Goal: Task Accomplishment & Management: Use online tool/utility

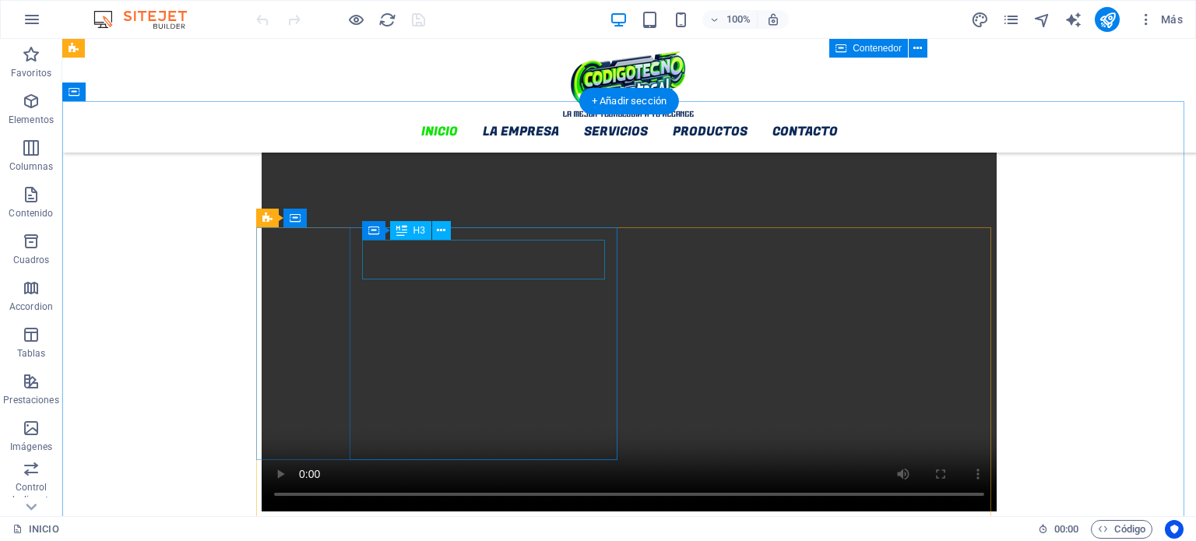
scroll to position [1324, 0]
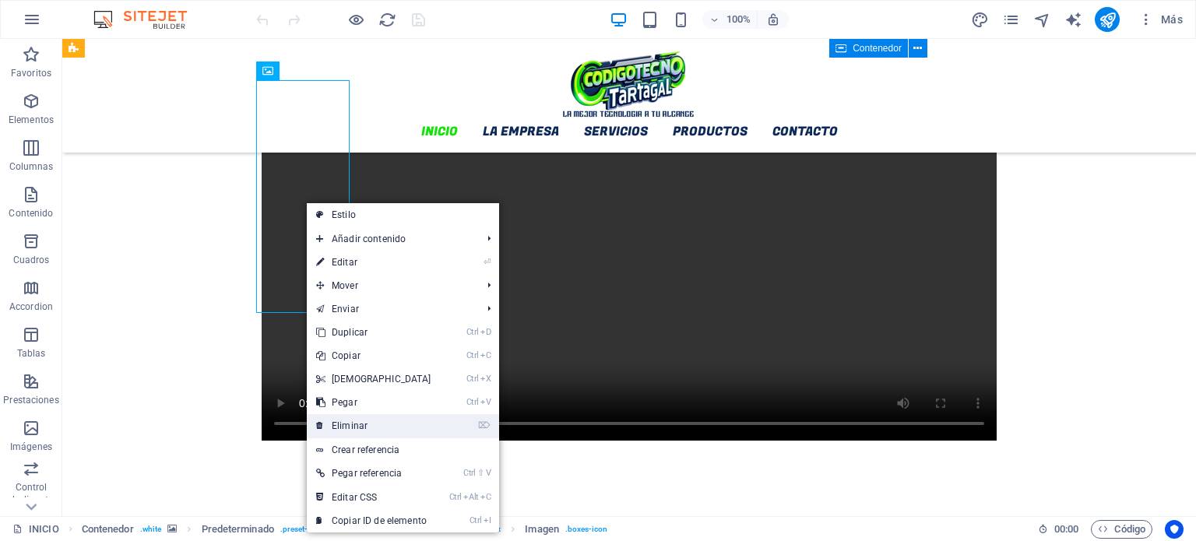
click at [376, 421] on link "⌦ Eliminar" at bounding box center [374, 425] width 134 height 23
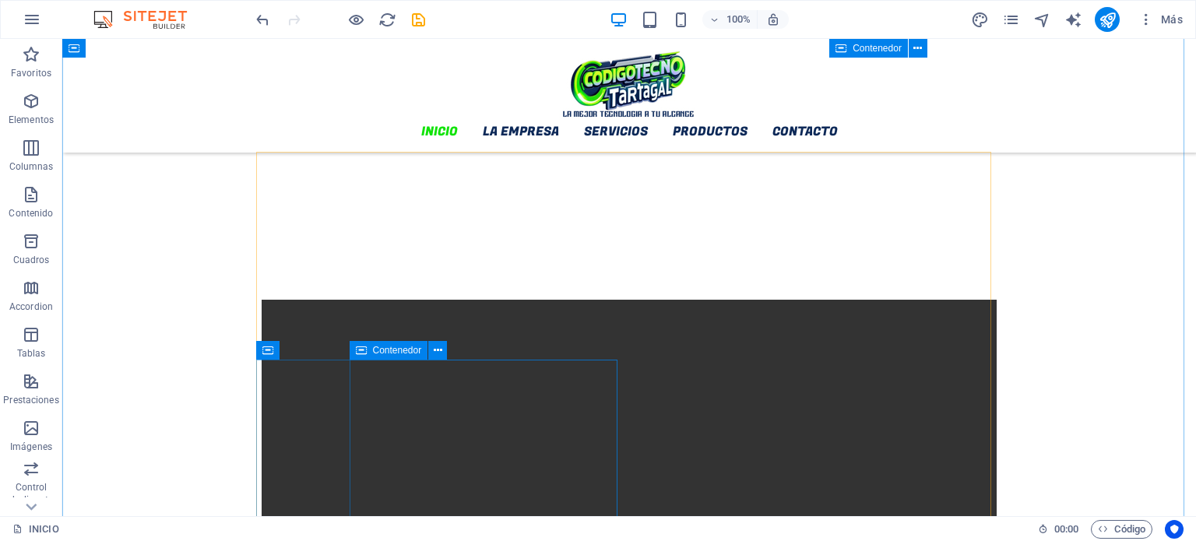
scroll to position [1091, 0]
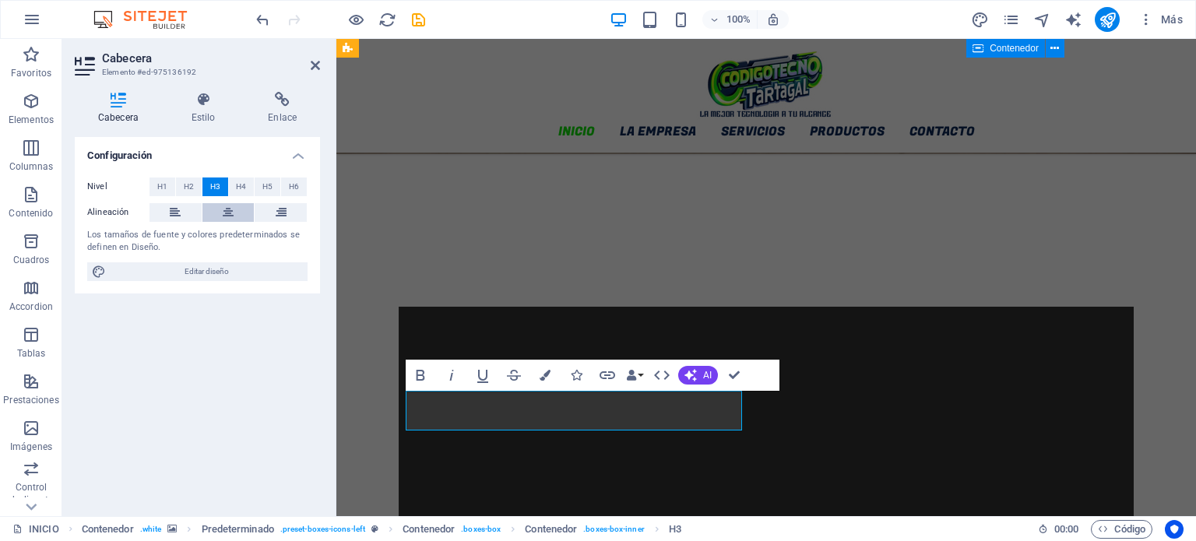
click at [229, 213] on icon at bounding box center [228, 212] width 11 height 19
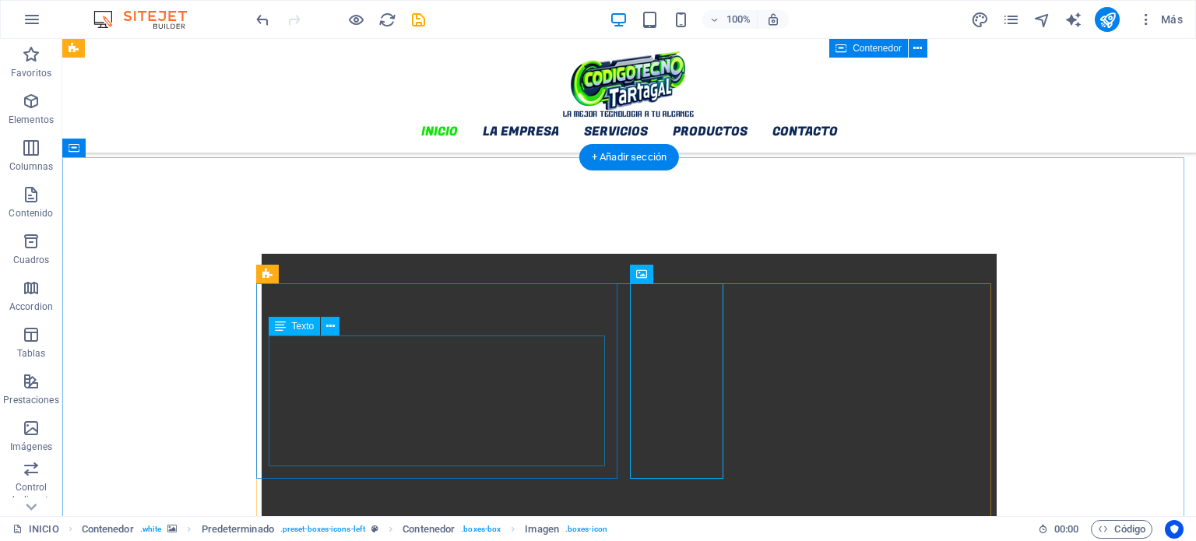
scroll to position [1168, 0]
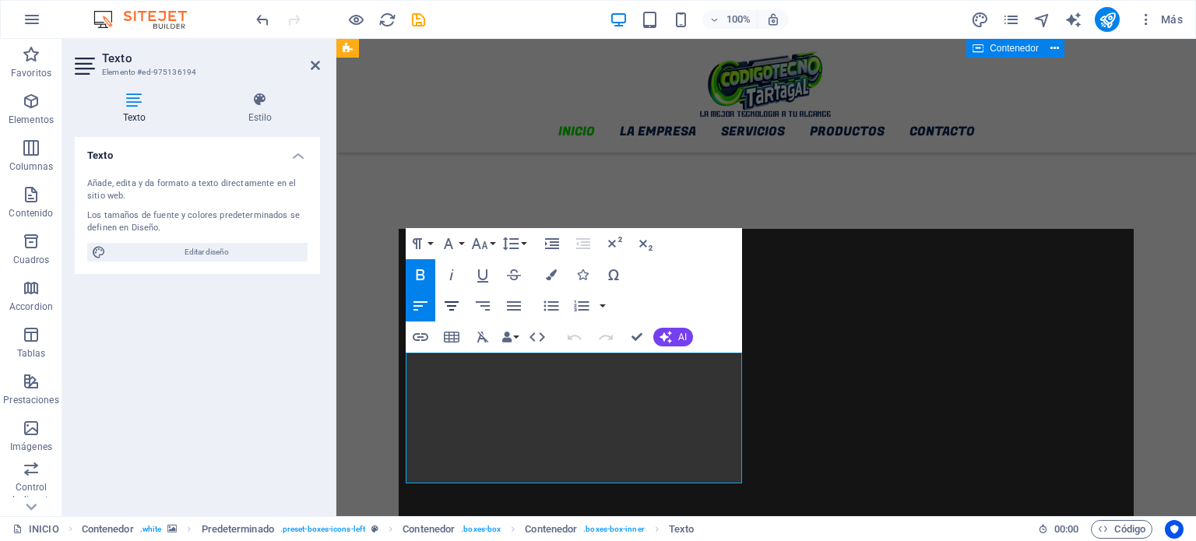
click at [450, 309] on icon "button" at bounding box center [452, 305] width 14 height 9
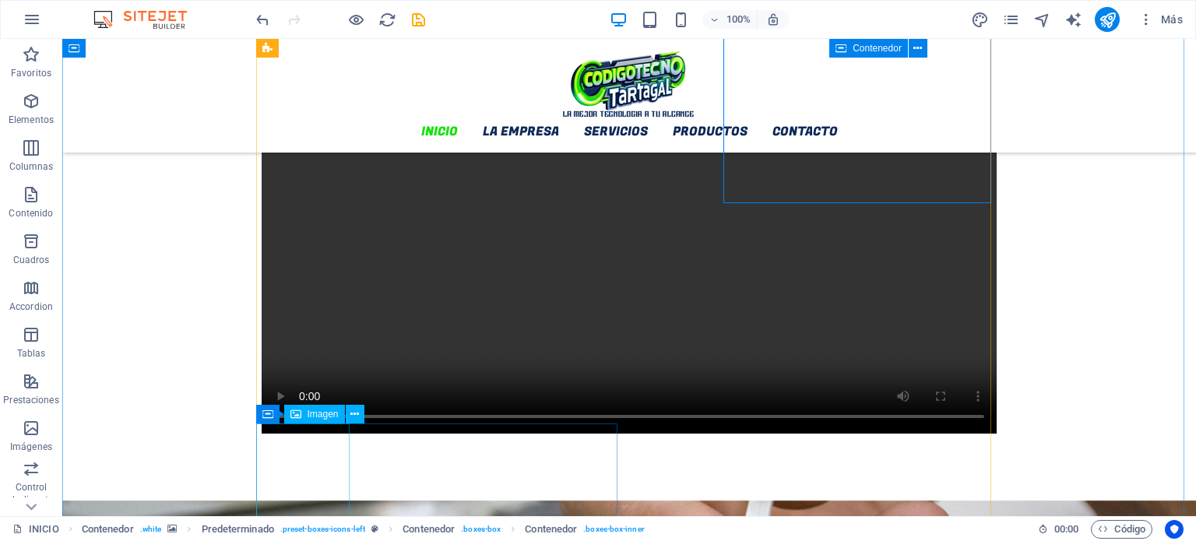
scroll to position [1402, 0]
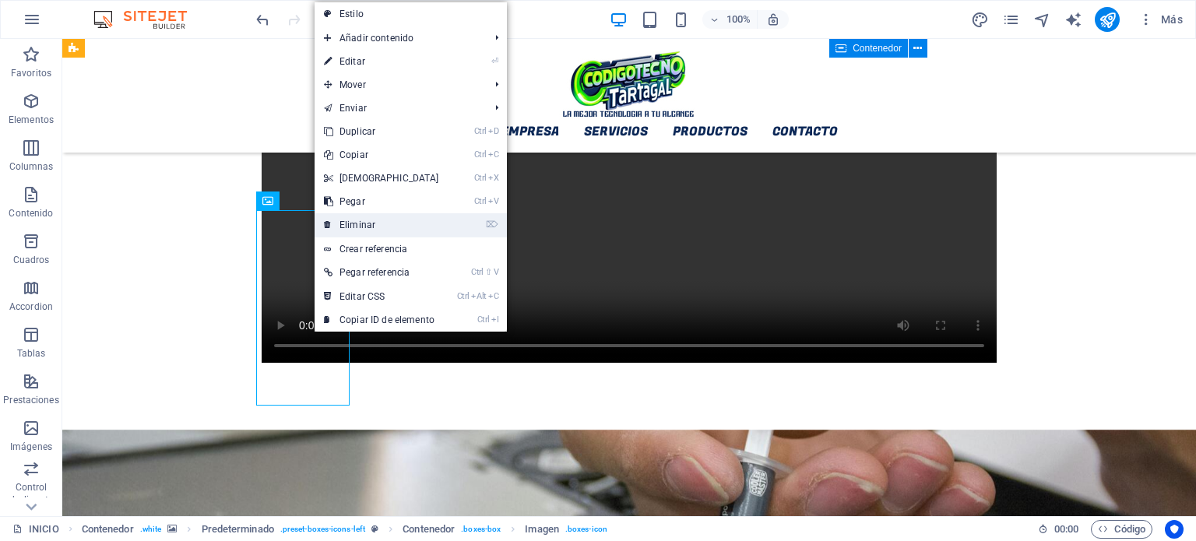
click at [378, 223] on link "⌦ Eliminar" at bounding box center [382, 224] width 134 height 23
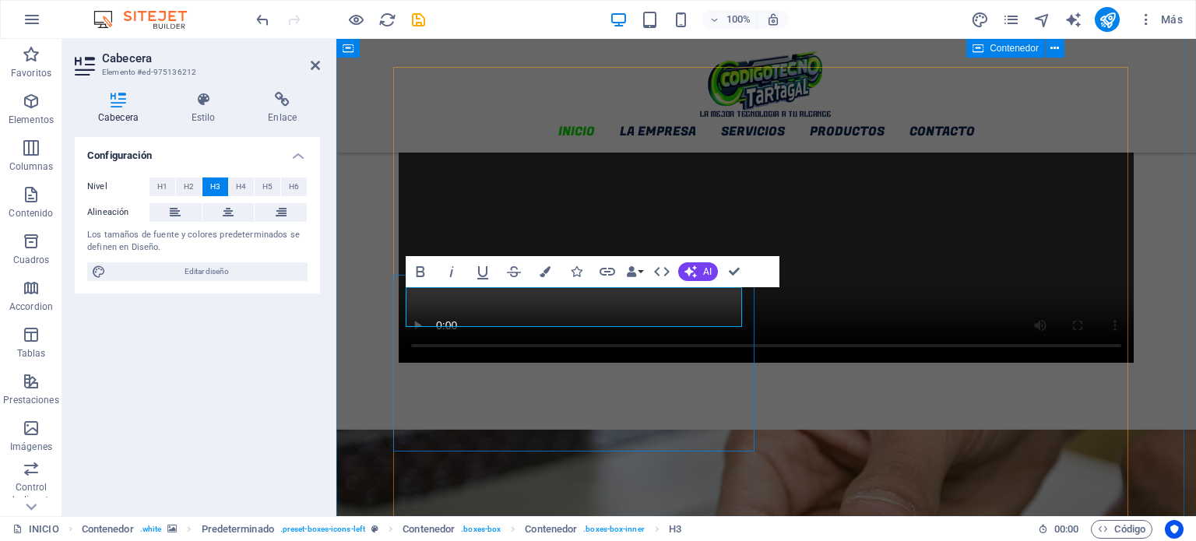
click at [218, 212] on button at bounding box center [229, 212] width 52 height 19
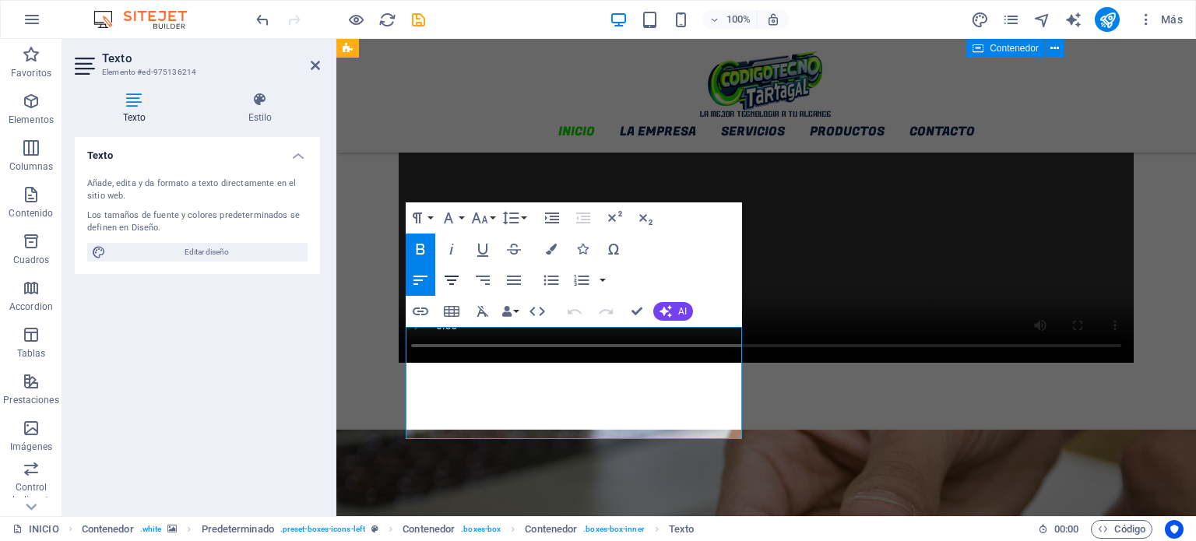
click at [453, 277] on icon "button" at bounding box center [452, 280] width 14 height 9
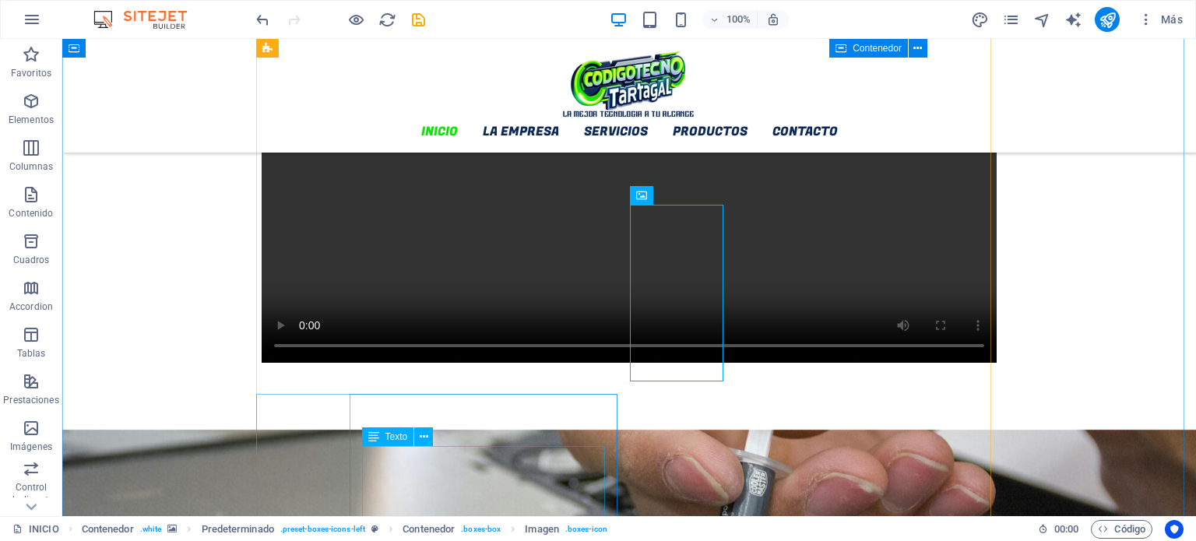
scroll to position [1480, 0]
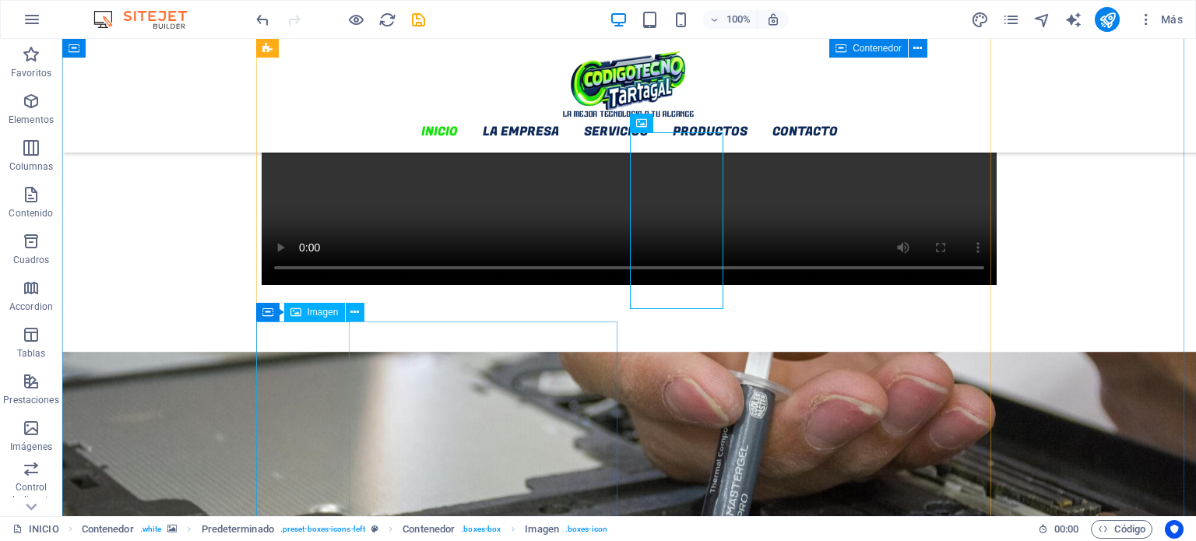
select select "px"
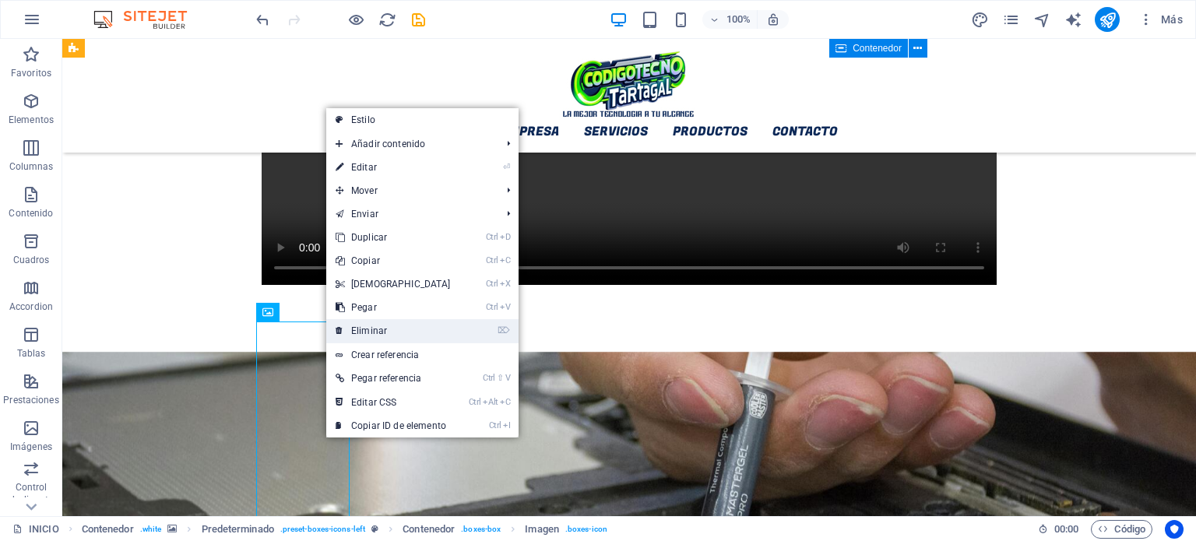
drag, startPoint x: 375, startPoint y: 326, endPoint x: 313, endPoint y: 287, distance: 73.9
click at [375, 326] on link "⌦ Eliminar" at bounding box center [393, 330] width 134 height 23
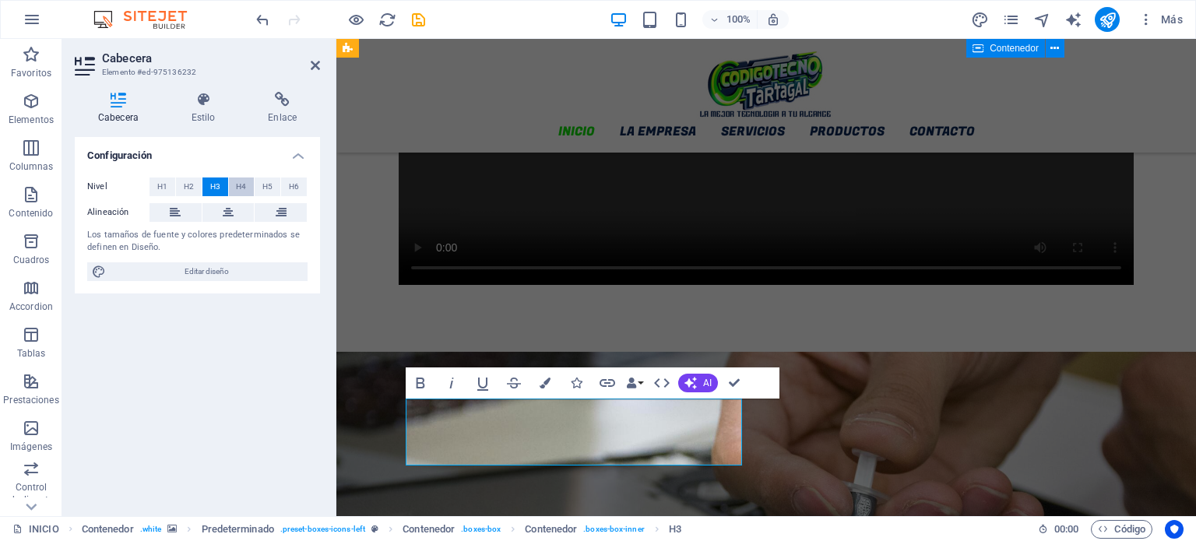
click at [242, 186] on span "H4" at bounding box center [241, 187] width 10 height 19
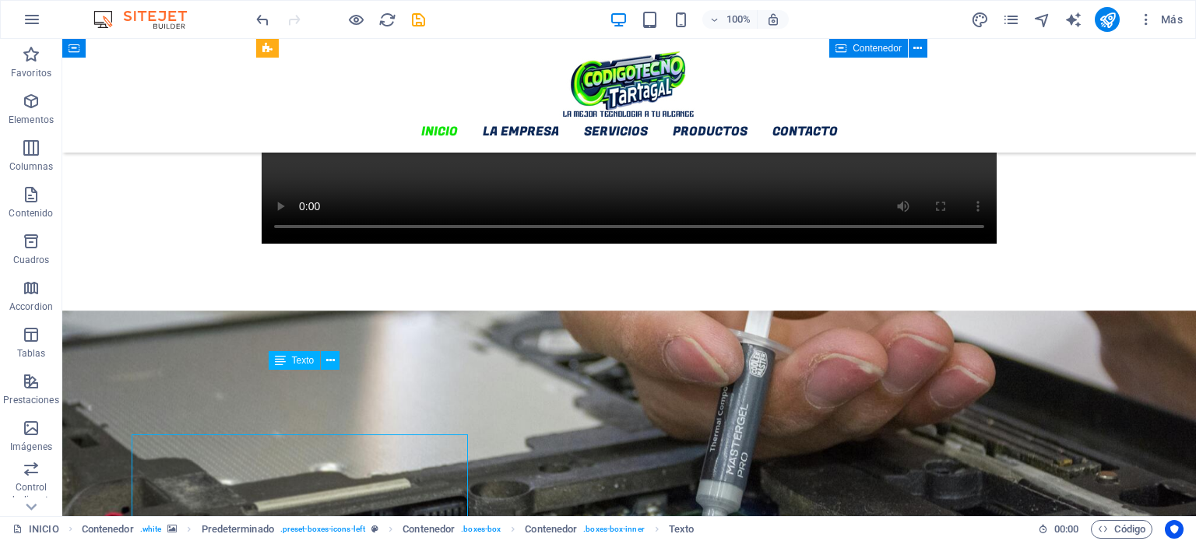
scroll to position [1558, 0]
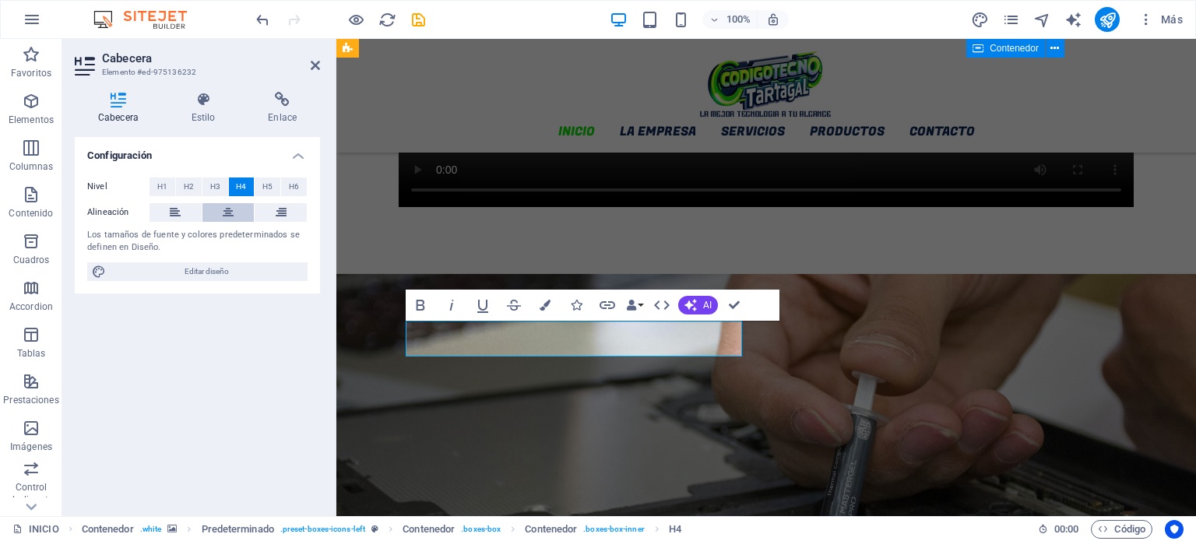
click at [228, 213] on icon at bounding box center [228, 212] width 11 height 19
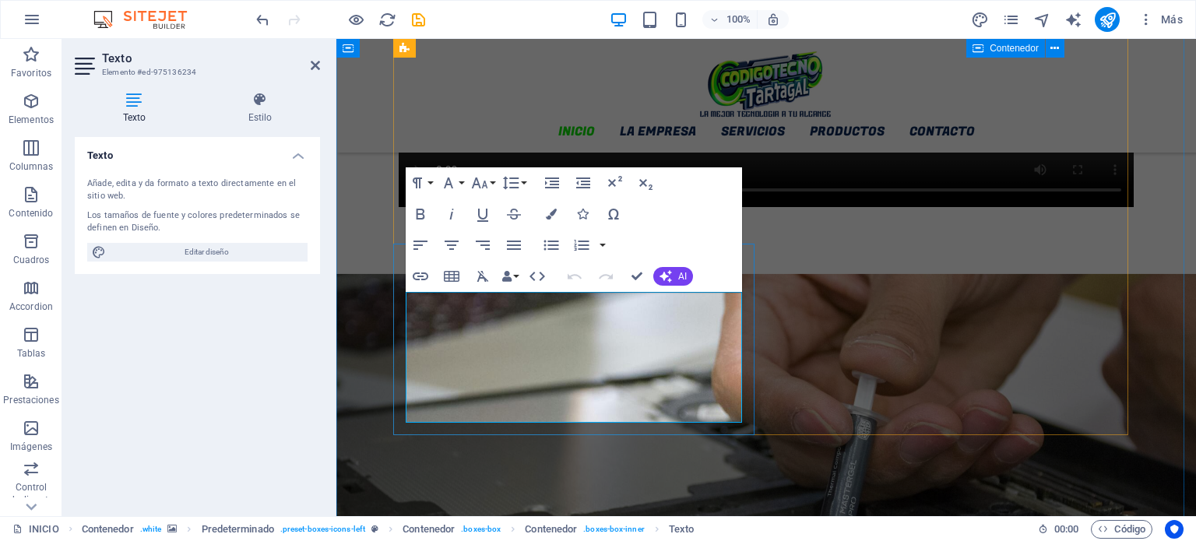
scroll to position [1623, 0]
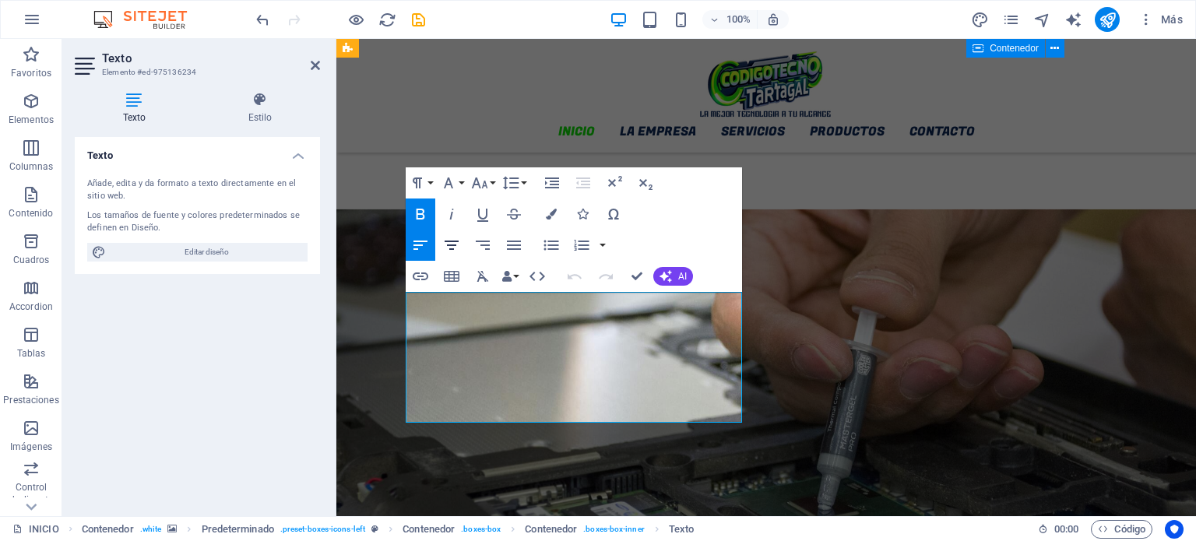
click at [453, 245] on icon "button" at bounding box center [452, 245] width 14 height 9
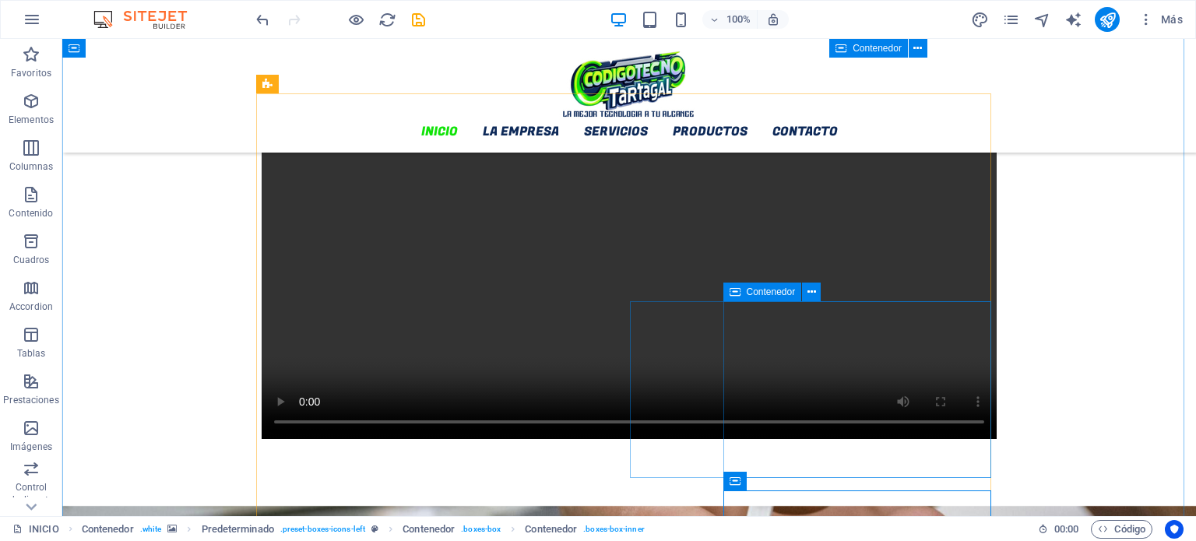
scroll to position [1311, 0]
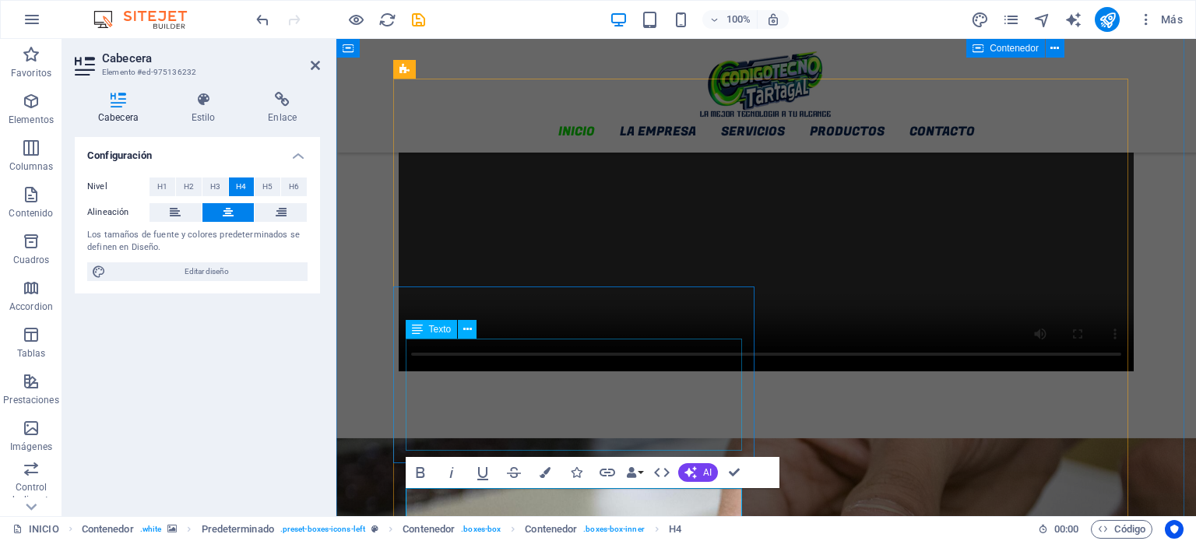
scroll to position [1238, 0]
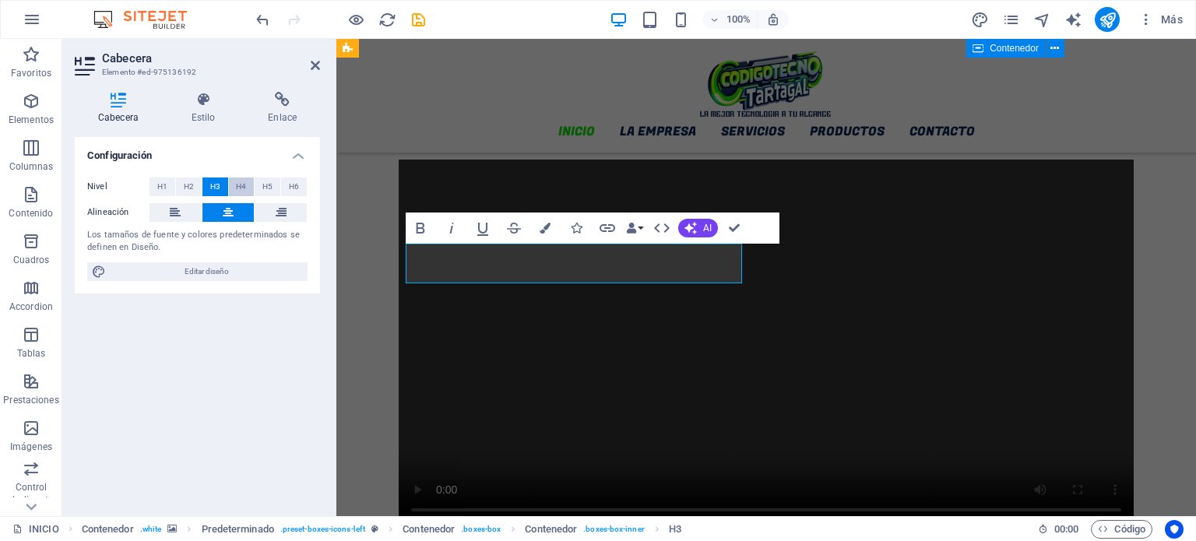
click at [241, 185] on span "H4" at bounding box center [241, 187] width 10 height 19
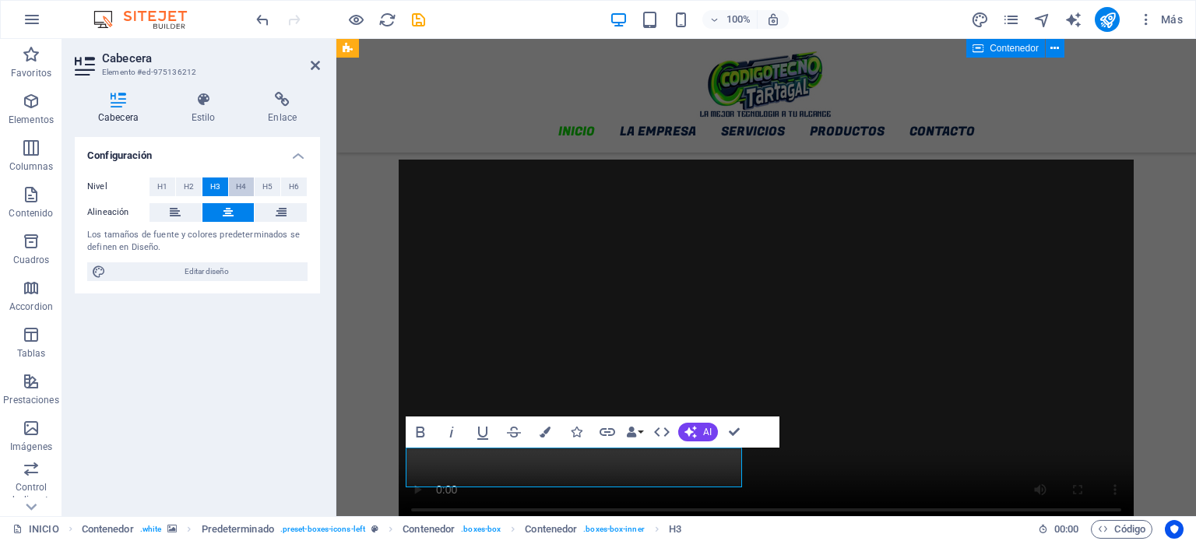
click at [233, 182] on button "H4" at bounding box center [242, 187] width 26 height 19
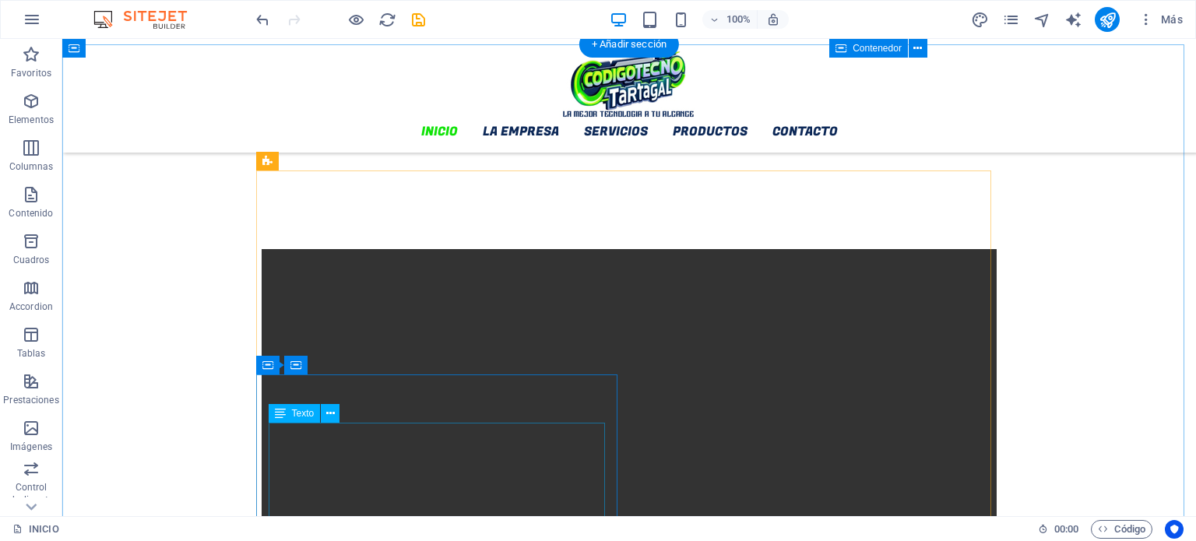
scroll to position [1082, 0]
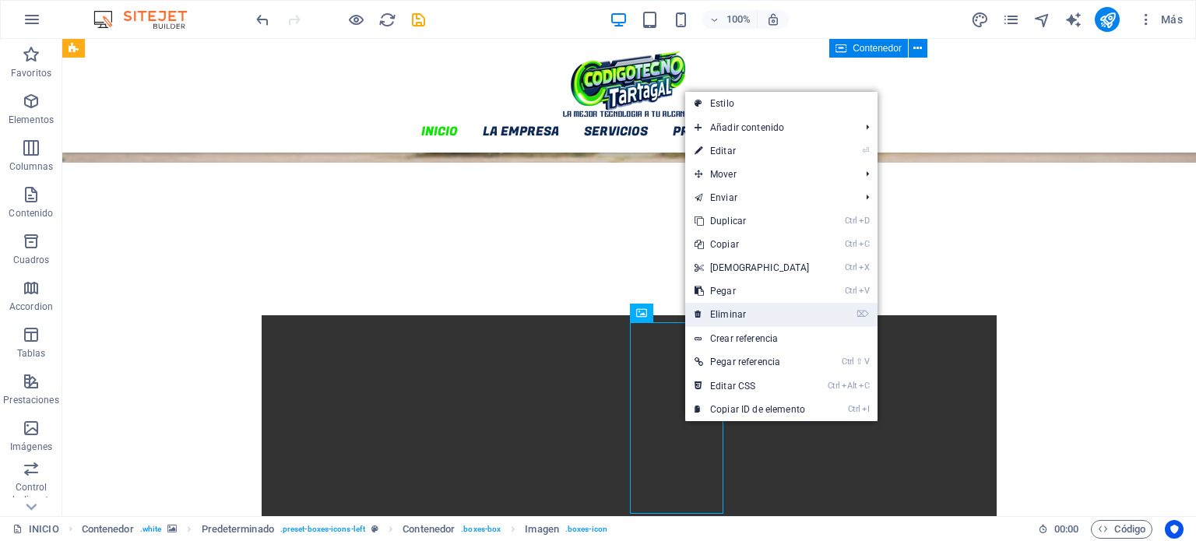
click at [743, 308] on link "⌦ Eliminar" at bounding box center [752, 314] width 134 height 23
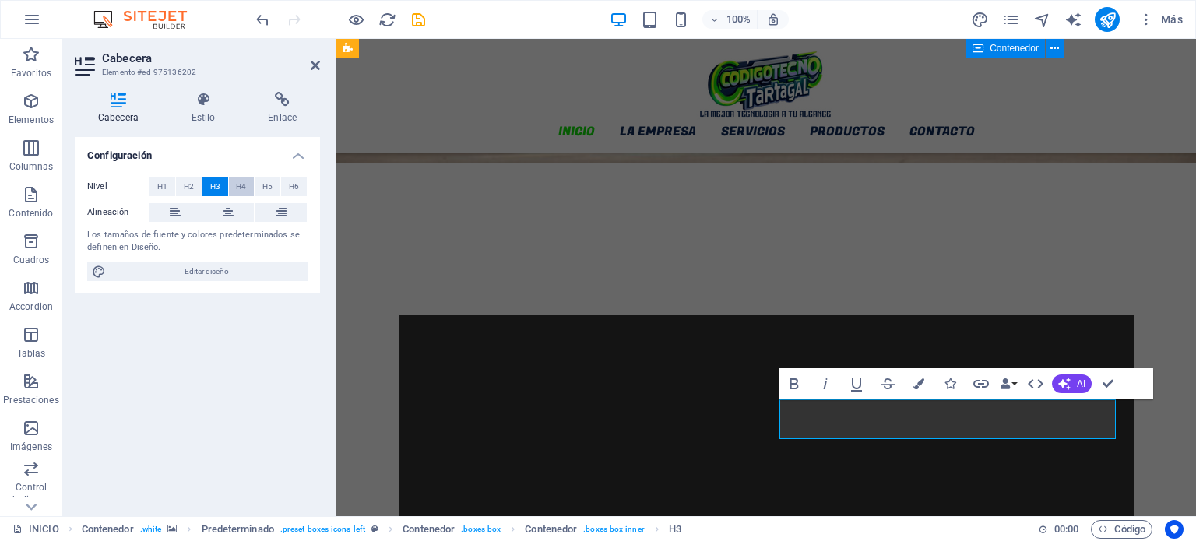
click at [242, 181] on span "H4" at bounding box center [241, 187] width 10 height 19
click at [234, 212] on button at bounding box center [229, 212] width 52 height 19
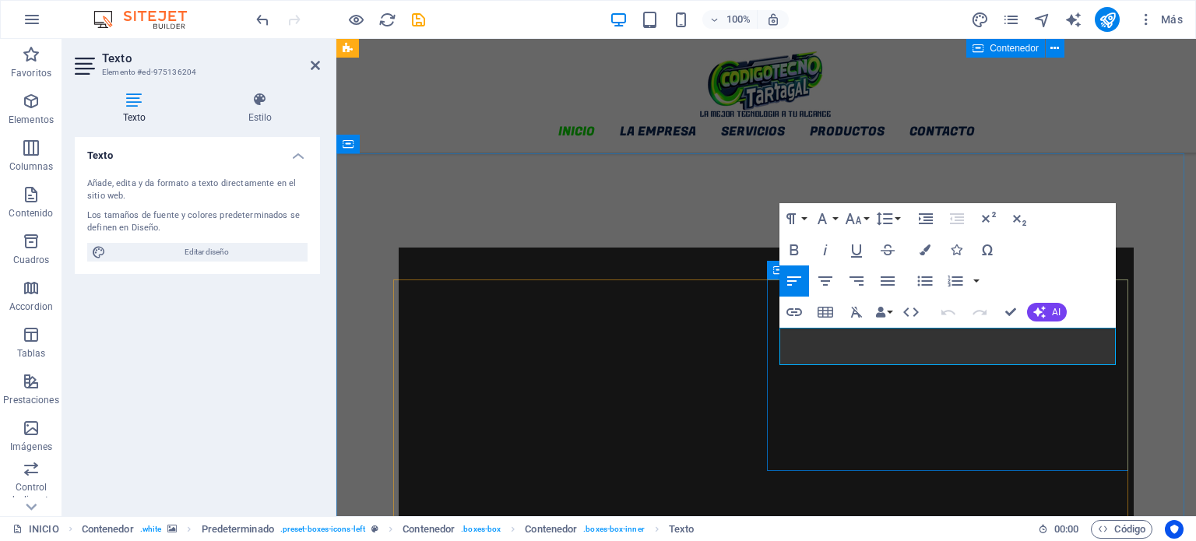
scroll to position [1238, 0]
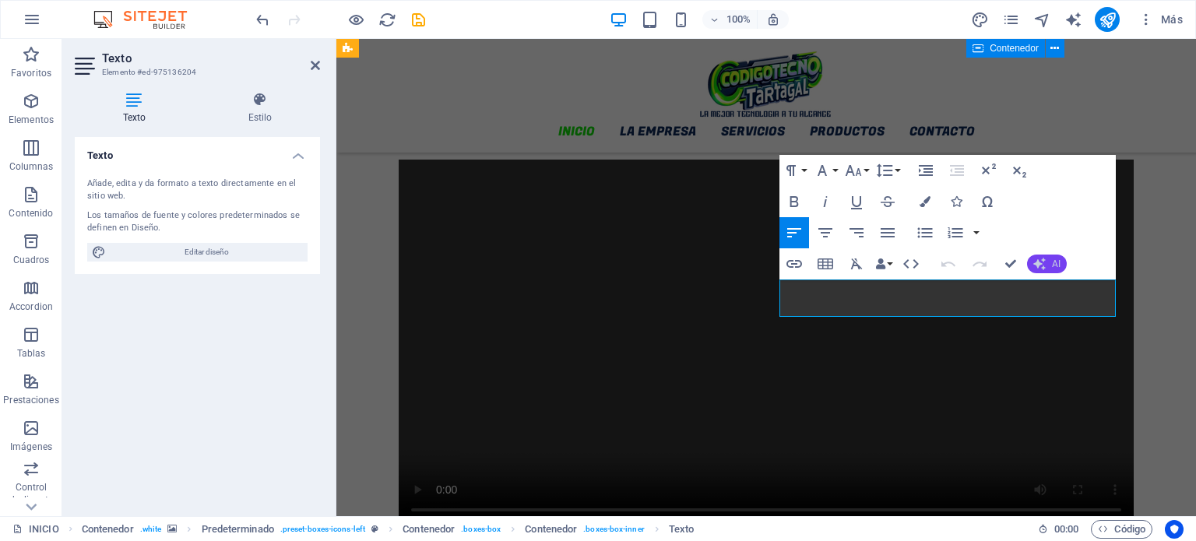
click at [1043, 266] on icon "button" at bounding box center [1040, 264] width 12 height 12
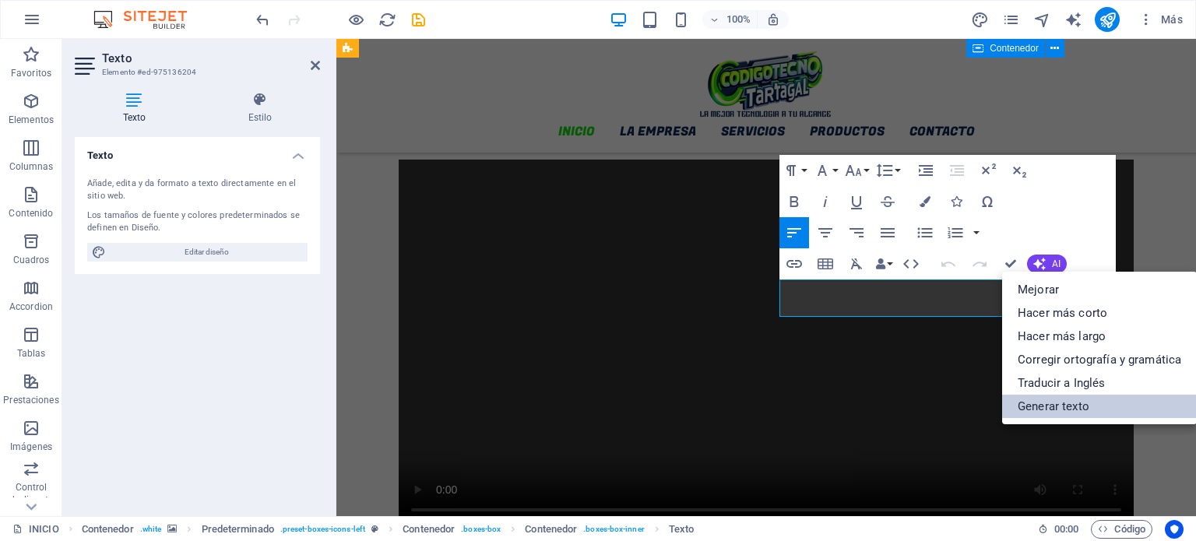
click at [1045, 405] on link "Generar texto" at bounding box center [1099, 406] width 195 height 23
select select "English"
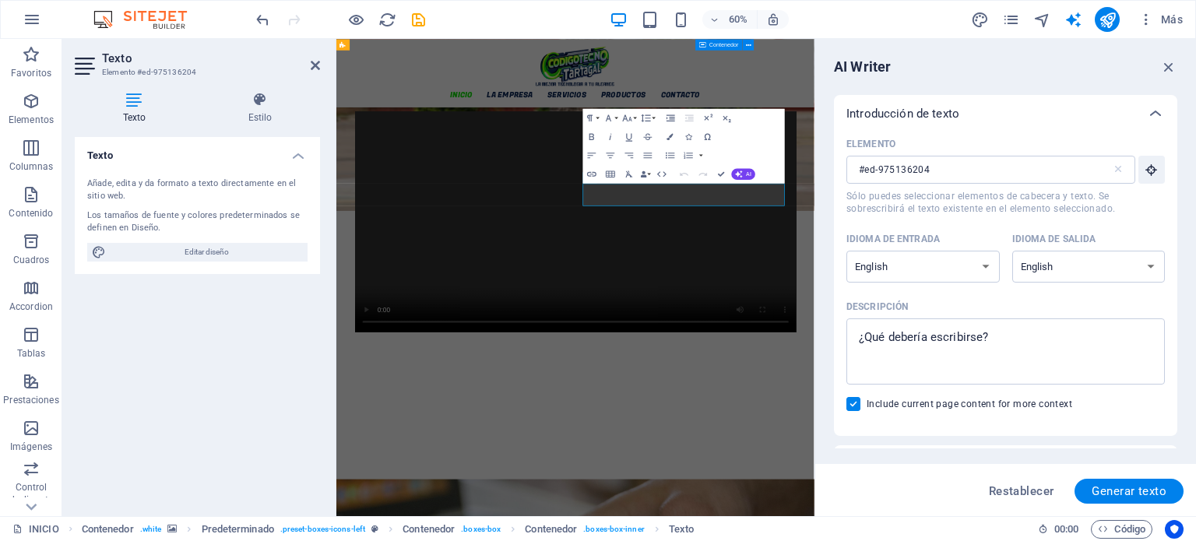
scroll to position [1256, 0]
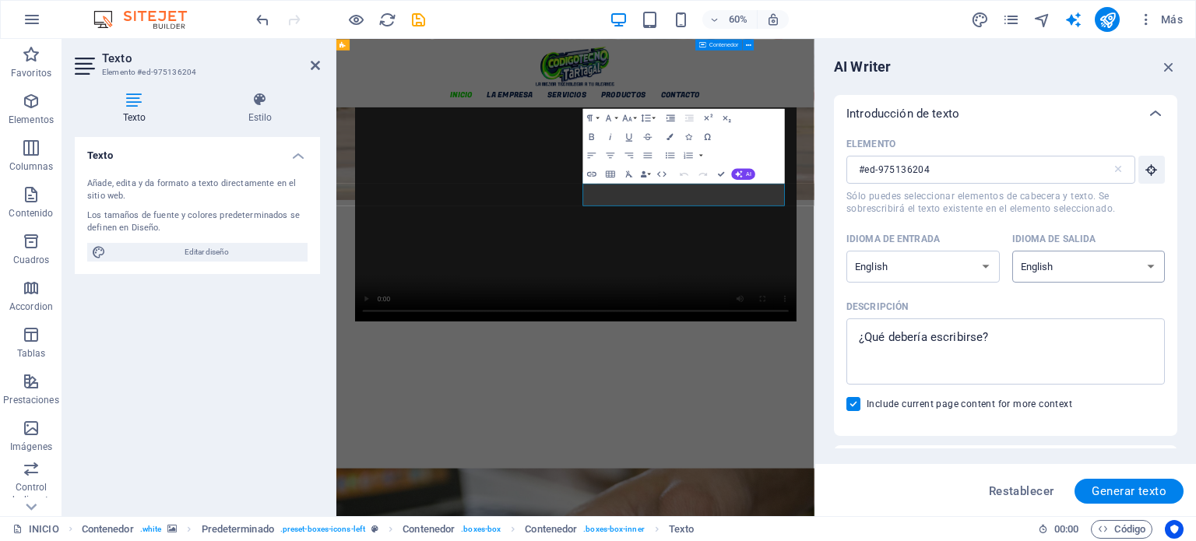
click at [1124, 275] on select "Albanian Arabic Armenian Awadhi Azerbaijani Bashkir Basque Belarusian Bengali B…" at bounding box center [1089, 267] width 153 height 32
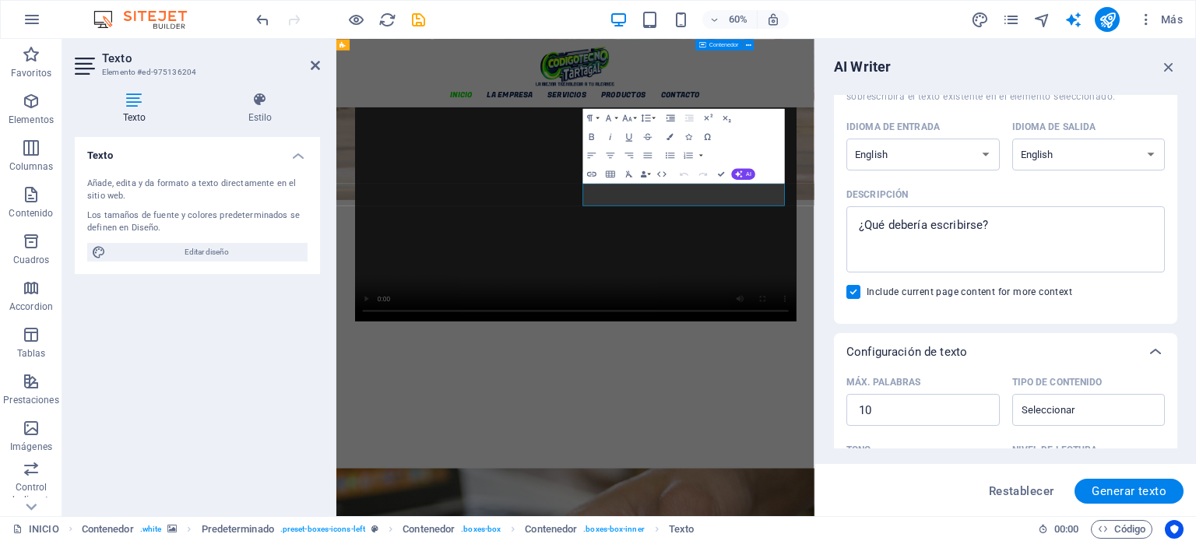
scroll to position [0, 0]
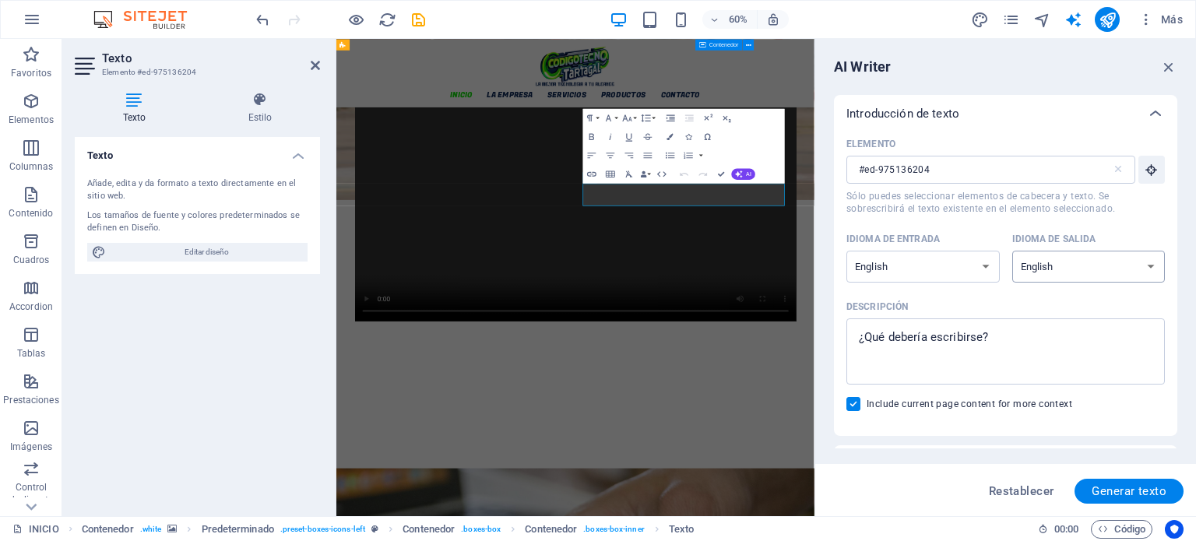
click at [1142, 264] on select "Albanian Arabic Armenian Awadhi Azerbaijani Bashkir Basque Belarusian Bengali B…" at bounding box center [1089, 267] width 153 height 32
select select "Spanish"
click at [1013, 251] on select "Albanian Arabic Armenian Awadhi Azerbaijani Bashkir Basque Belarusian Bengali B…" at bounding box center [1089, 267] width 153 height 32
type textarea "x"
click at [996, 358] on textarea "Descripción x ​" at bounding box center [1006, 351] width 303 height 51
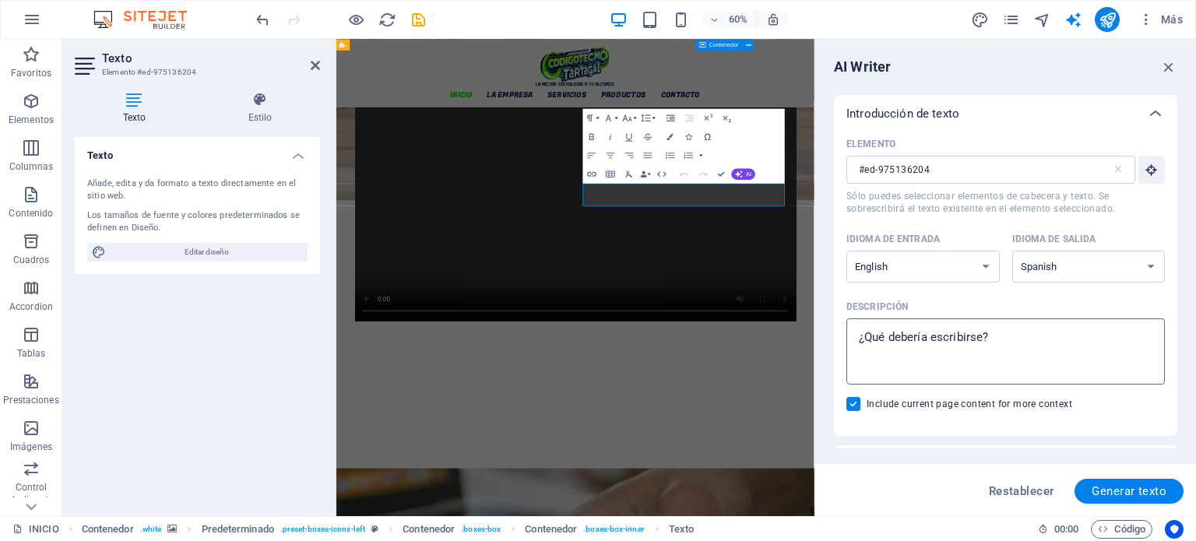
type textarea "d"
type textarea "x"
type textarea "di"
type textarea "x"
type textarea "dia"
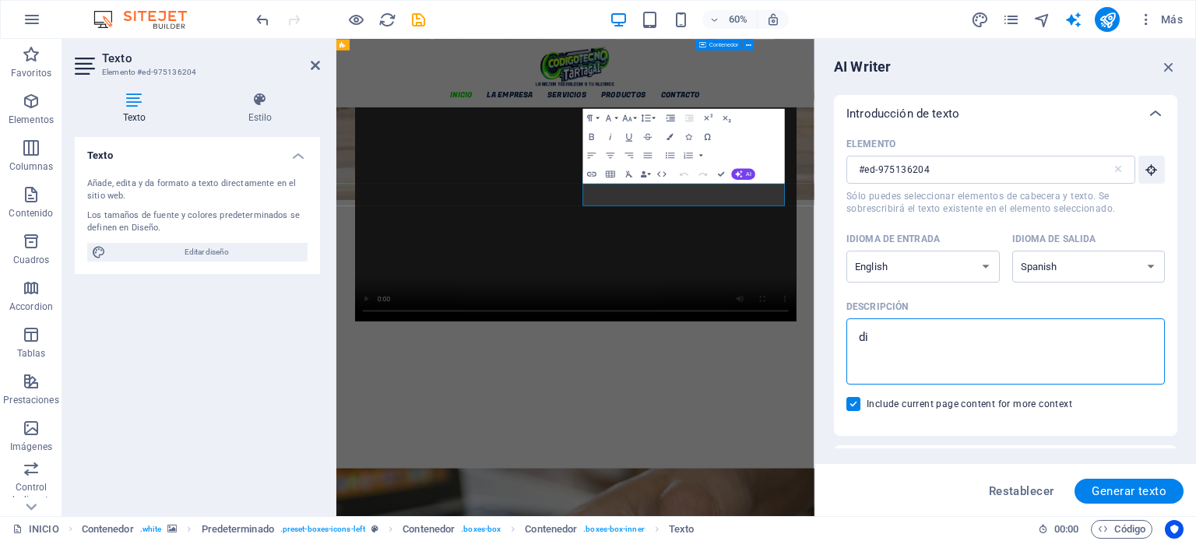
type textarea "x"
type textarea "diag"
type textarea "x"
type textarea "diagn"
type textarea "x"
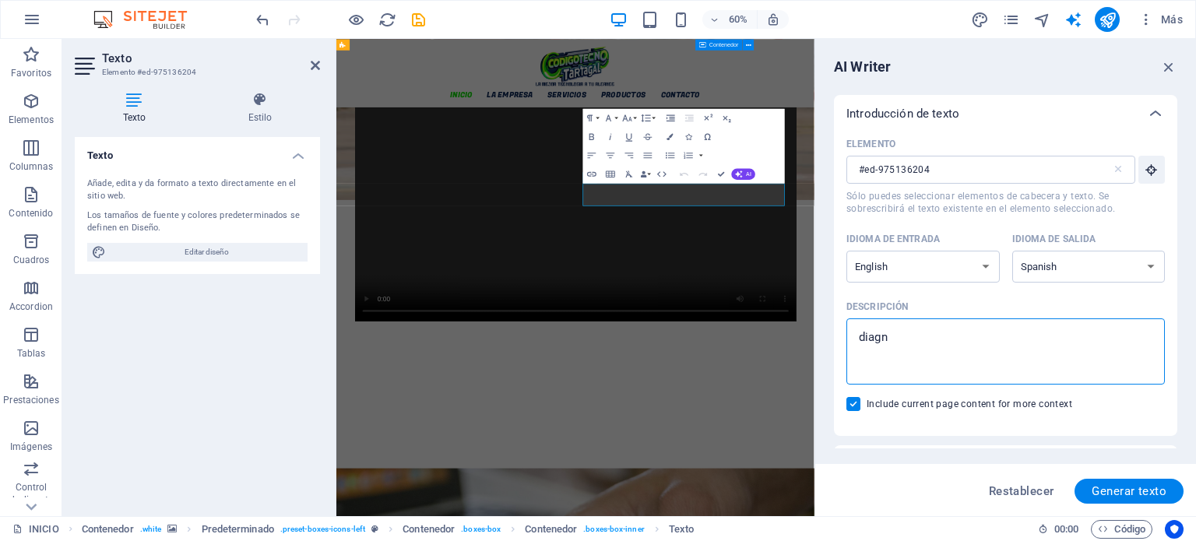
type textarea "diagno"
type textarea "x"
type textarea "diagnos"
type textarea "x"
type textarea "diagnost"
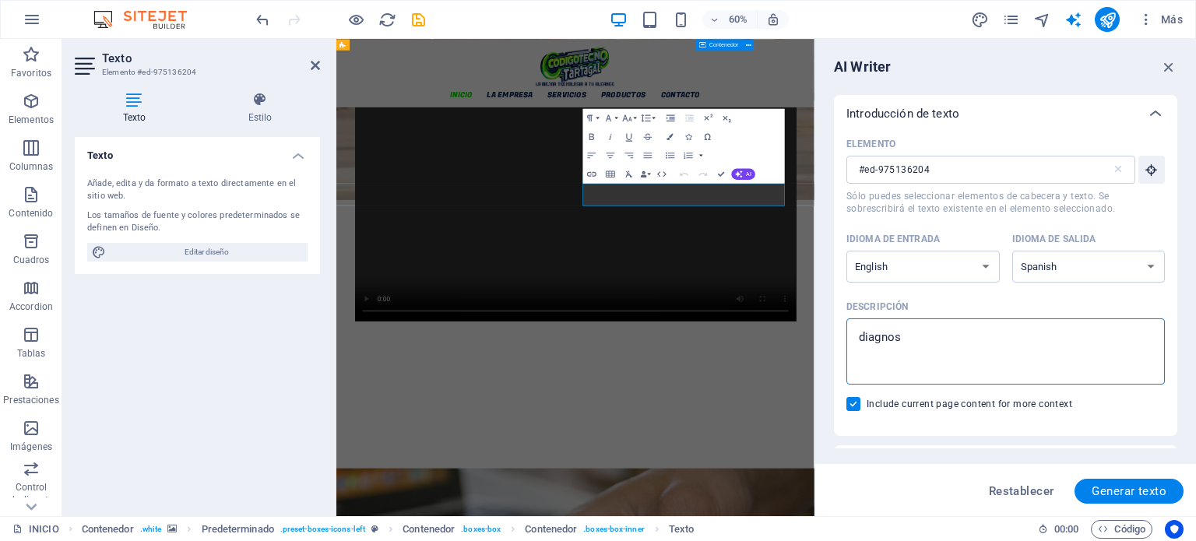
type textarea "x"
type textarea "diagnosti"
type textarea "x"
type textarea "diagnostic"
type textarea "x"
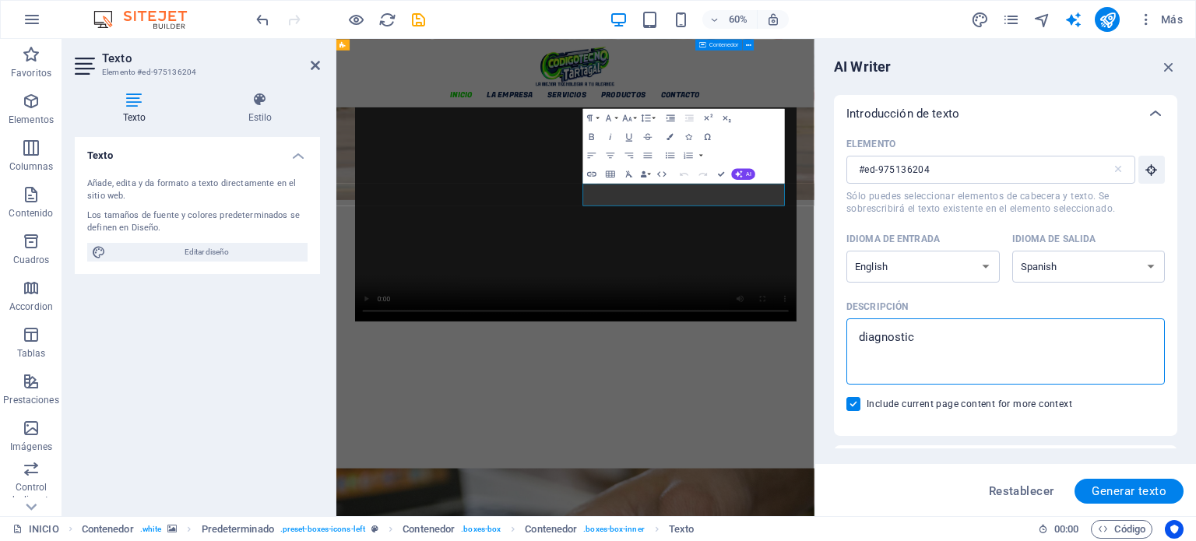
type textarea "diagnostico"
type textarea "x"
type textarea "diagnostico"
type textarea "x"
type textarea "diagnostico d"
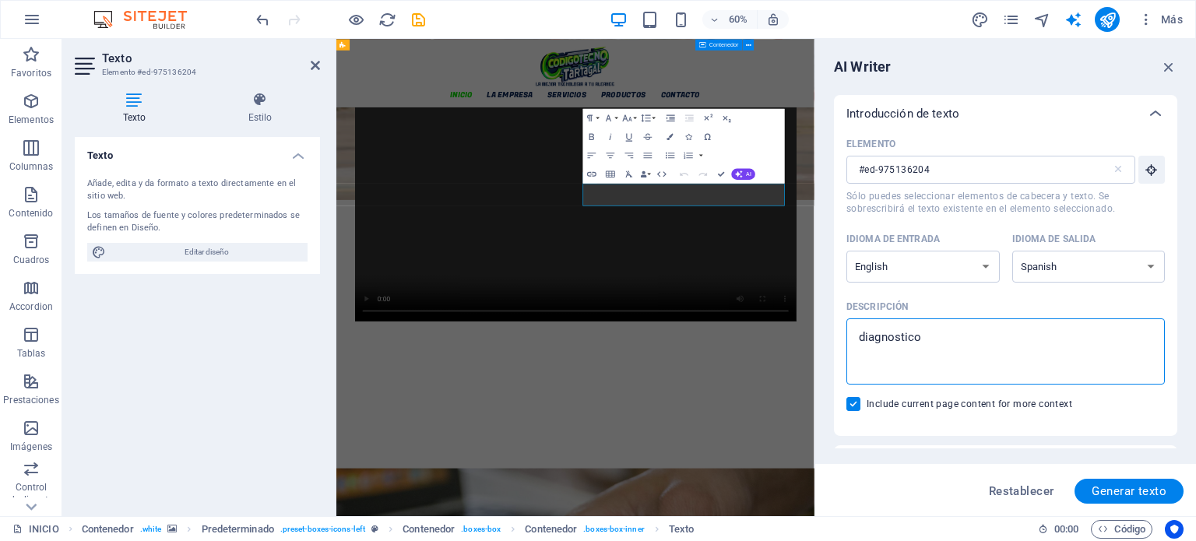
type textarea "x"
type textarea "diagnostico de"
type textarea "x"
type textarea "diagnostico de"
type textarea "x"
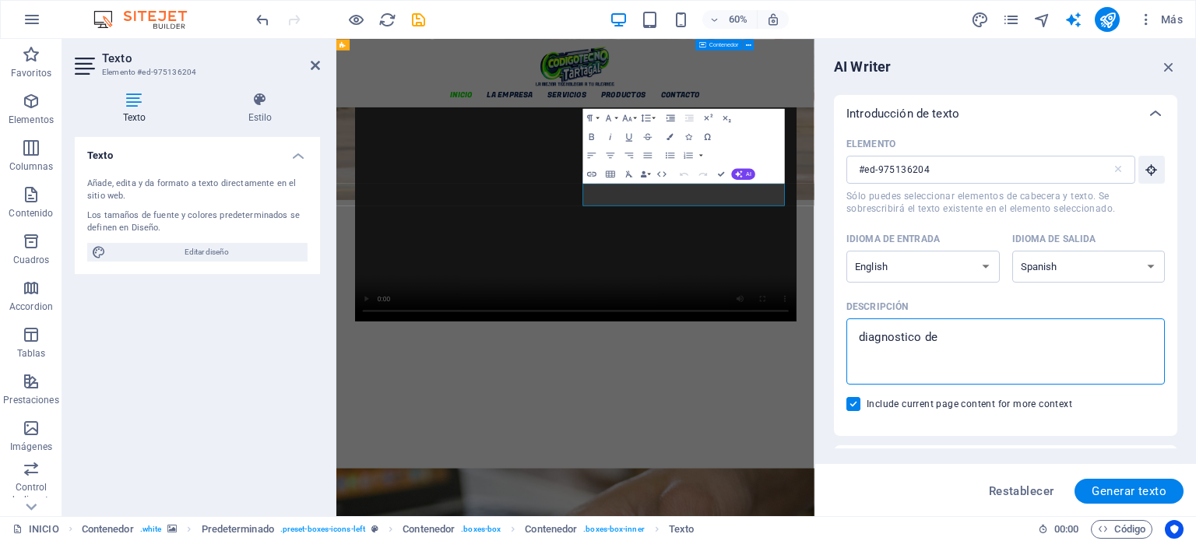
type textarea "diagnostico de u"
type textarea "x"
type textarea "diagnostico de un"
type textarea "x"
type textarea "diagnostico de una"
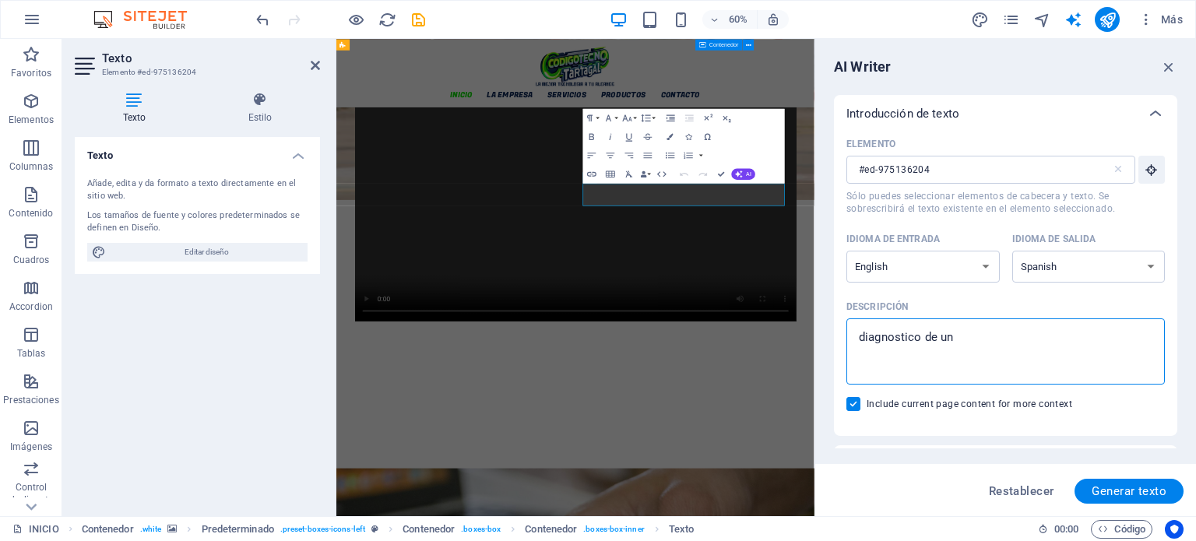
type textarea "x"
type textarea "diagnostico de una"
type textarea "x"
type textarea "diagnostico de una c"
type textarea "x"
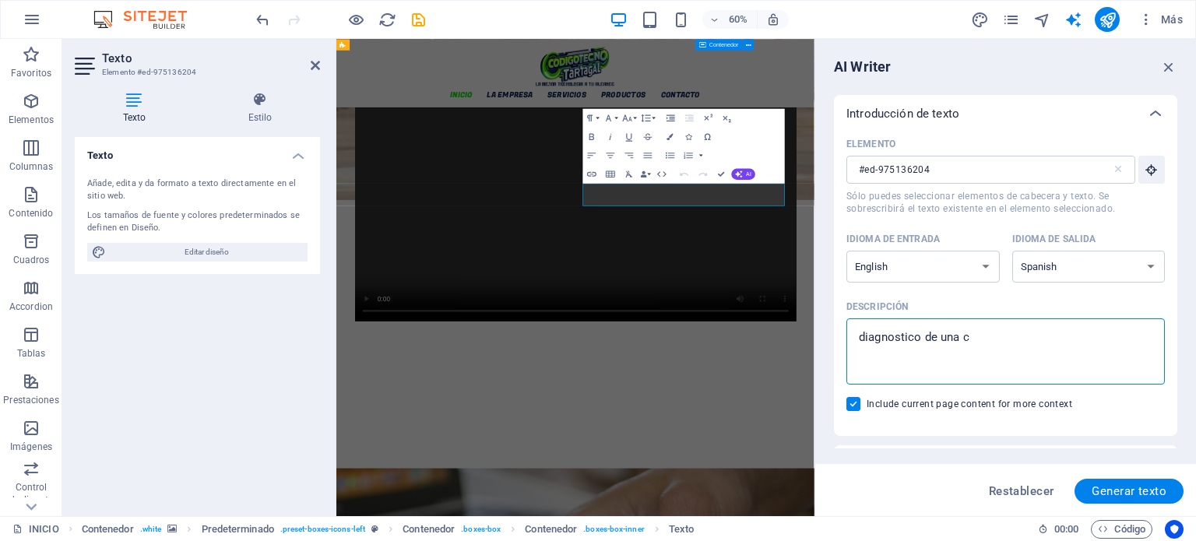
type textarea "diagnostico de una co"
type textarea "x"
type textarea "diagnostico de una com"
type textarea "x"
type textarea "diagnostico de una comp"
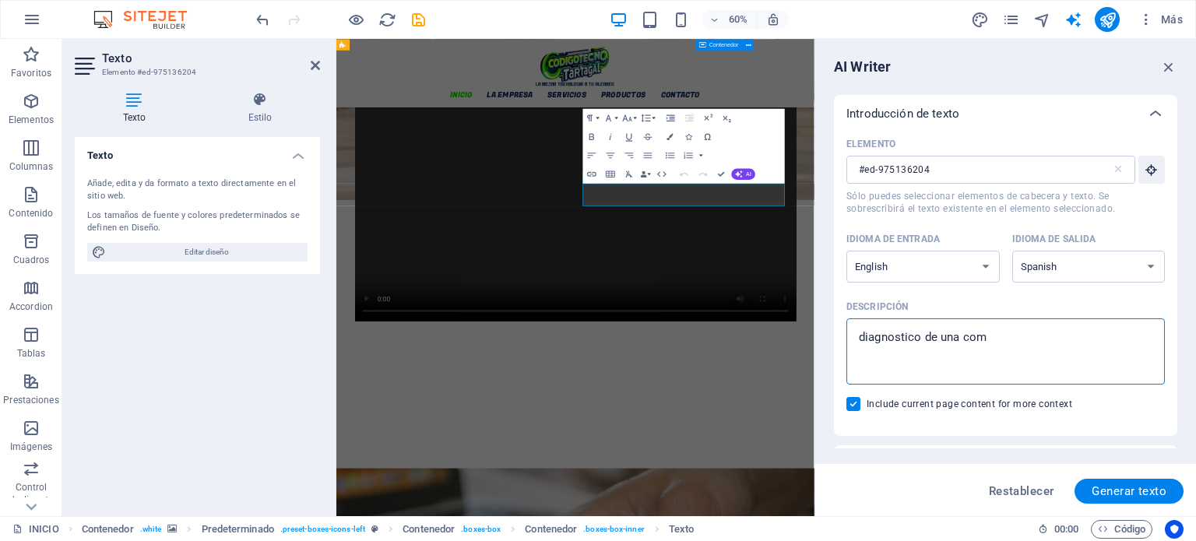
type textarea "x"
type textarea "diagnostico de una compu"
type textarea "x"
type textarea "diagnostico de una comput"
type textarea "x"
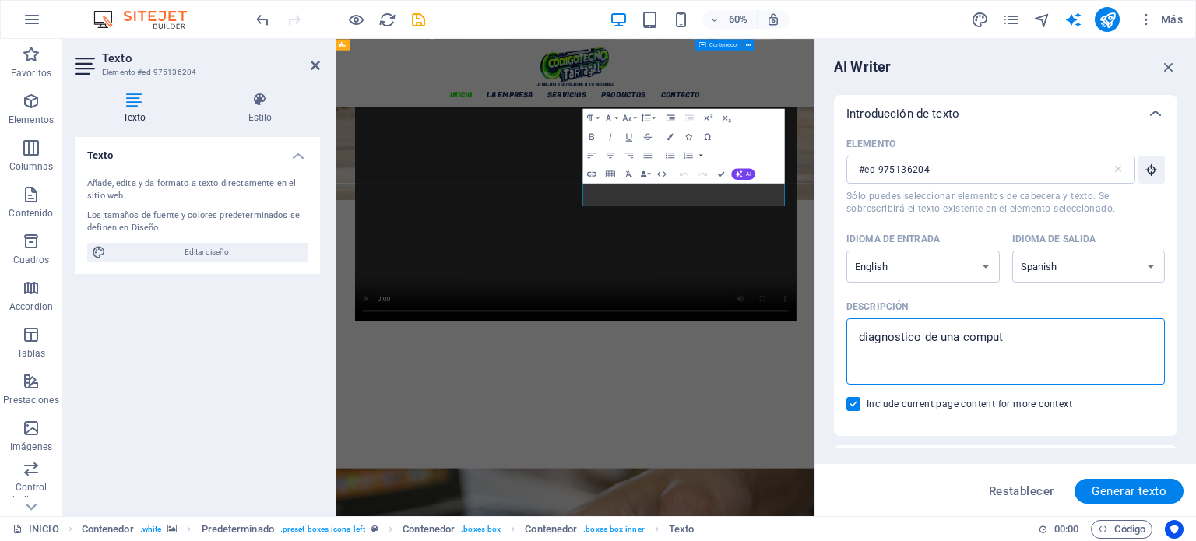
type textarea "diagnostico de una computa"
type textarea "x"
type textarea "diagnostico de una computad"
type textarea "x"
type textarea "diagnostico de una computado"
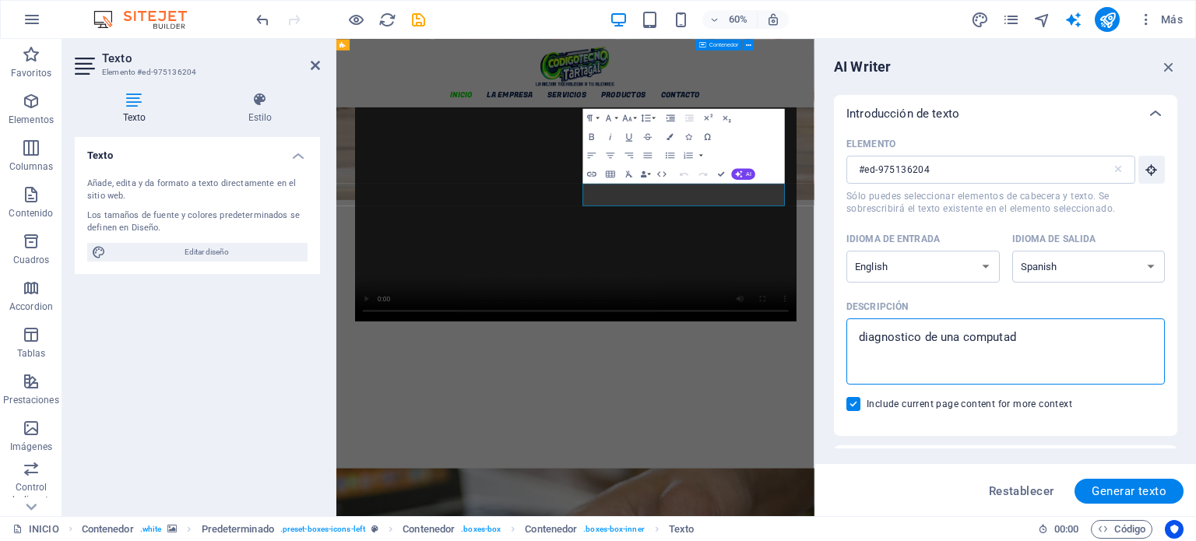
type textarea "x"
type textarea "diagnostico de una computador"
type textarea "x"
type textarea "diagnostico de una computadora"
type textarea "x"
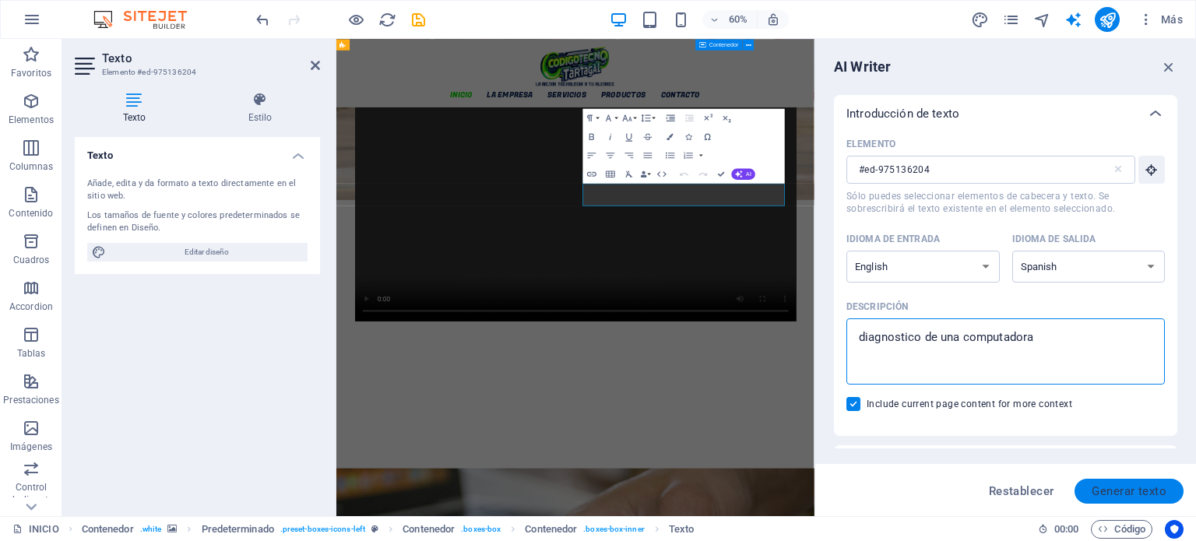
type textarea "diagnostico de una computadora"
click at [1112, 485] on span "Generar texto" at bounding box center [1129, 491] width 75 height 12
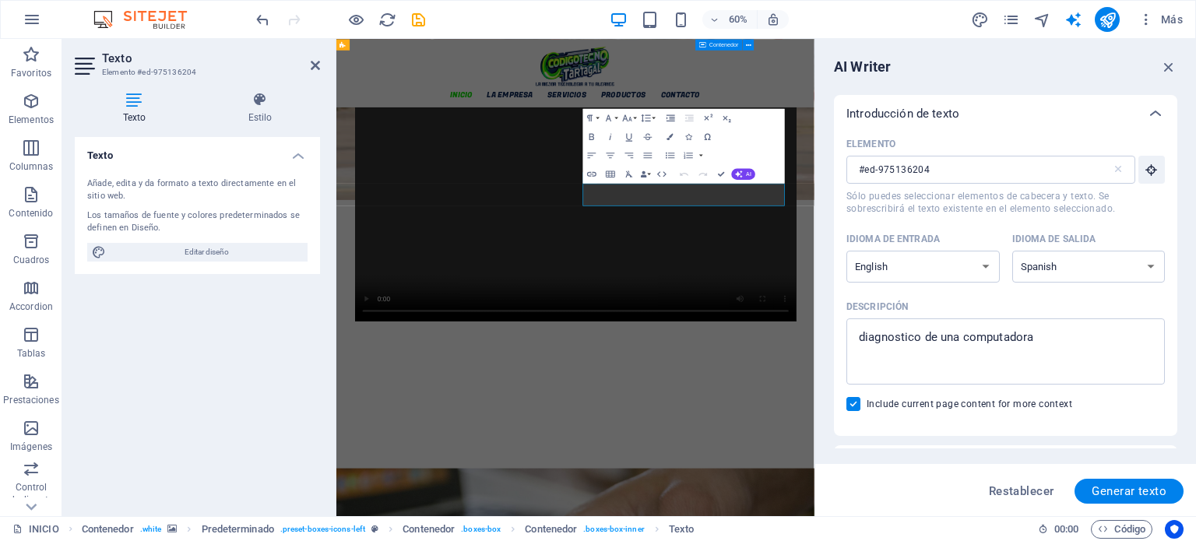
type textarea "x"
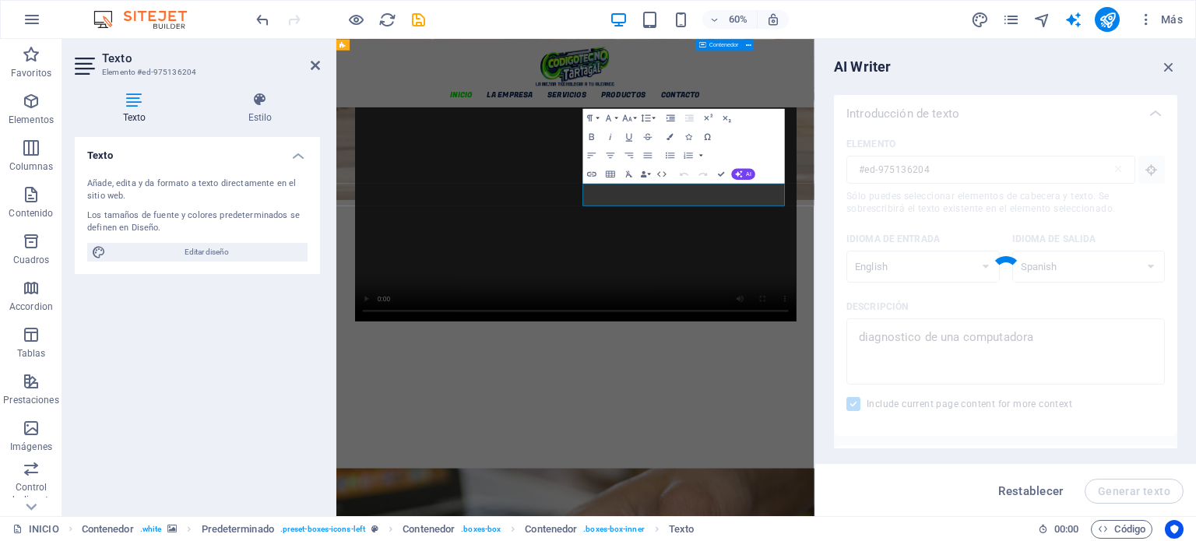
type textarea "x"
type textarea "Diagnóstico y solución de problemas informáticos garantizados."
type textarea "x"
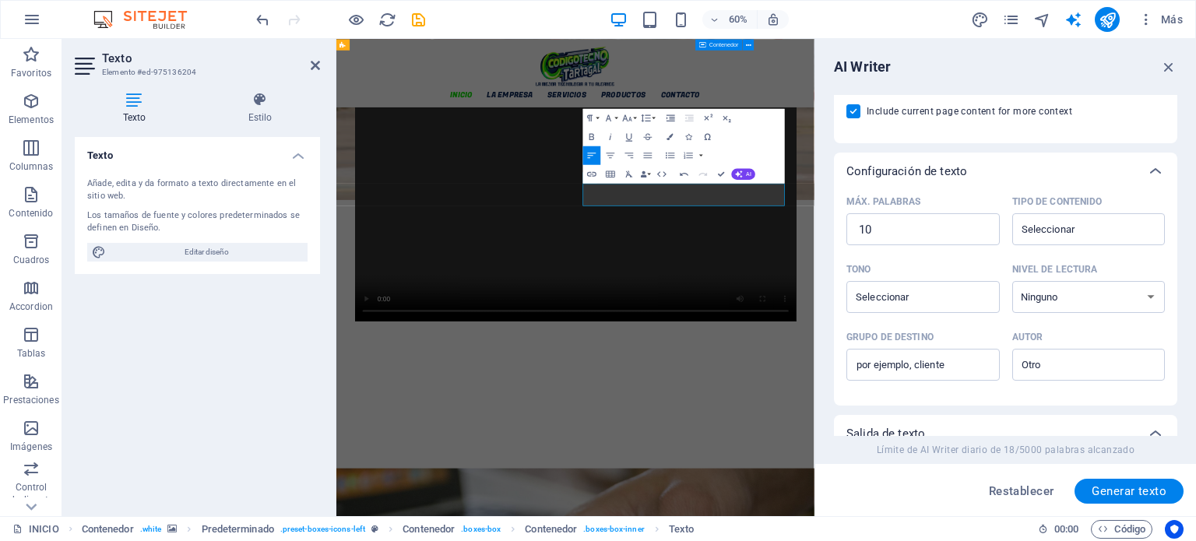
scroll to position [481, 0]
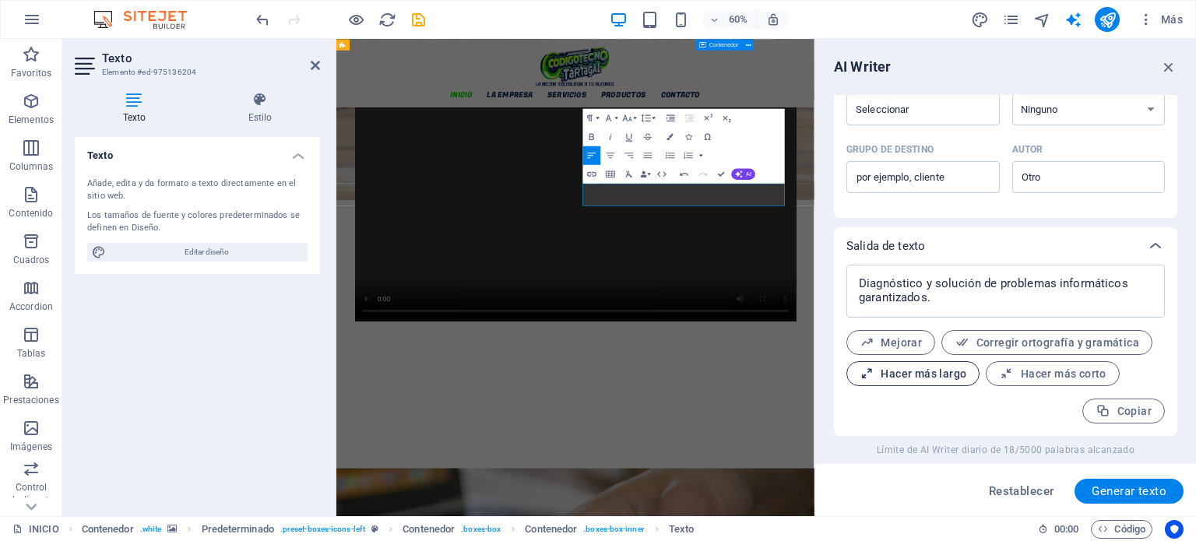
click at [941, 373] on span "Hacer más largo" at bounding box center [913, 374] width 107 height 15
type textarea "x"
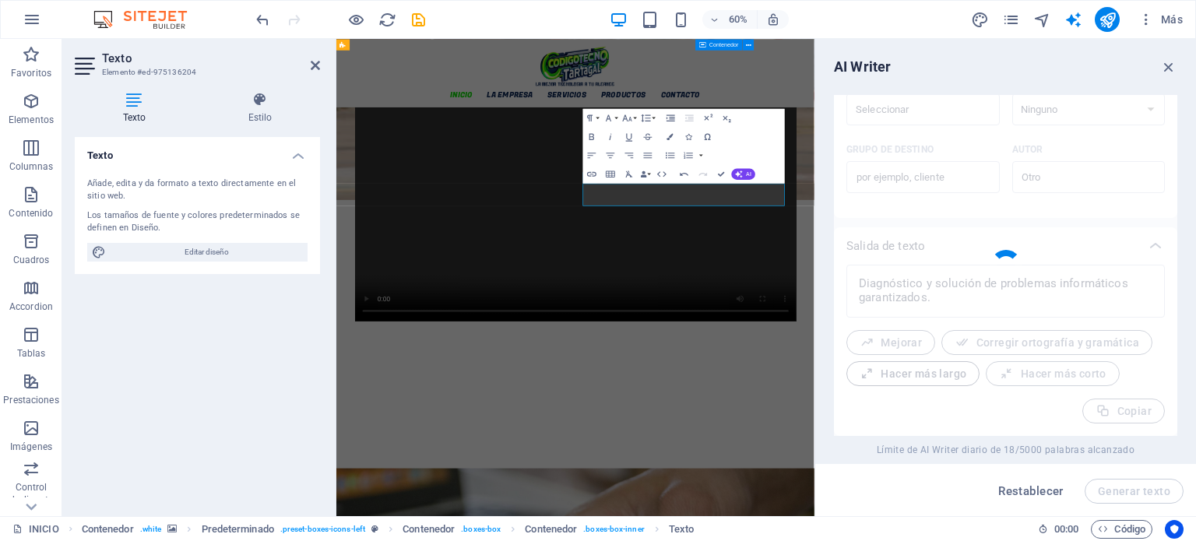
type textarea "x"
type textarea "Ofrecemos un diagnóstico exhaustivo y una solución efectiva para todos sus prob…"
type textarea "x"
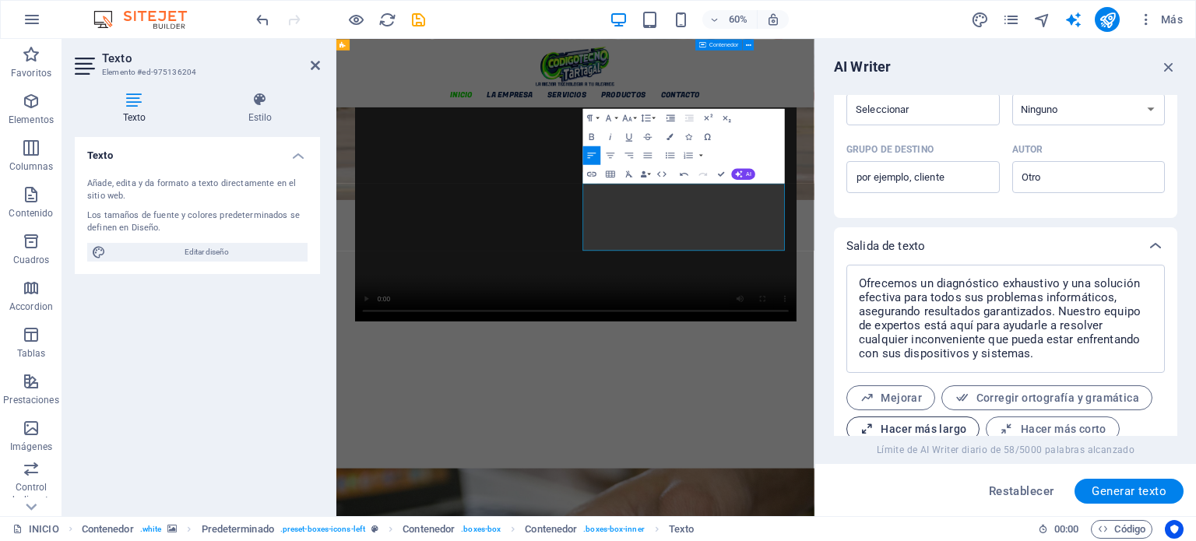
scroll to position [536, 0]
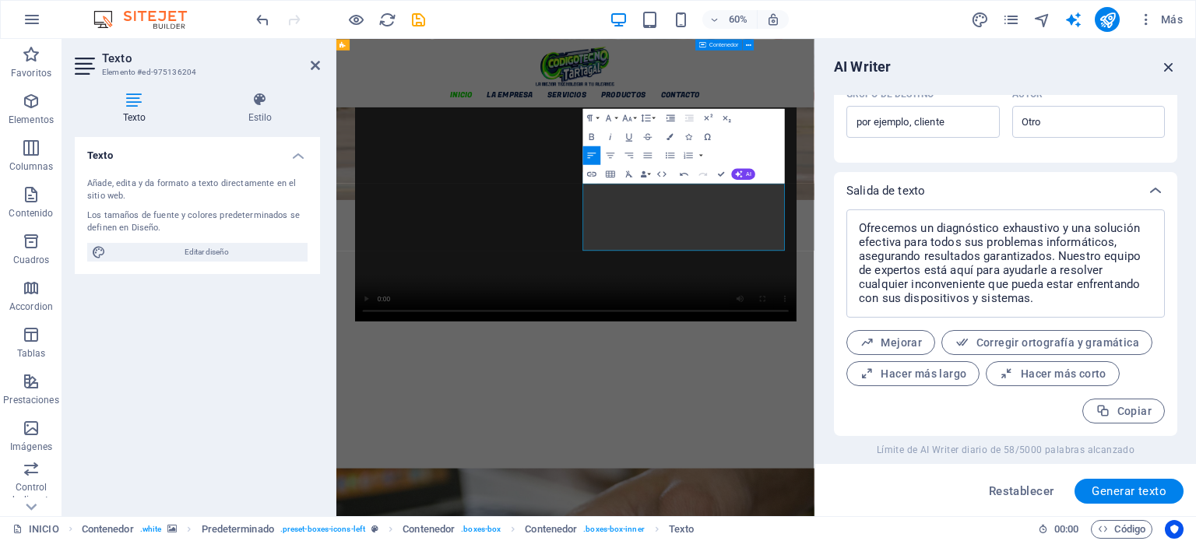
click at [1169, 65] on icon "button" at bounding box center [1169, 66] width 17 height 17
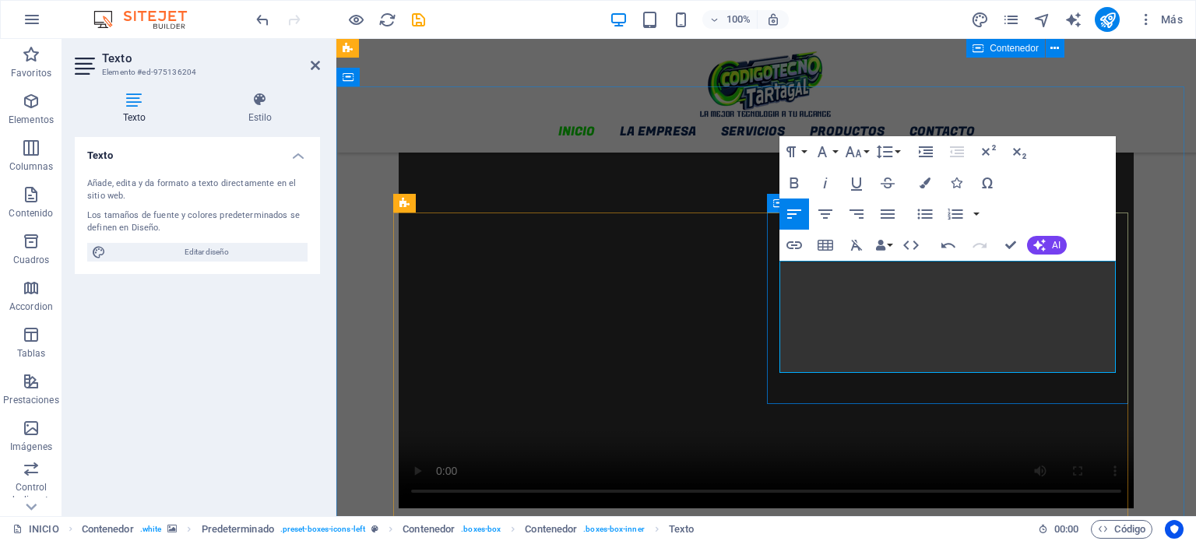
drag, startPoint x: 932, startPoint y: 365, endPoint x: 778, endPoint y: 267, distance: 182.2
click at [927, 174] on button "Colors" at bounding box center [926, 182] width 30 height 31
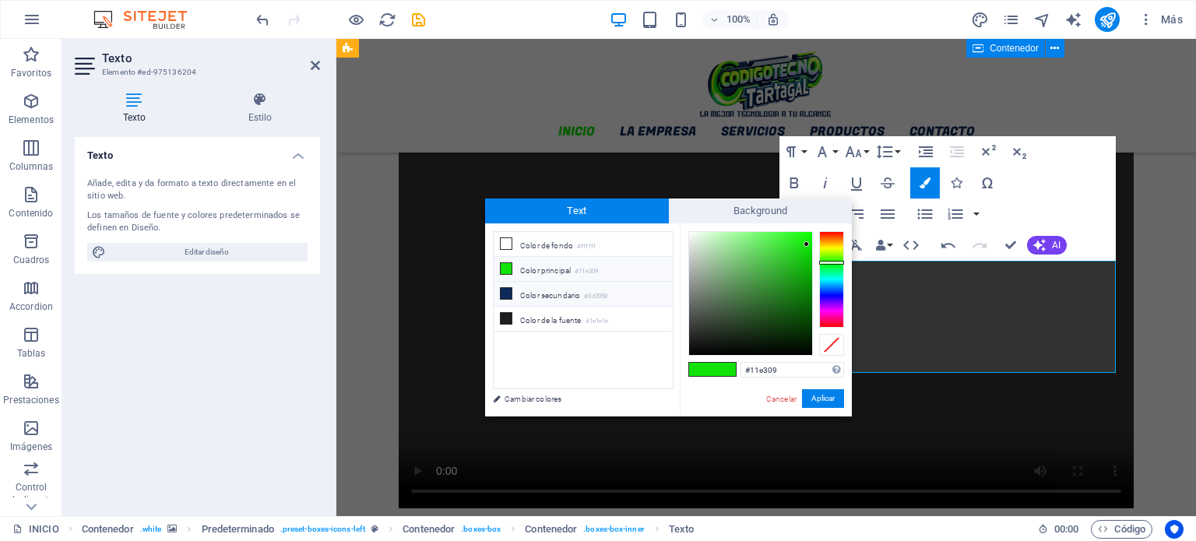
click at [549, 295] on li "Color secundario #0d2958" at bounding box center [583, 294] width 179 height 25
type input "#0d2958"
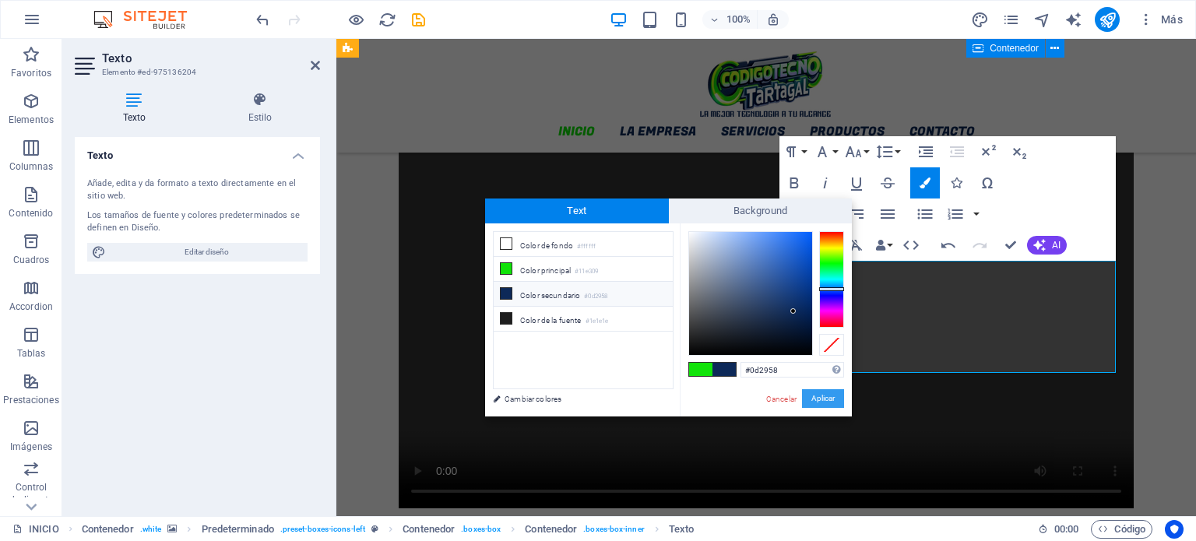
click at [826, 390] on button "Aplicar" at bounding box center [823, 398] width 42 height 19
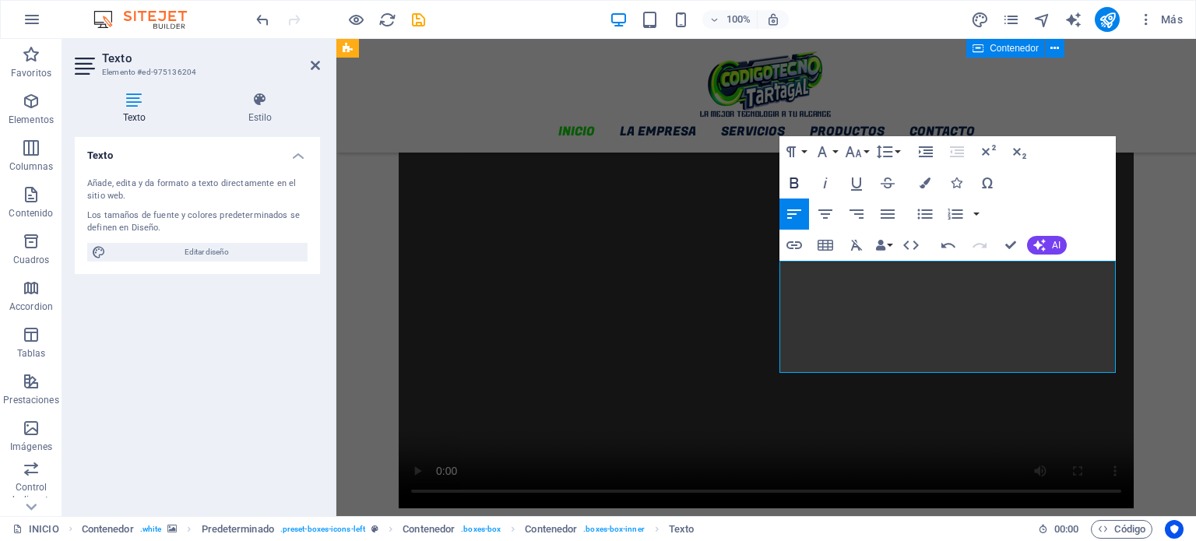
click at [792, 181] on icon "button" at bounding box center [794, 183] width 19 height 19
click at [830, 208] on icon "button" at bounding box center [825, 214] width 19 height 19
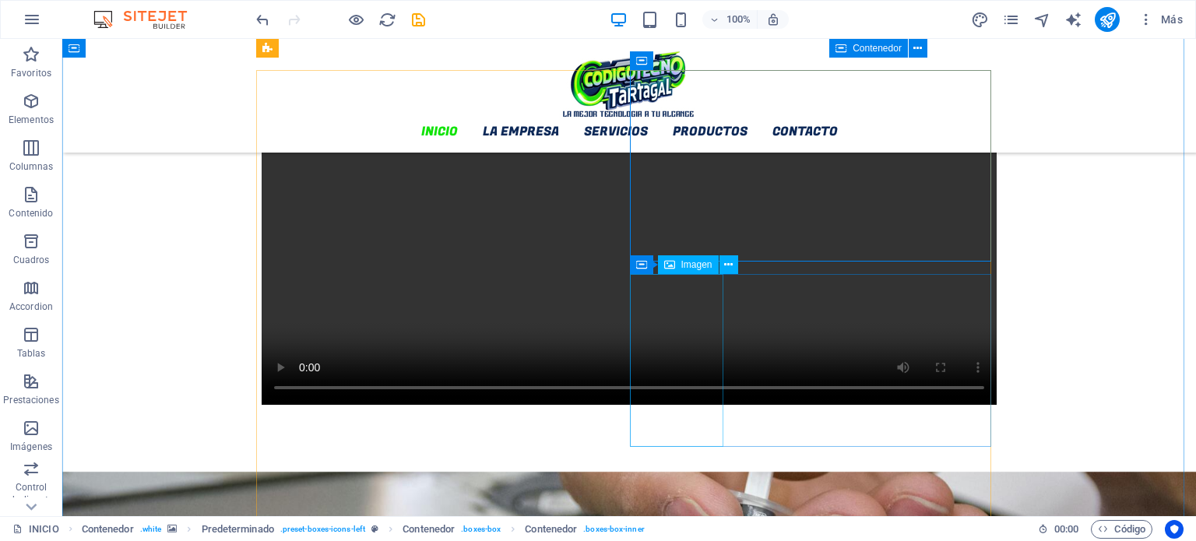
scroll to position [1334, 0]
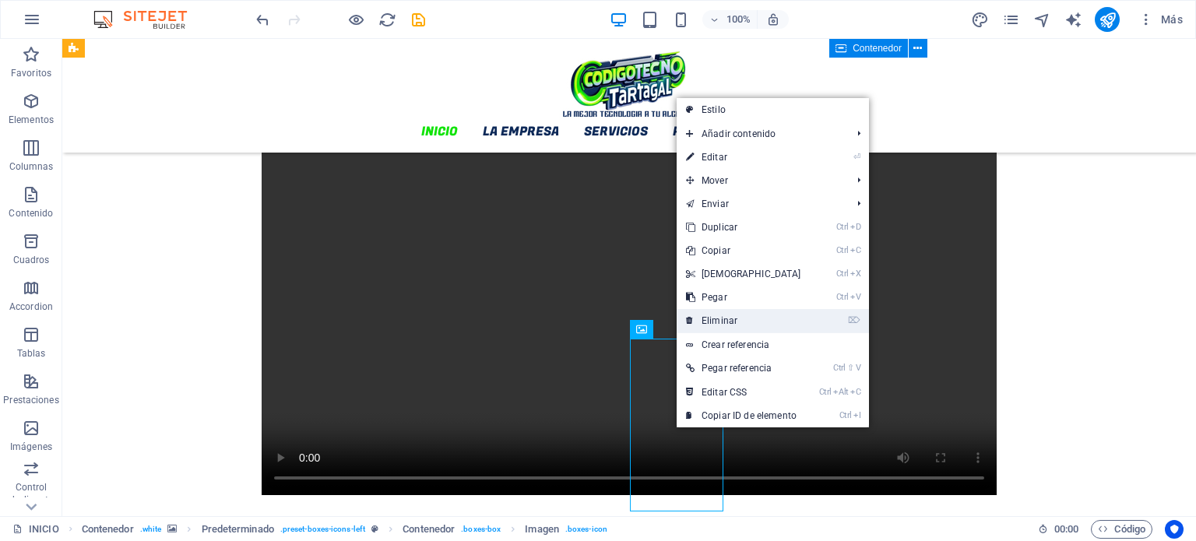
click at [738, 323] on link "⌦ Eliminar" at bounding box center [744, 320] width 134 height 23
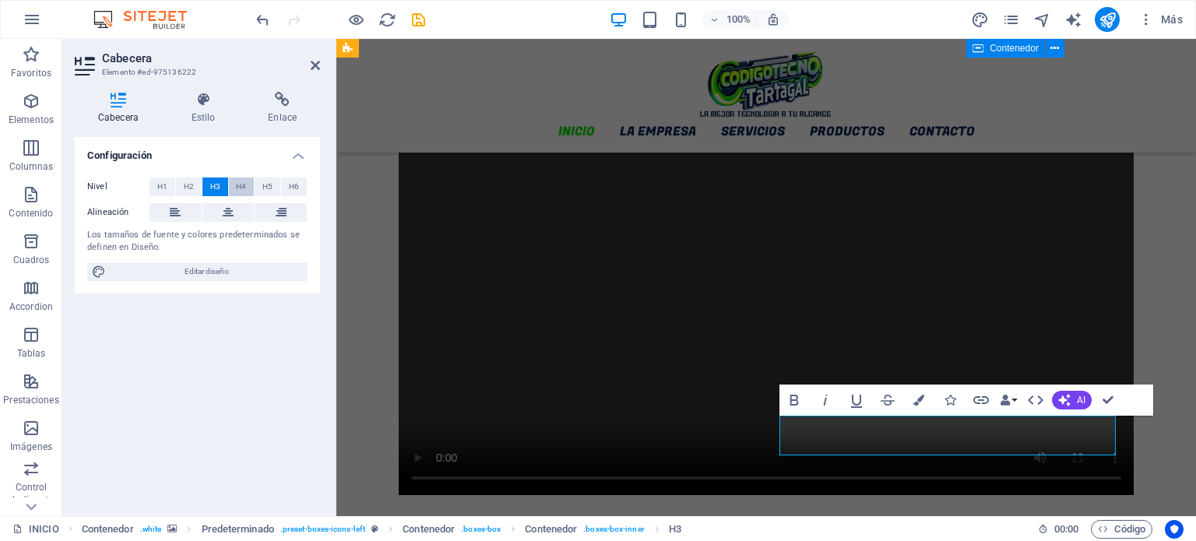
click at [237, 186] on span "H4" at bounding box center [241, 187] width 10 height 19
click at [237, 208] on button at bounding box center [229, 212] width 52 height 19
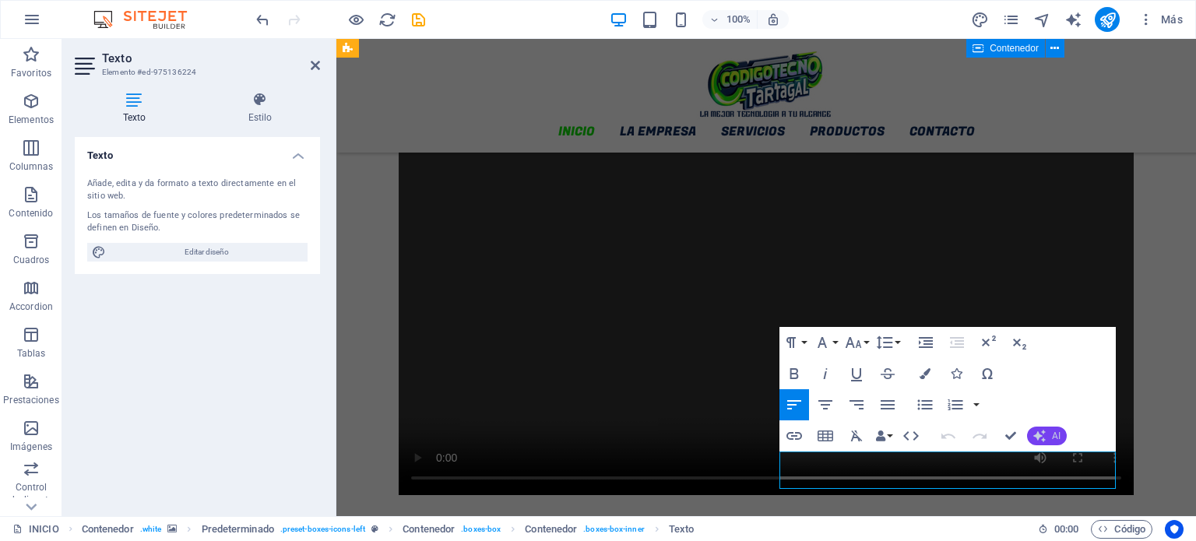
click at [1043, 429] on button "AI" at bounding box center [1047, 436] width 40 height 19
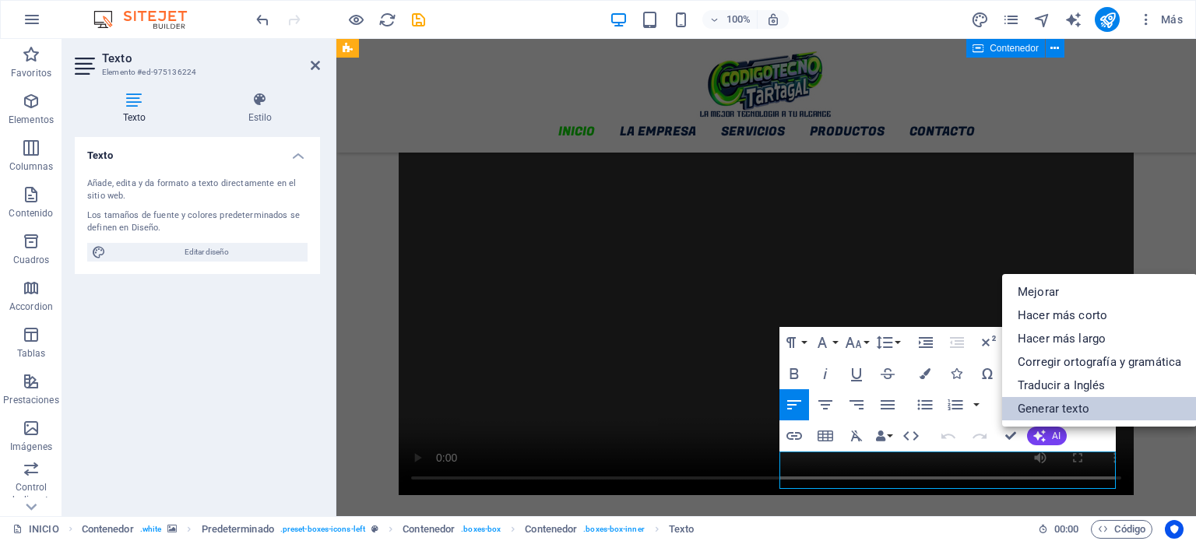
click at [1088, 411] on link "Generar texto" at bounding box center [1099, 408] width 195 height 23
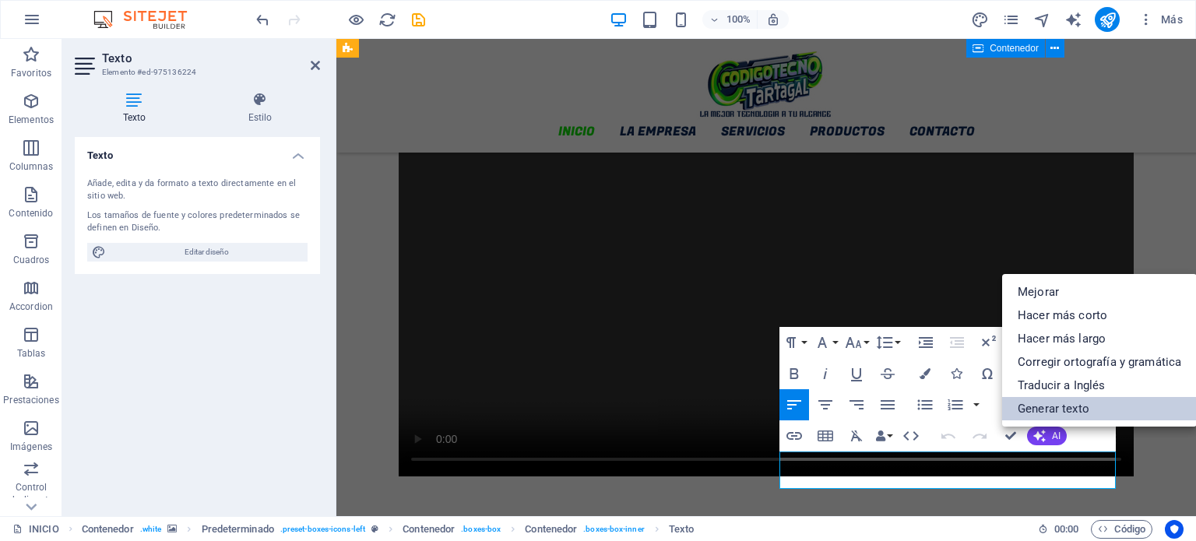
select select "English"
select select "Spanish"
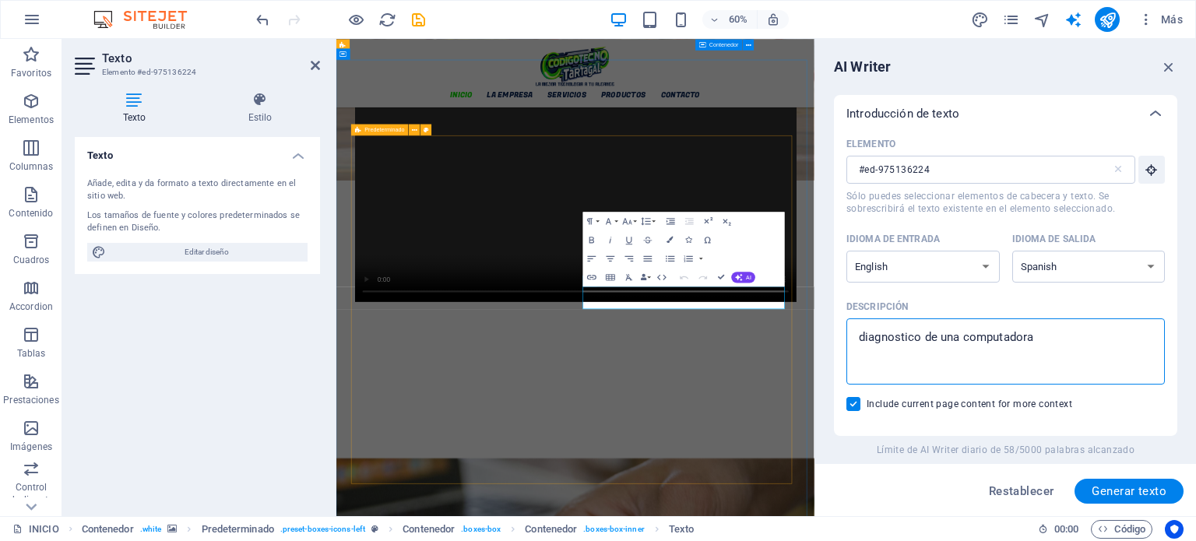
drag, startPoint x: 1402, startPoint y: 382, endPoint x: 955, endPoint y: 580, distance: 488.6
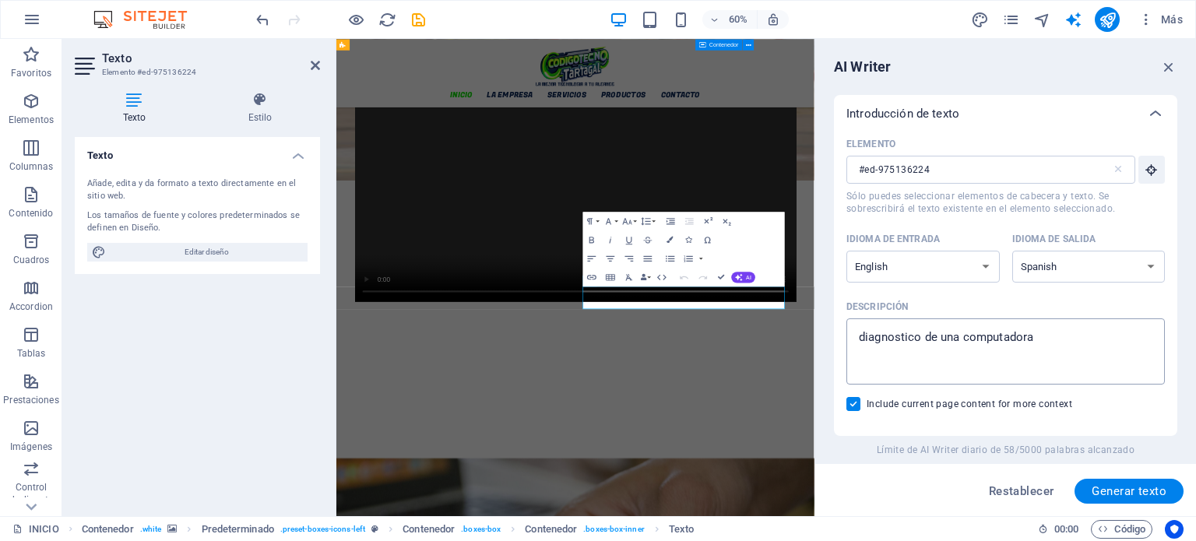
type textarea "x"
click at [957, 338] on textarea "diagnostico de una computadora" at bounding box center [1006, 351] width 303 height 51
click at [961, 339] on textarea "diagnostico de una computadora" at bounding box center [1006, 351] width 303 height 51
drag, startPoint x: 961, startPoint y: 340, endPoint x: 855, endPoint y: 336, distance: 106.8
click at [855, 336] on textarea "diagnostico de una computadora" at bounding box center [1006, 351] width 303 height 51
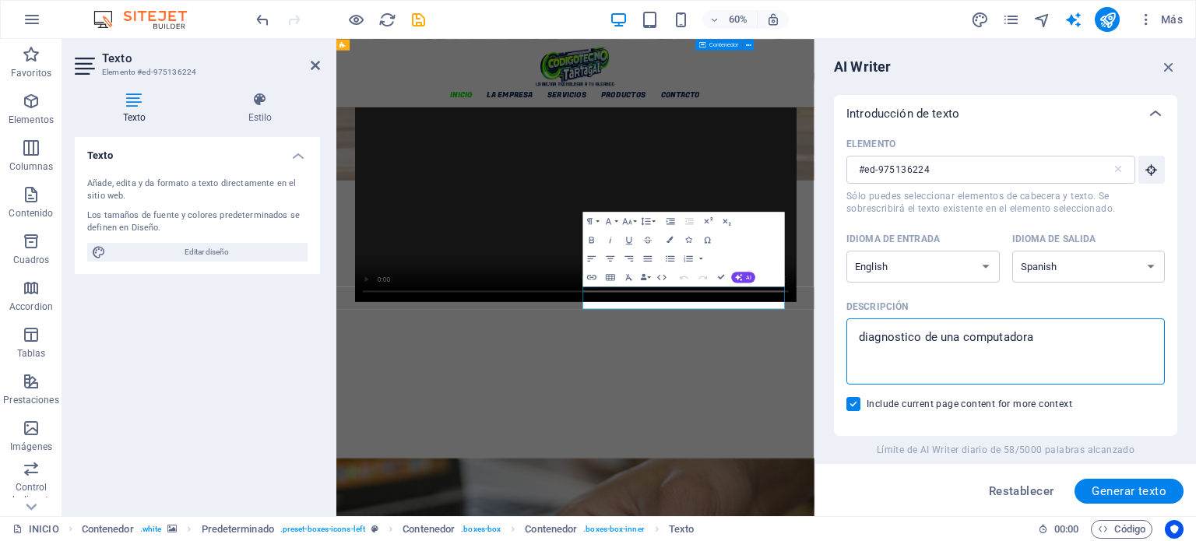
type textarea "r computadora"
type textarea "x"
type textarea "re computadora"
type textarea "x"
type textarea "ret computadora"
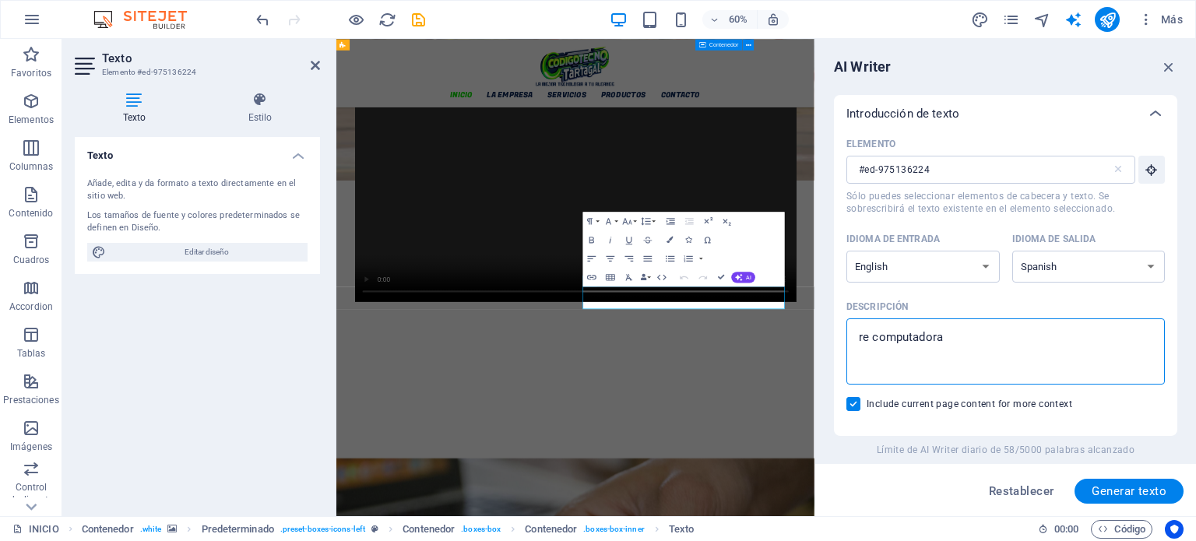
type textarea "x"
type textarea "reti computadora"
type textarea "x"
type textarea "retir computadora"
type textarea "x"
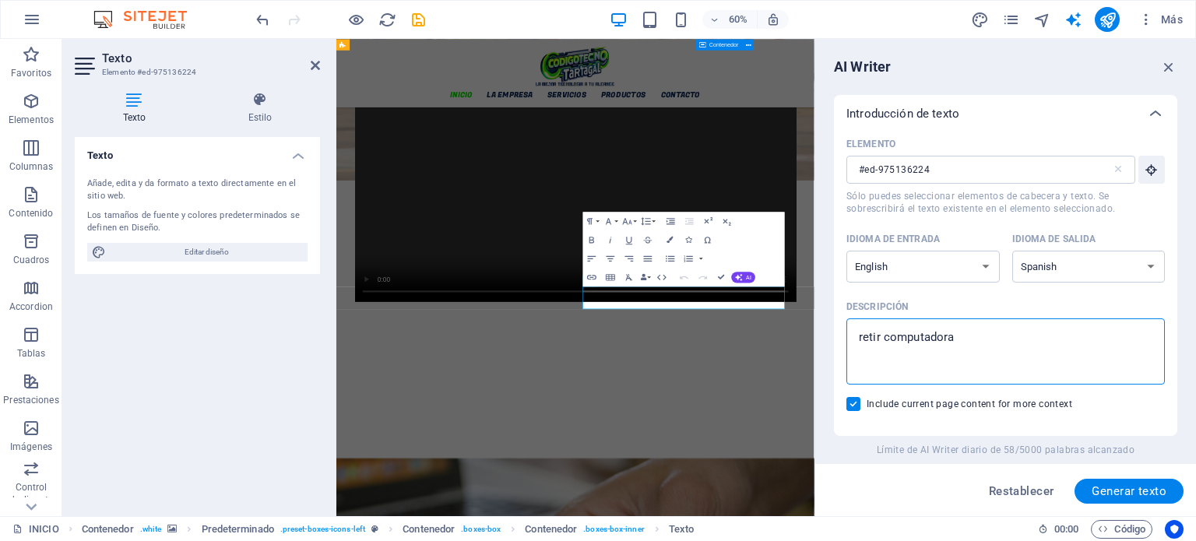
type textarea "retira computadora"
type textarea "x"
type textarea "retiram computadora"
type textarea "x"
type textarea "retiramo computadora"
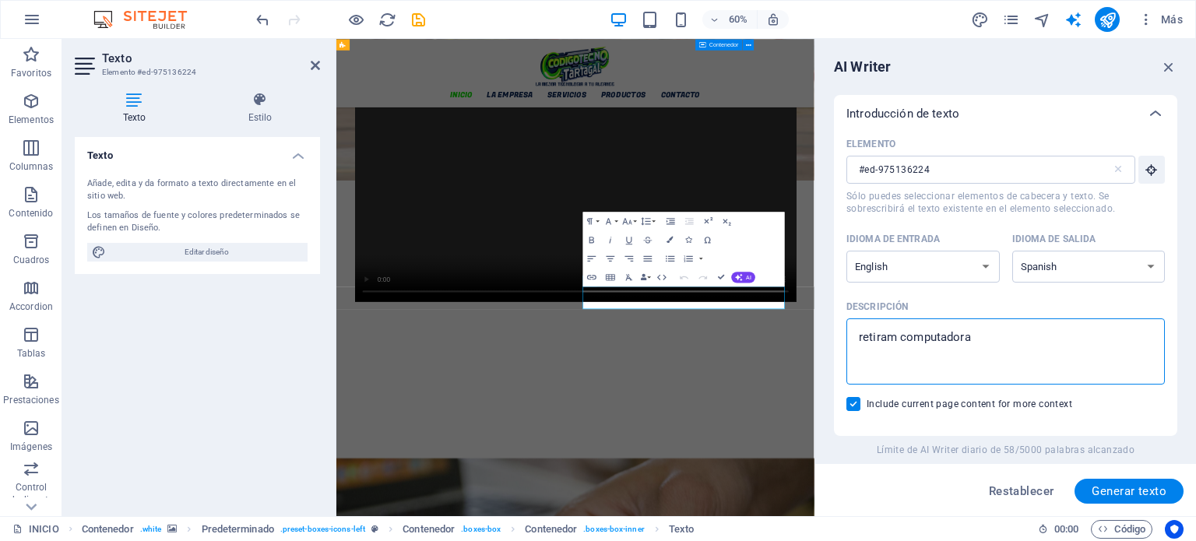
type textarea "x"
type textarea "retiramos computadora"
type textarea "x"
type textarea "retiramos computadora"
type textarea "x"
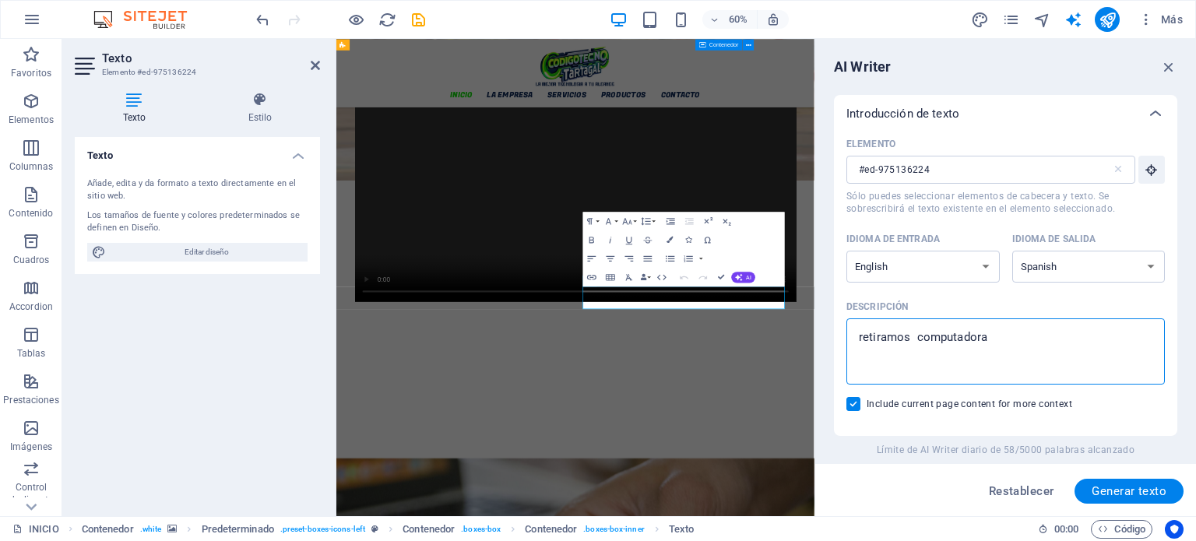
type textarea "retiramos d computadora"
type textarea "x"
type textarea "retiramos de computadora"
type textarea "x"
type textarea "retiramos de computadora"
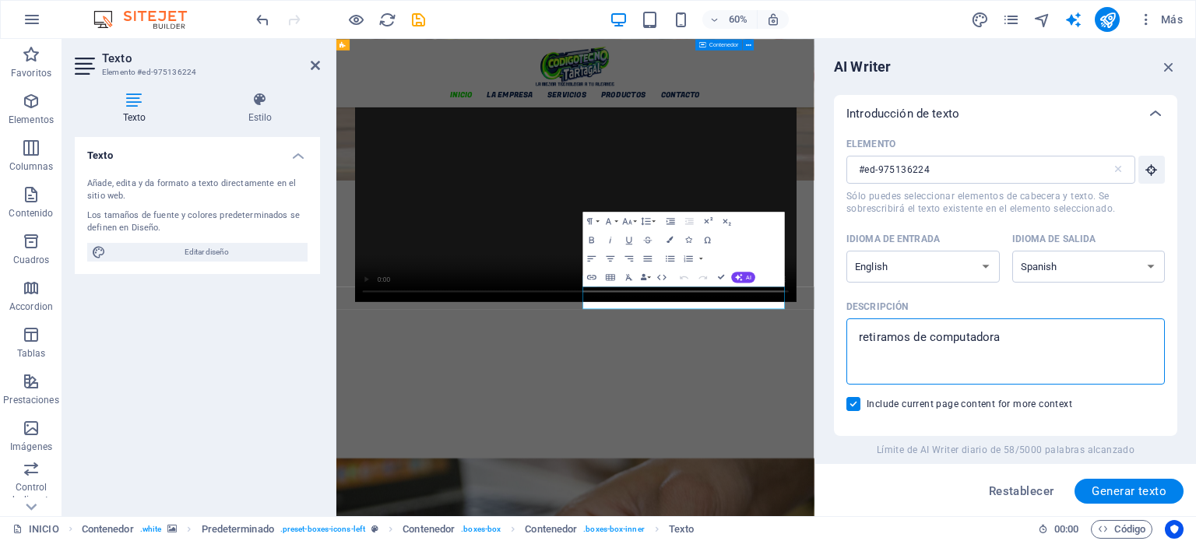
type textarea "x"
type textarea "retiramos de s computadora"
type textarea "x"
type textarea "retiramos de su computadora"
type textarea "x"
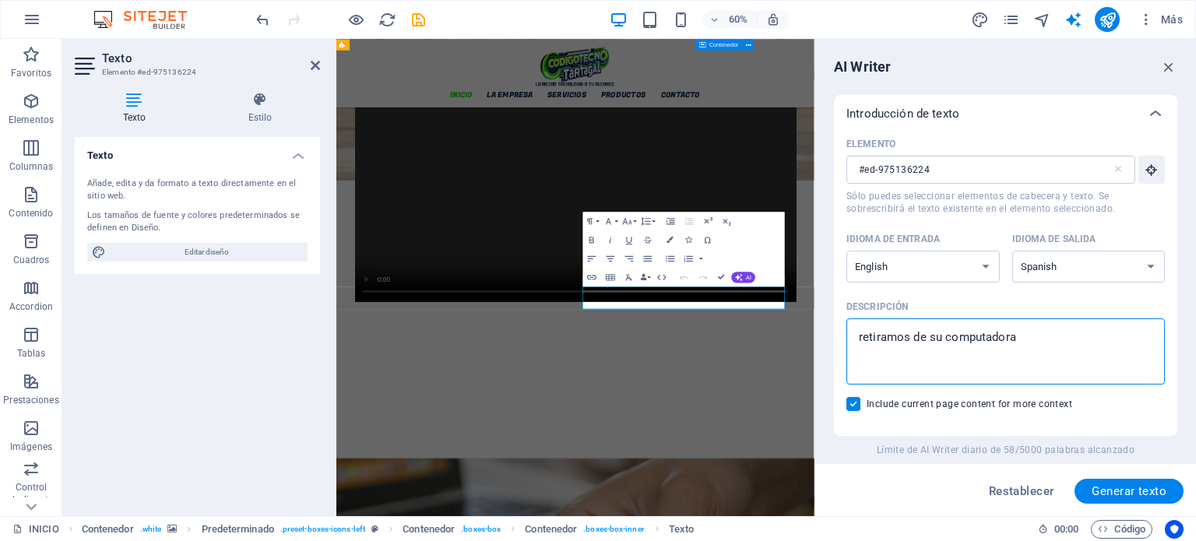
type textarea "retiramos de su computadora"
type textarea "x"
type textarea "retiramos de su d computadora"
type textarea "x"
type textarea "retiramos de su do computadora"
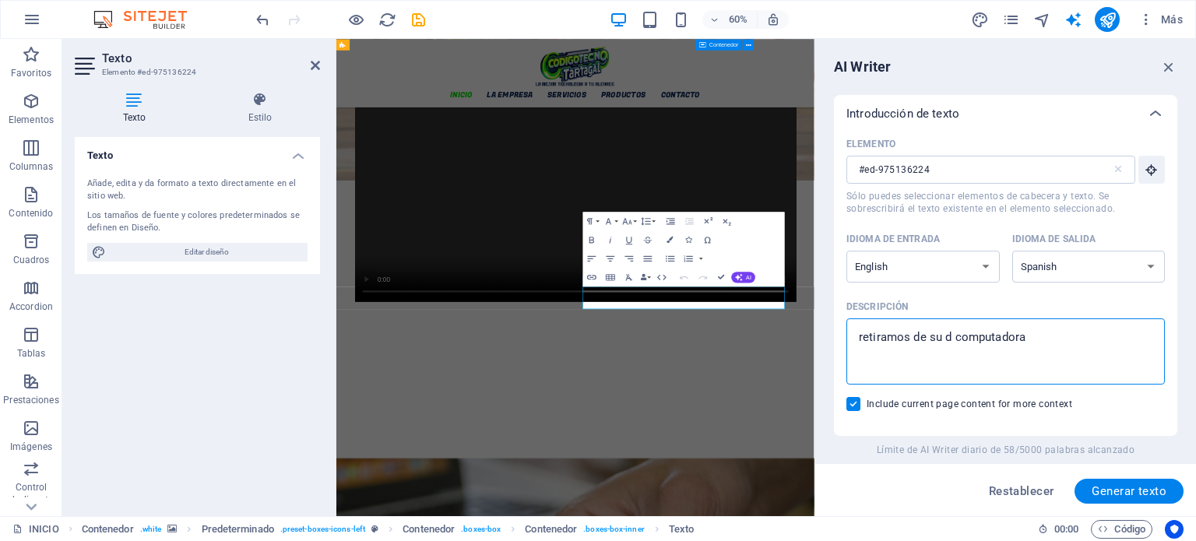
type textarea "x"
type textarea "retiramos de su dom computadora"
type textarea "x"
type textarea "retiramos de su domi computadora"
type textarea "x"
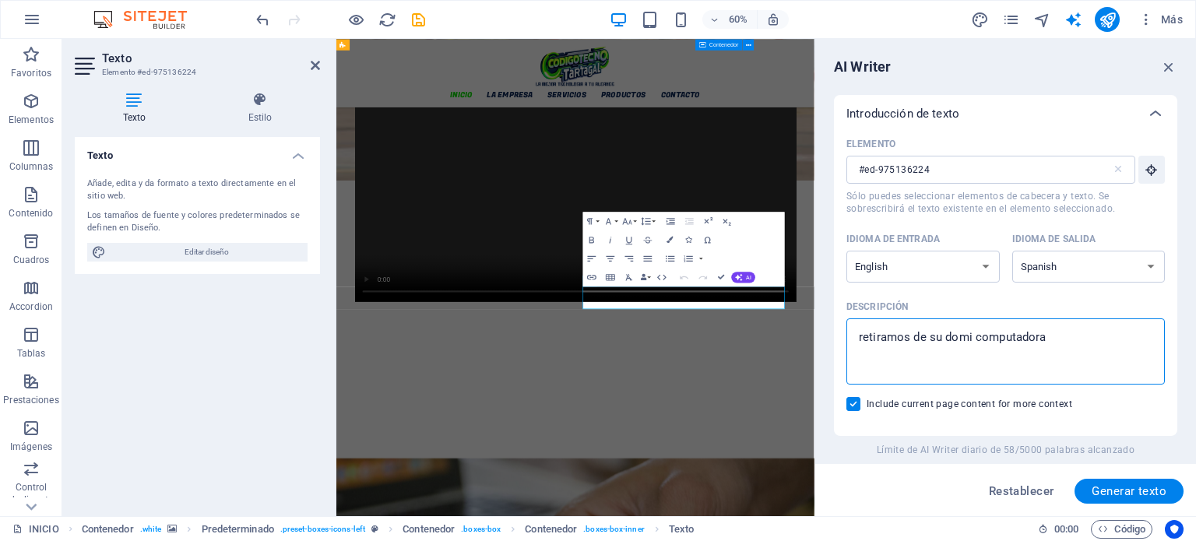
type textarea "retiramos de su domic computadora"
type textarea "x"
type textarea "retiramos de su domici computadora"
type textarea "x"
type textarea "retiramos de su domicil computadora"
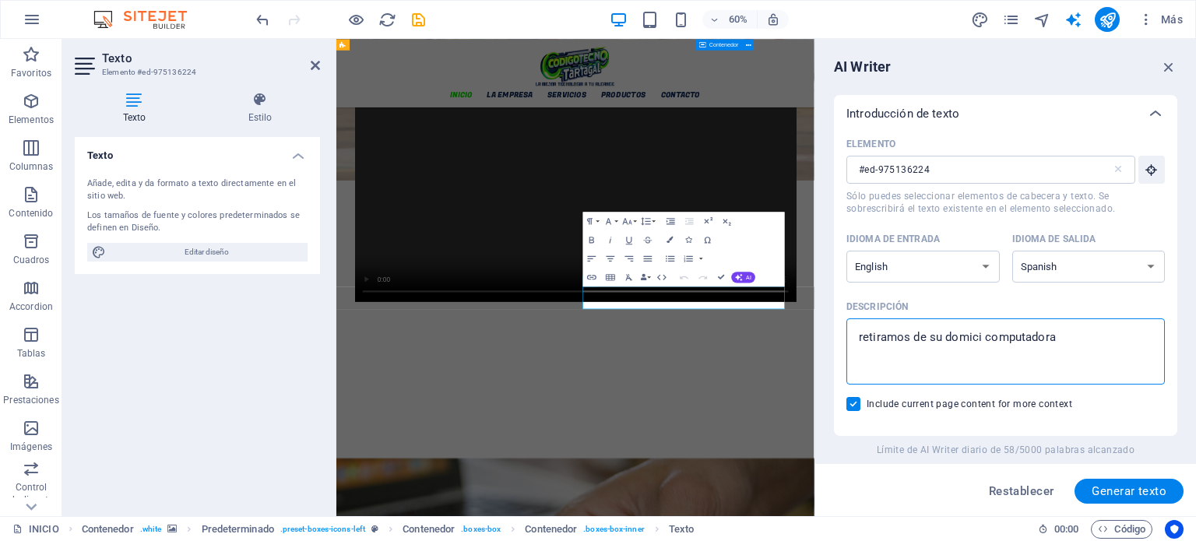
type textarea "x"
type textarea "retiramos de su domicili computadora"
type textarea "x"
type textarea "retiramos de su domicilio computadora"
type textarea "x"
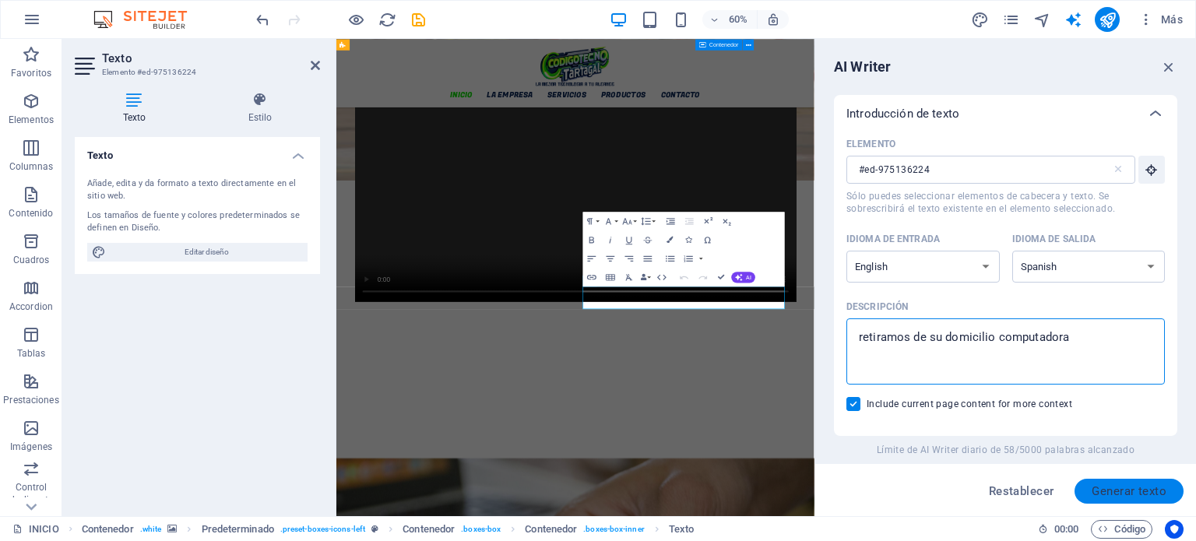
type textarea "retiramos de su domicilio computadora"
click at [1101, 491] on span "Generar texto" at bounding box center [1129, 491] width 75 height 12
type textarea "x"
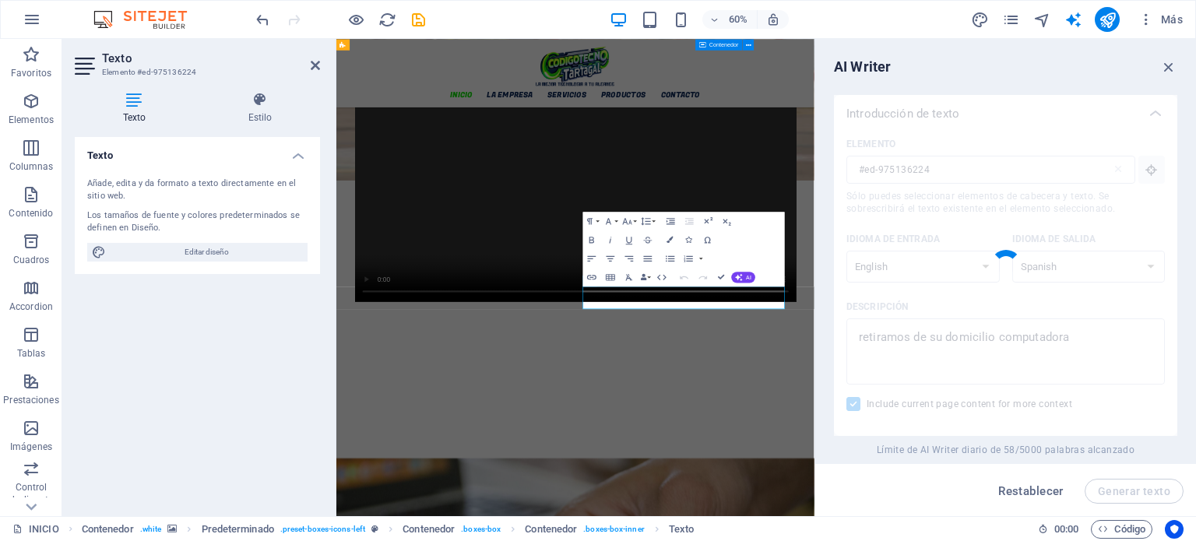
type textarea "x"
type textarea "Retiramos computadoras de su domicilio para reparación."
type textarea "x"
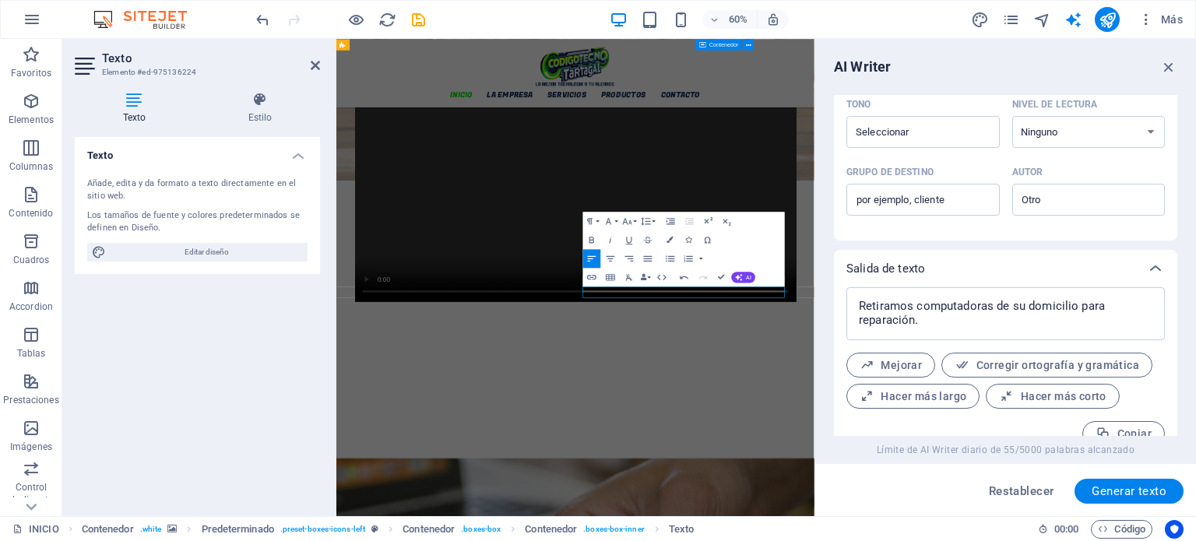
scroll to position [481, 0]
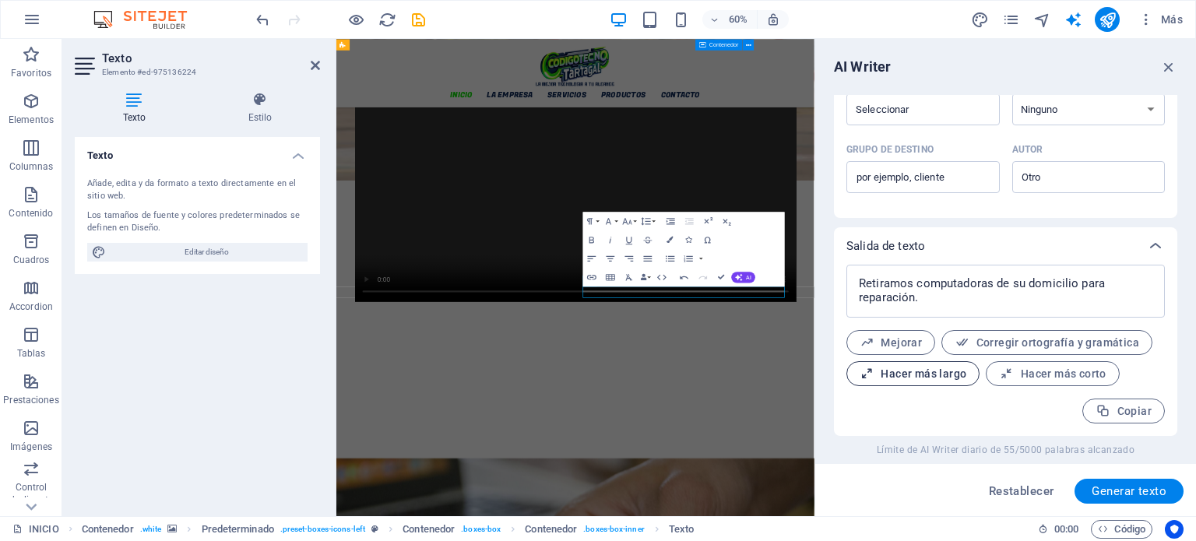
click at [924, 377] on span "Hacer más largo" at bounding box center [913, 374] width 107 height 15
type textarea "x"
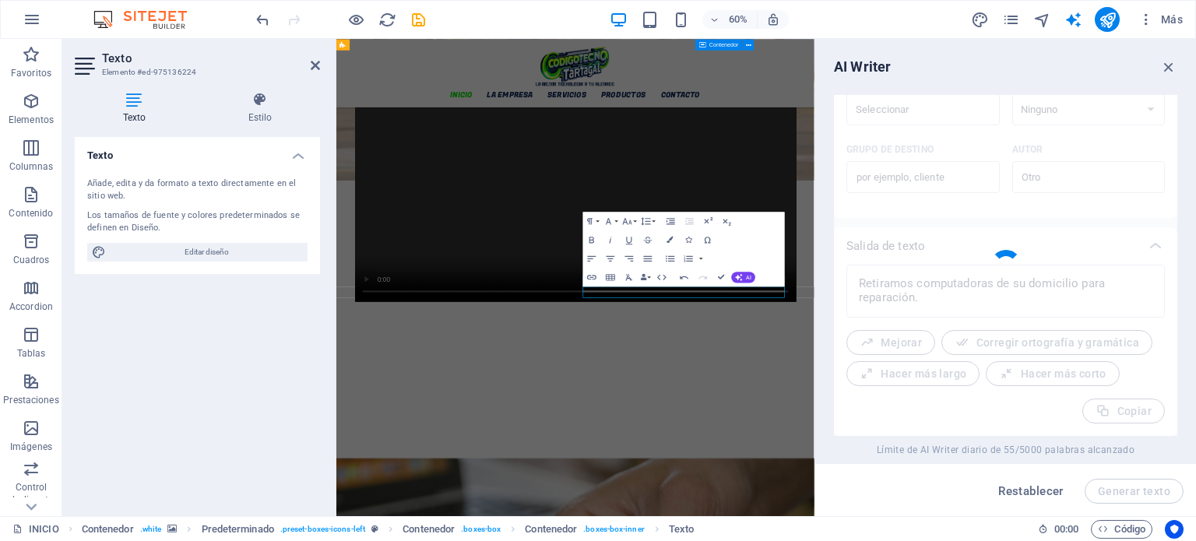
type textarea "x"
type textarea "Ofrecemos un servicio conveniente de recogida de computadoras directamente desd…"
type textarea "x"
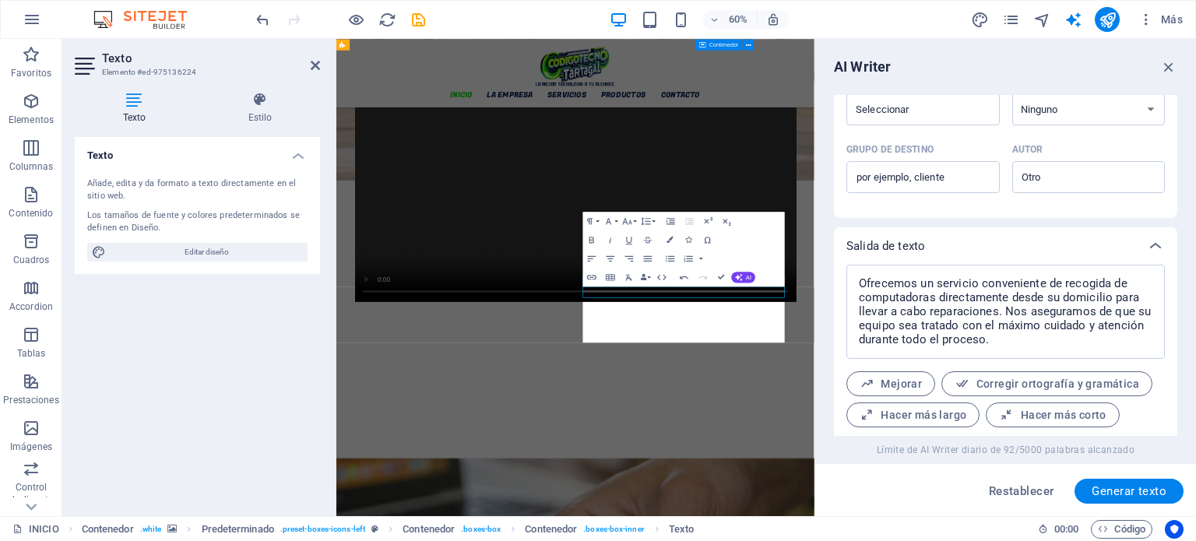
scroll to position [522, 0]
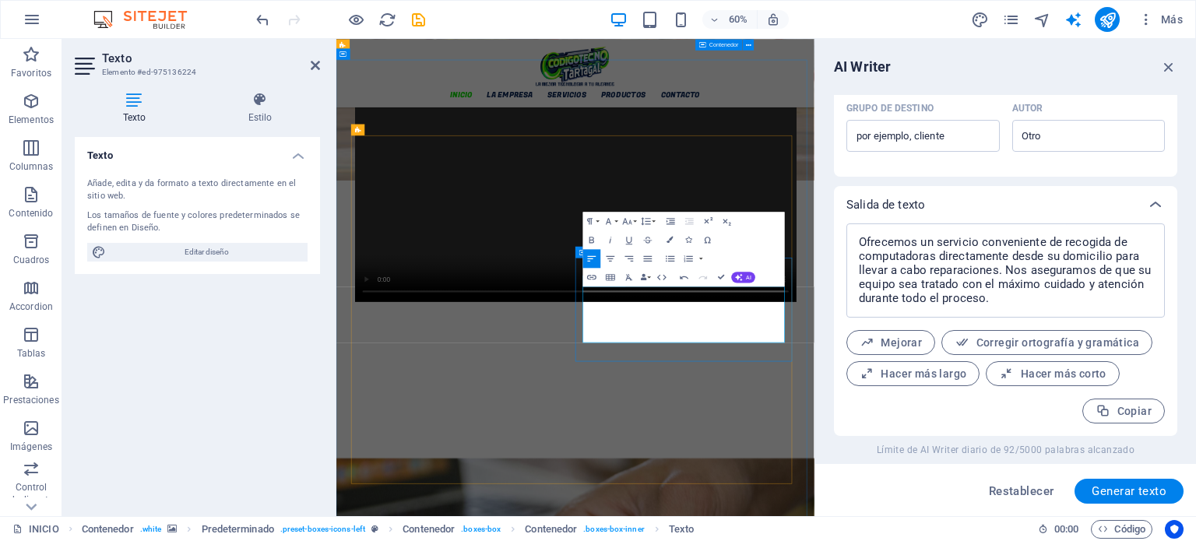
click at [1168, 67] on icon "button" at bounding box center [1169, 66] width 17 height 17
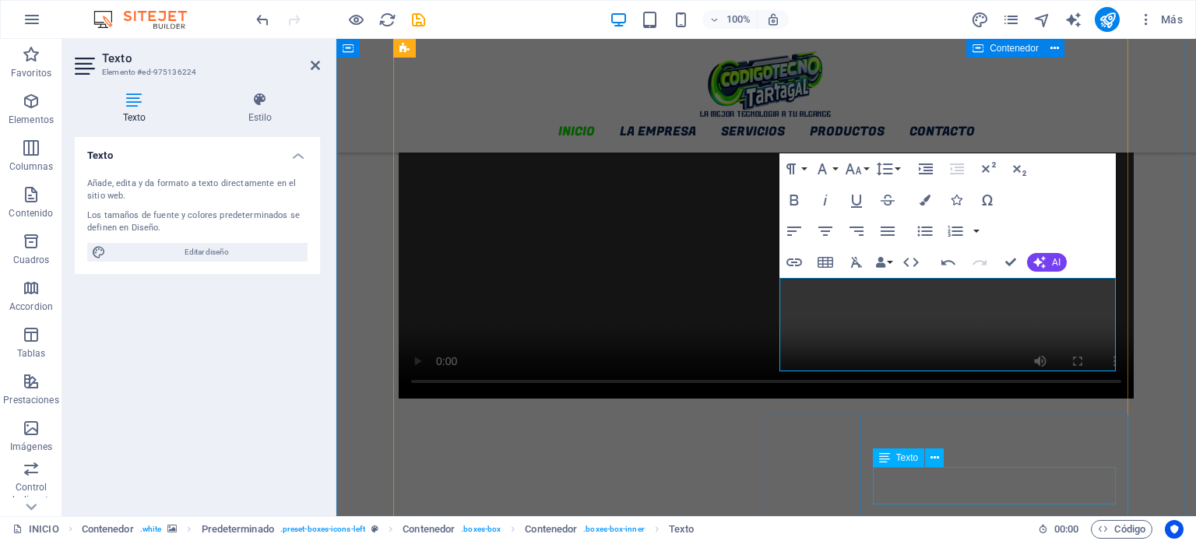
scroll to position [1444, 0]
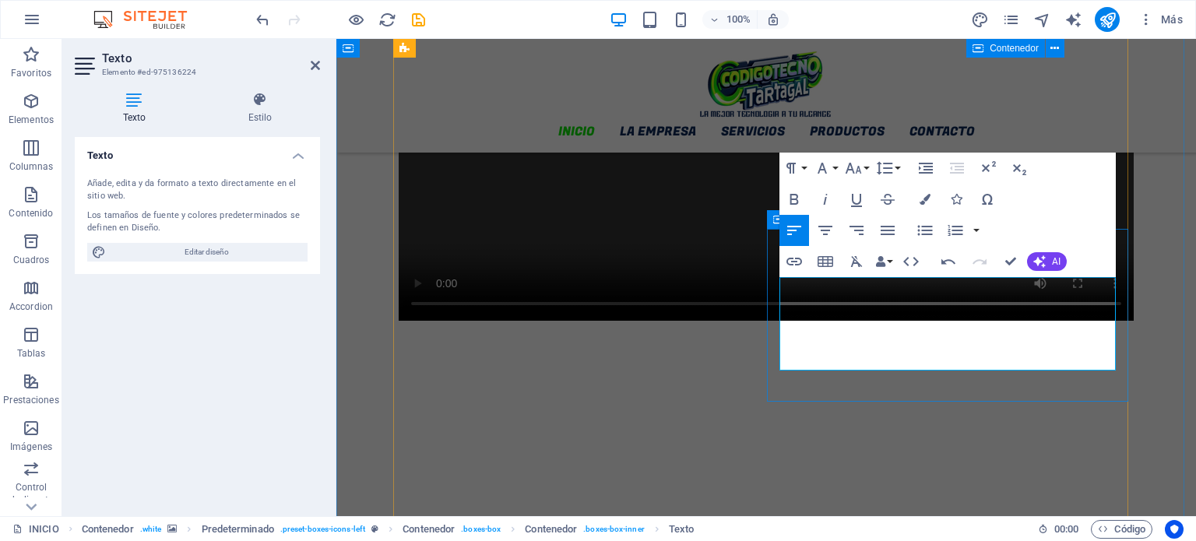
drag, startPoint x: 869, startPoint y: 356, endPoint x: 771, endPoint y: 290, distance: 117.7
click at [790, 196] on icon "button" at bounding box center [794, 199] width 19 height 19
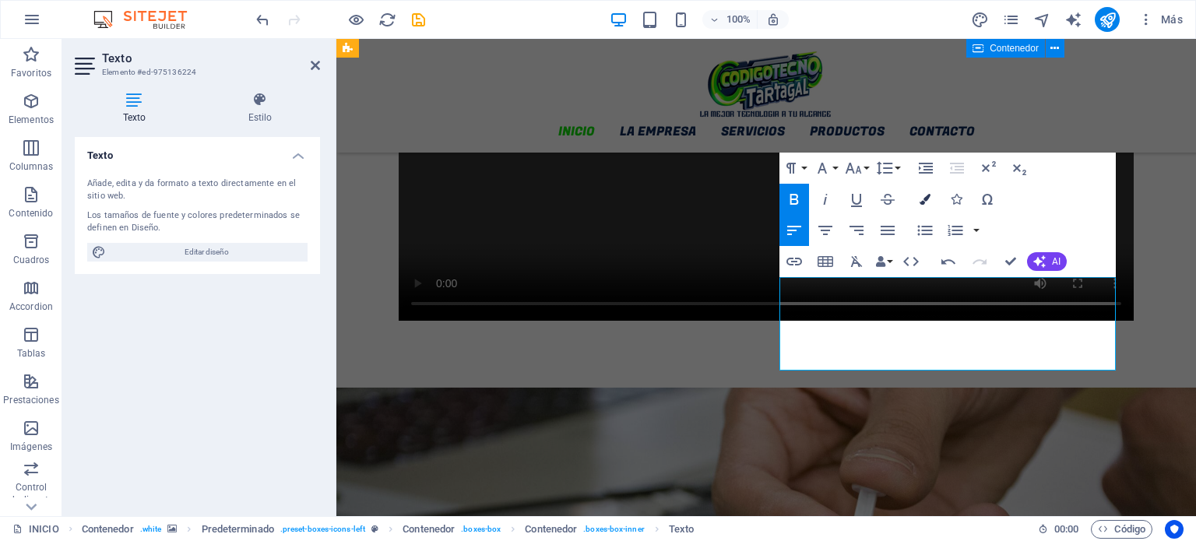
click at [925, 196] on icon "button" at bounding box center [925, 199] width 11 height 11
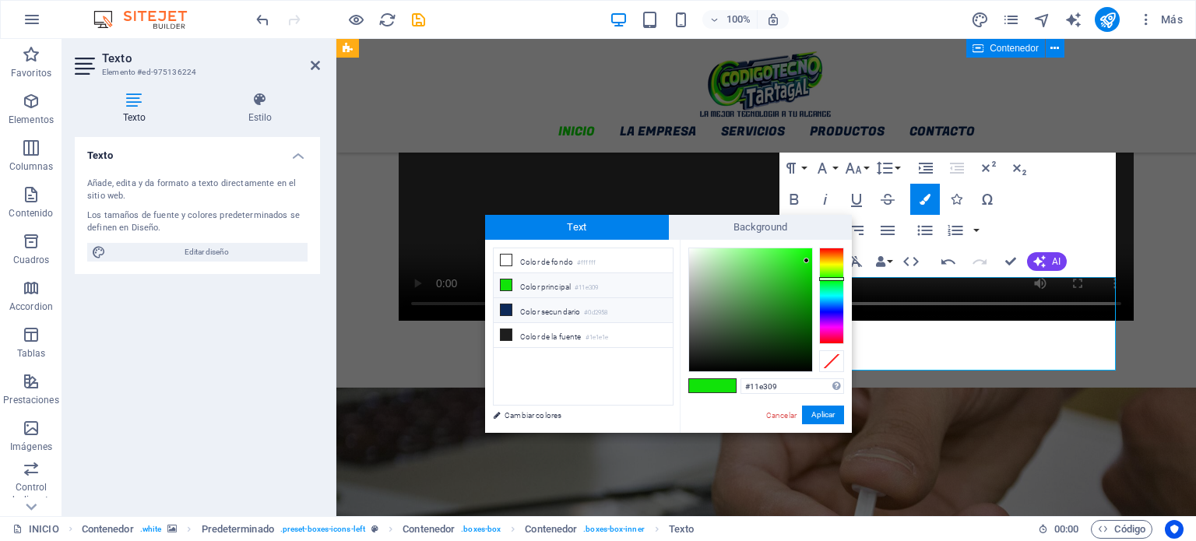
click at [558, 305] on li "Color secundario #0d2958" at bounding box center [583, 310] width 179 height 25
type input "#0d2958"
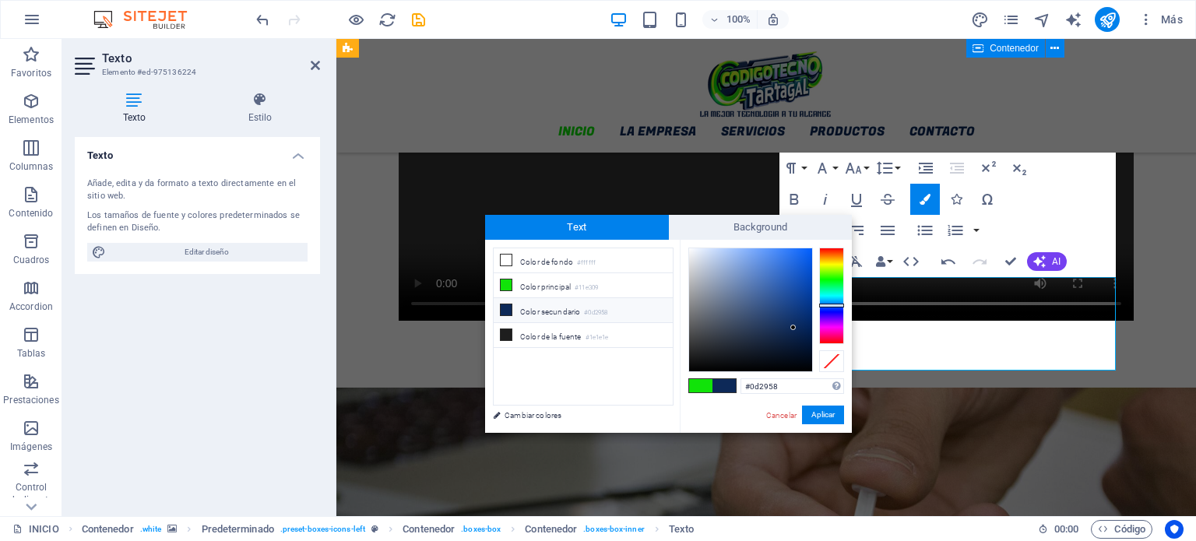
click at [844, 416] on div "#0d2958 Formatos soportados #0852ed rgb(8, 82, 237) rgba(8, 82, 237, 90%) hsv(2…" at bounding box center [766, 449] width 172 height 419
click at [837, 419] on button "Aplicar" at bounding box center [823, 415] width 42 height 19
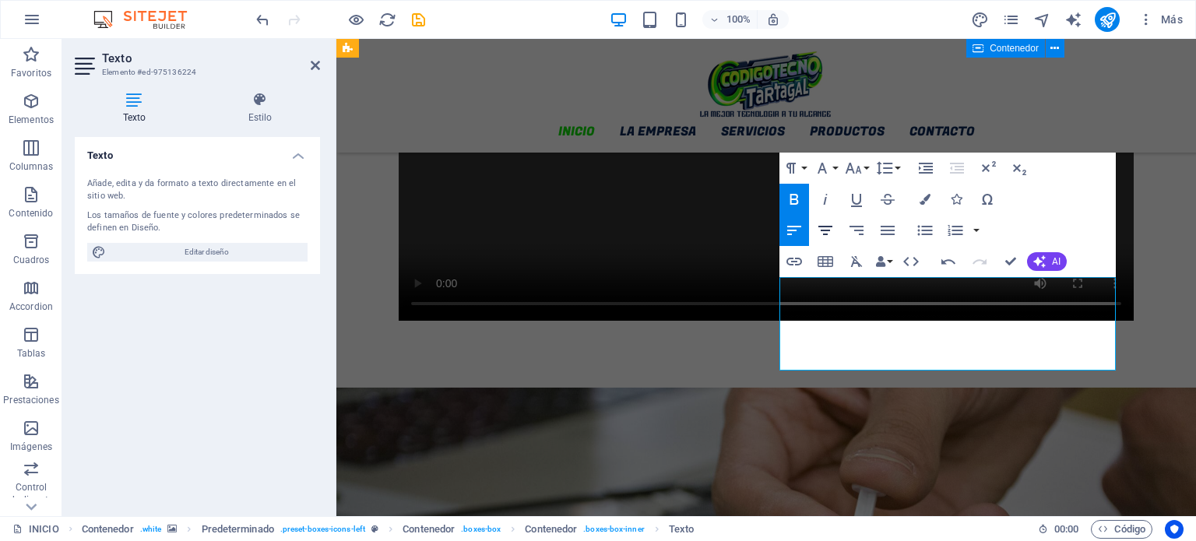
click at [824, 227] on icon "button" at bounding box center [826, 230] width 14 height 9
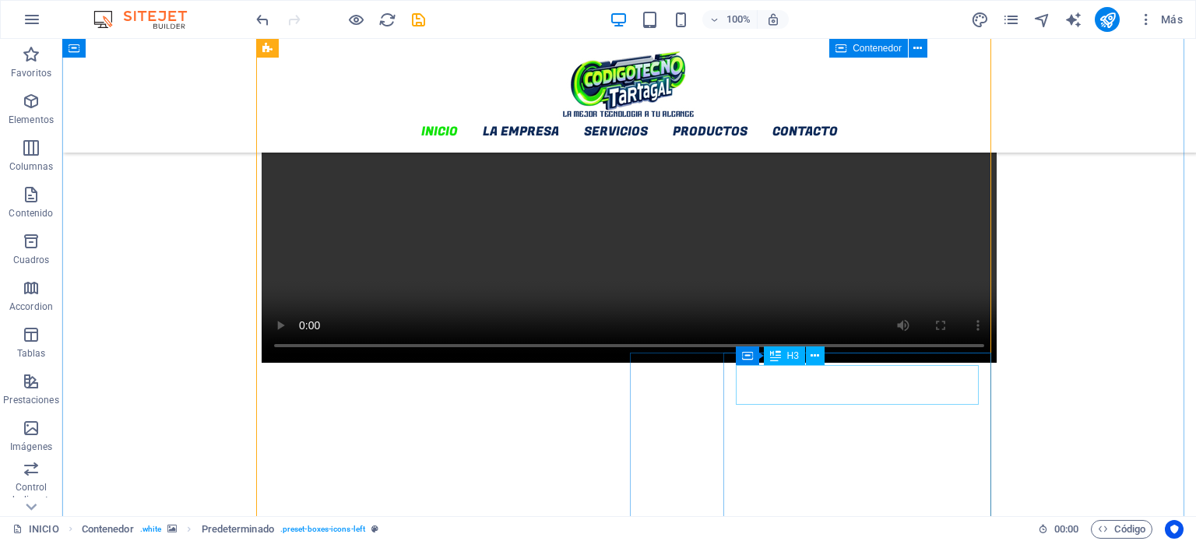
scroll to position [1522, 0]
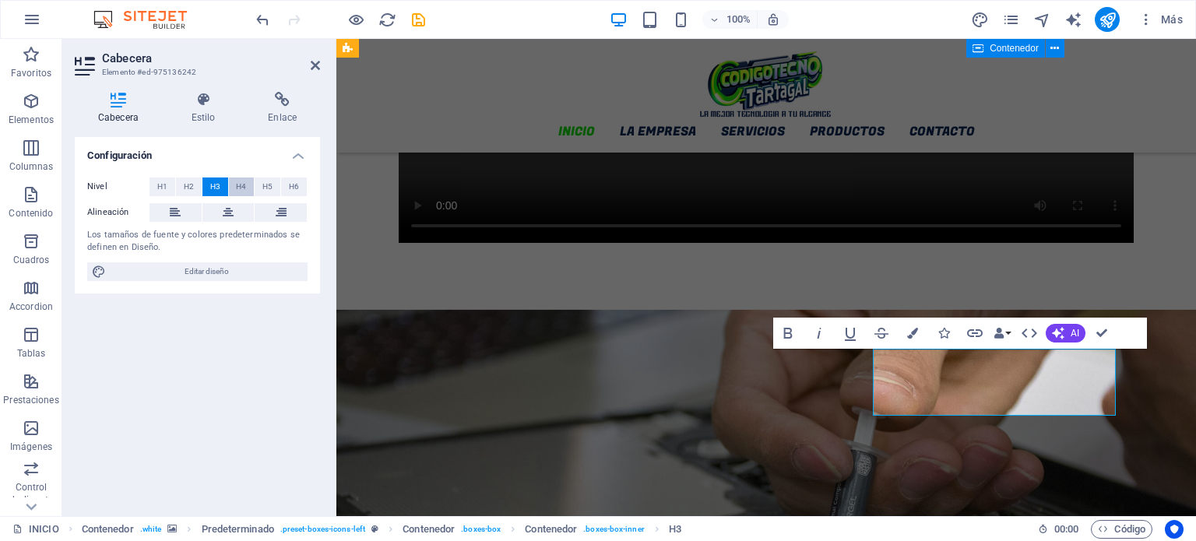
click at [238, 191] on span "H4" at bounding box center [241, 187] width 10 height 19
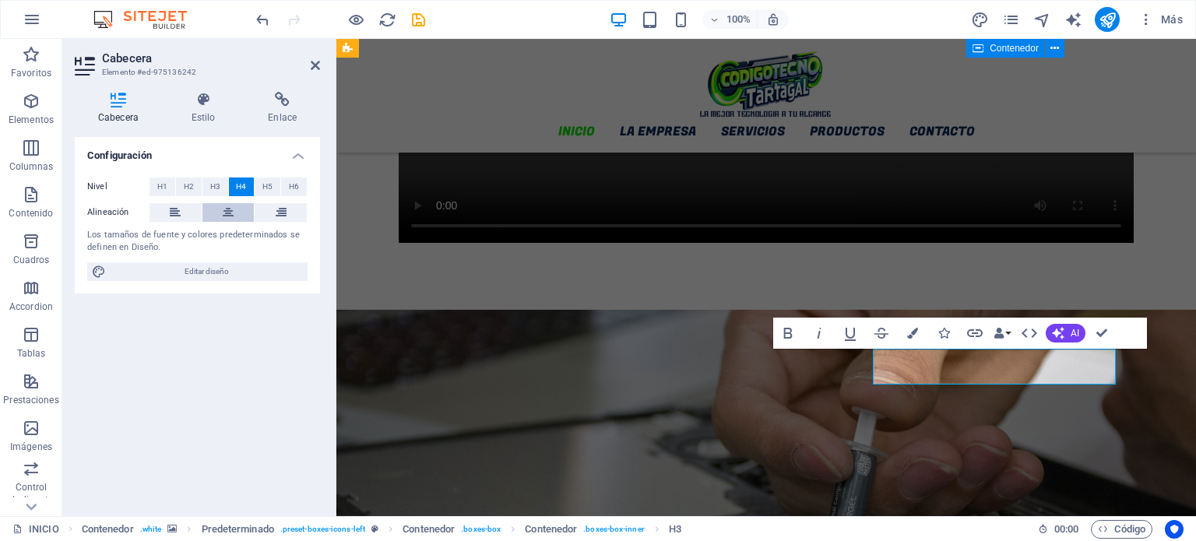
click at [226, 219] on icon at bounding box center [228, 212] width 11 height 19
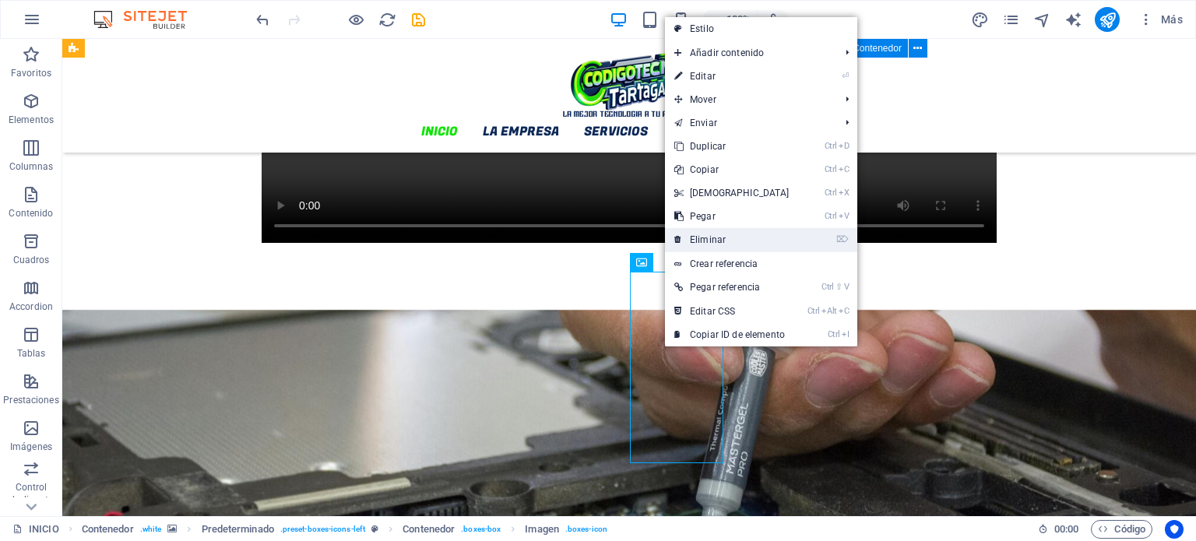
click at [717, 232] on link "⌦ Eliminar" at bounding box center [732, 239] width 134 height 23
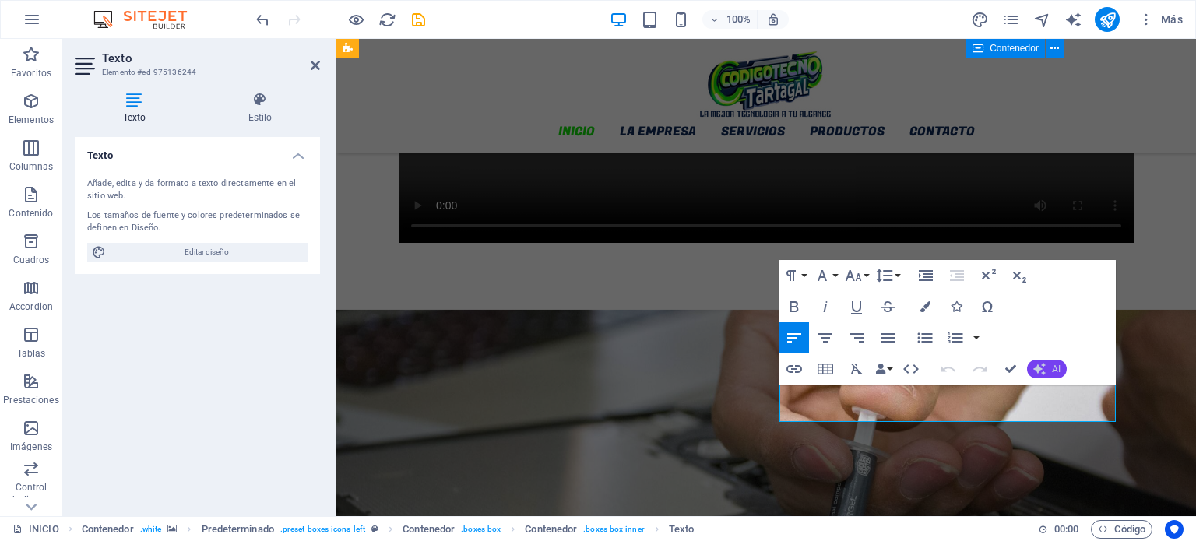
click at [1064, 369] on button "AI" at bounding box center [1047, 369] width 40 height 19
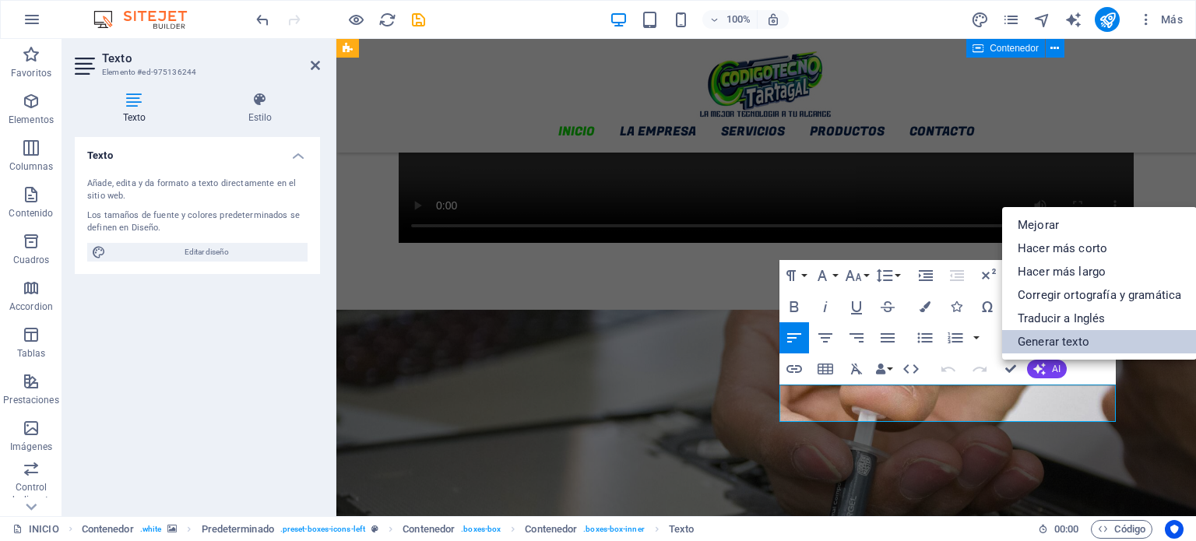
click at [1080, 342] on link "Generar texto" at bounding box center [1099, 341] width 195 height 23
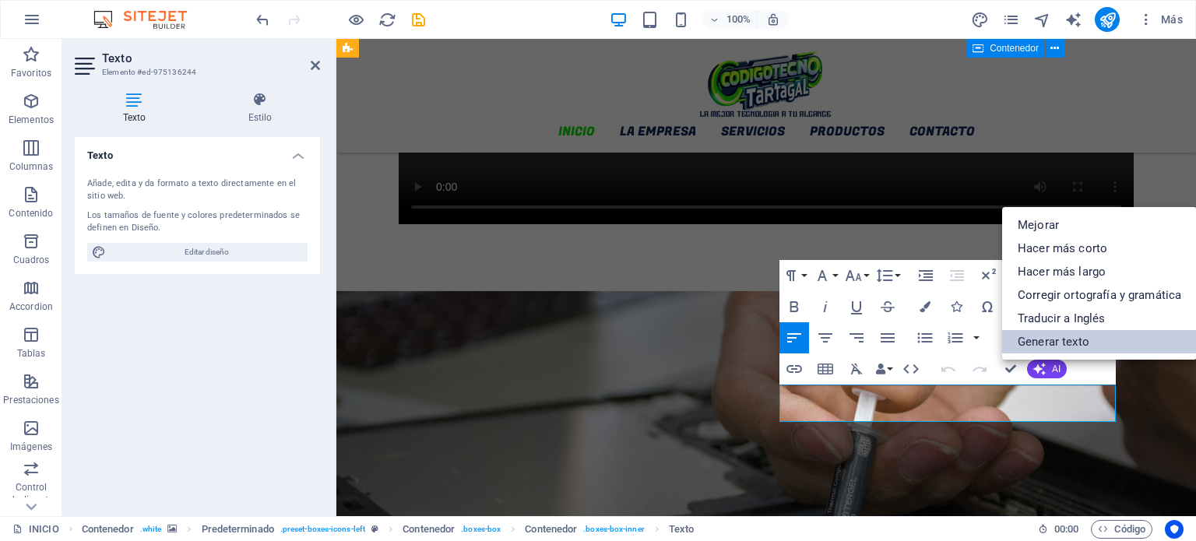
select select "English"
select select "Spanish"
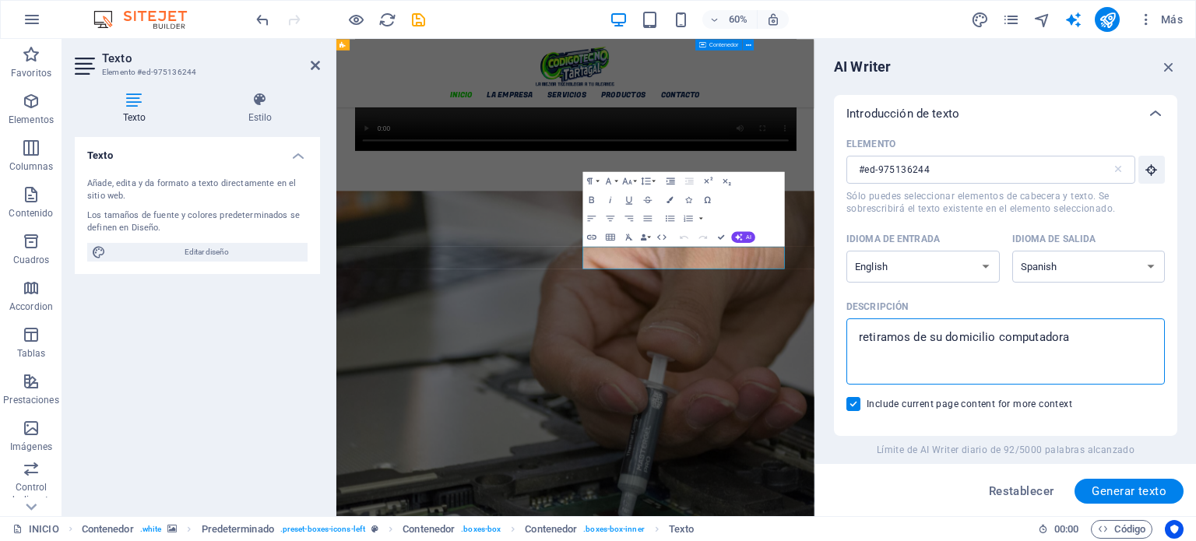
drag, startPoint x: 1244, startPoint y: 375, endPoint x: 1024, endPoint y: 533, distance: 270.7
type textarea "x"
type textarea "re"
type textarea "x"
type textarea "r"
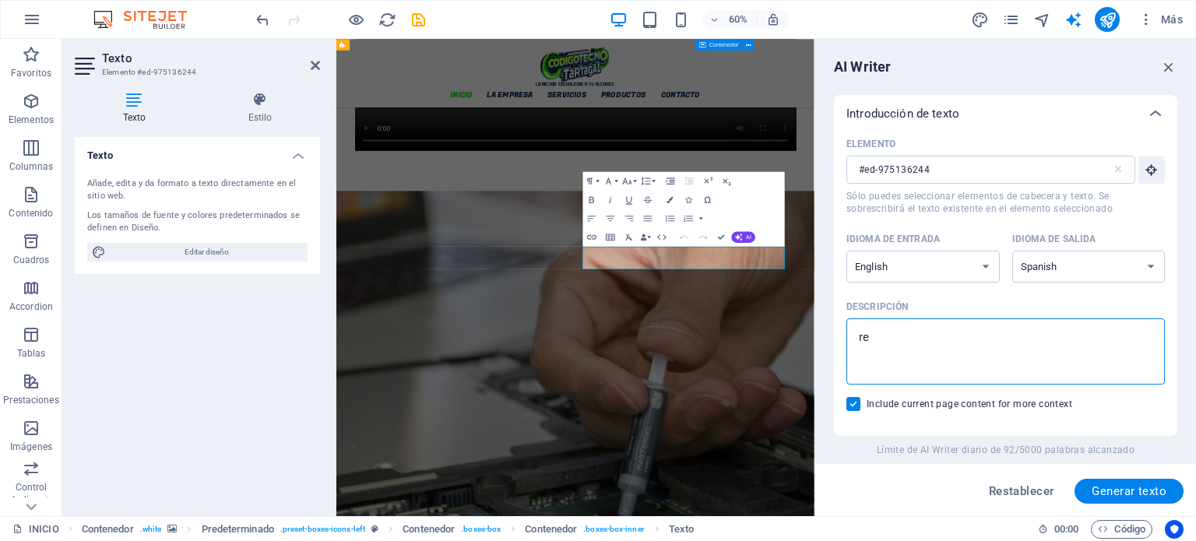
type textarea "x"
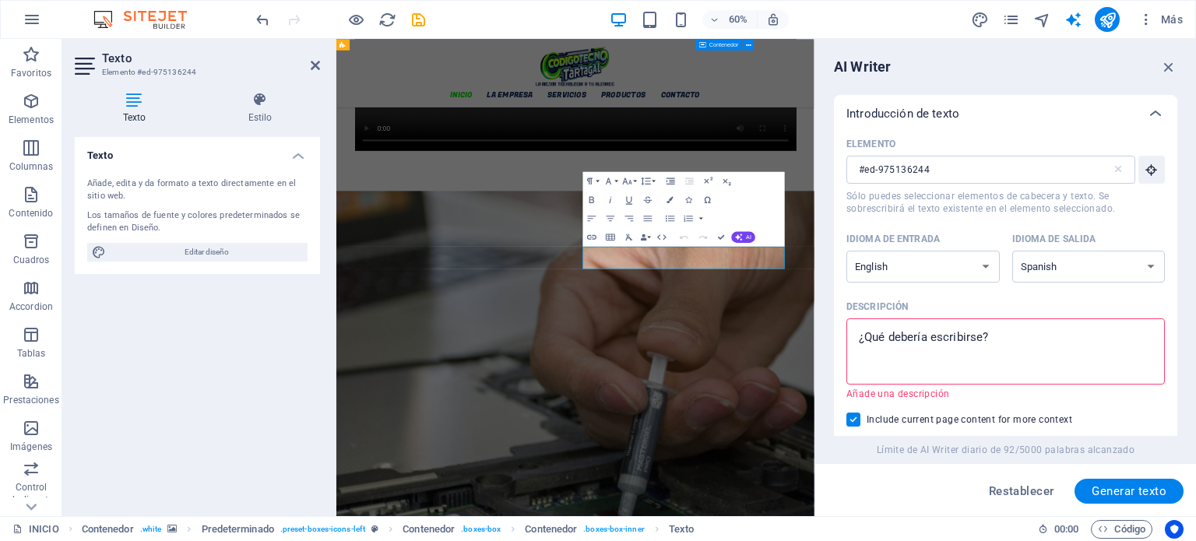
type textarea "p"
type textarea "x"
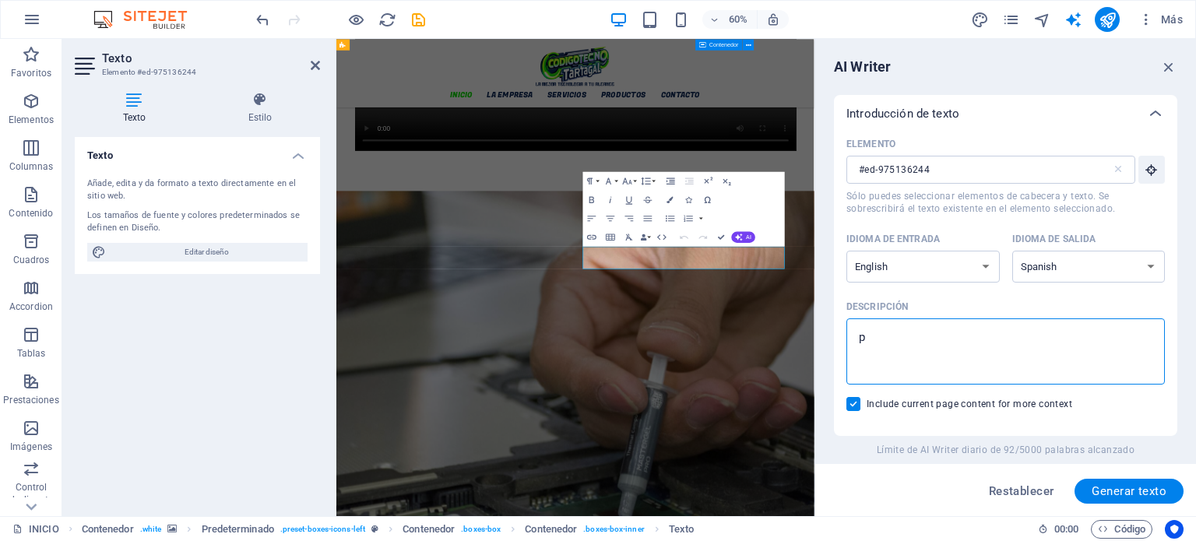
type textarea "pr"
type textarea "x"
type textarea "pre"
type textarea "x"
type textarea "pres"
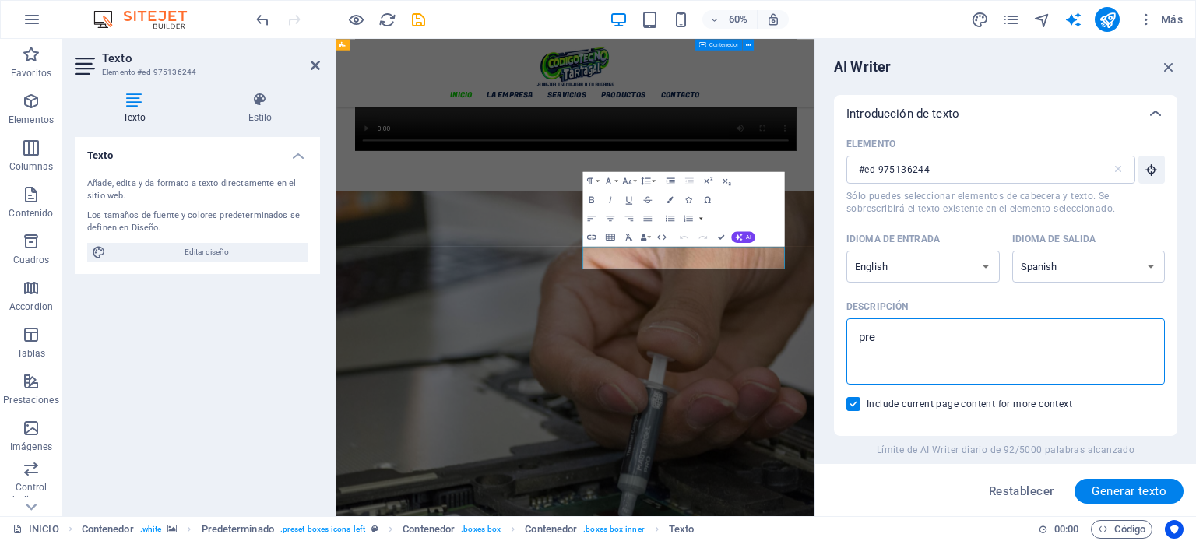
type textarea "x"
type textarea "presu"
type textarea "x"
type textarea "presup"
type textarea "x"
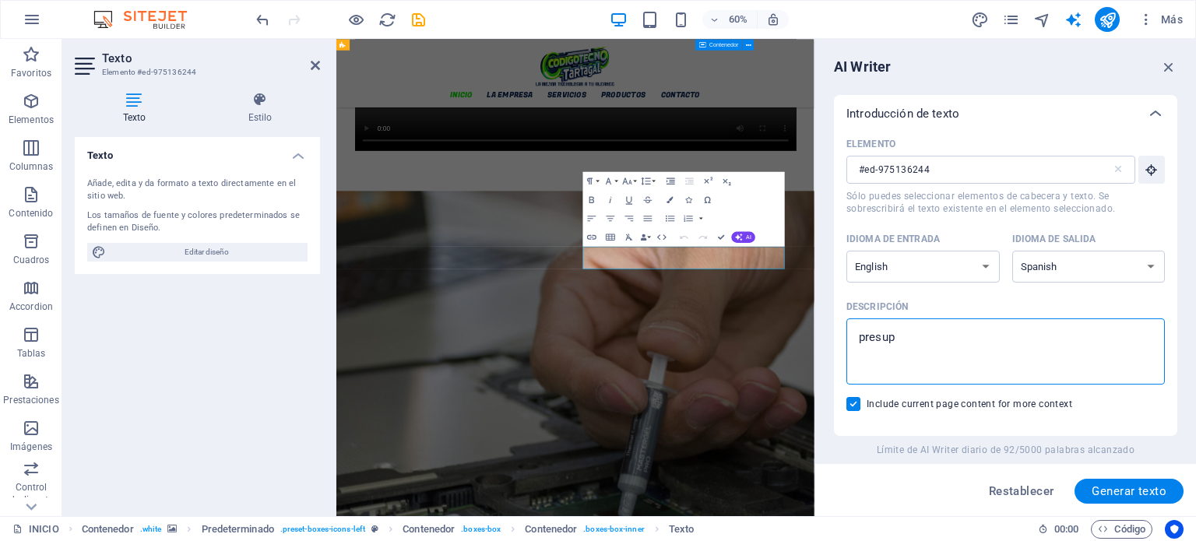
type textarea "presupu"
type textarea "x"
type textarea "presupue"
type textarea "x"
type textarea "presupues"
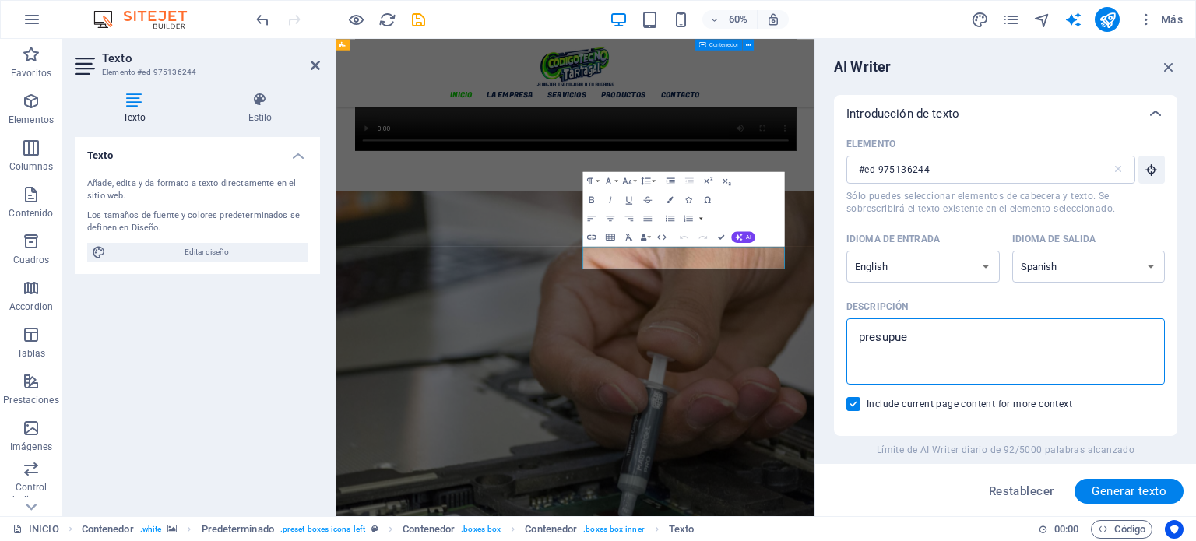
type textarea "x"
type textarea "presupuest"
type textarea "x"
type textarea "presupuesto"
type textarea "x"
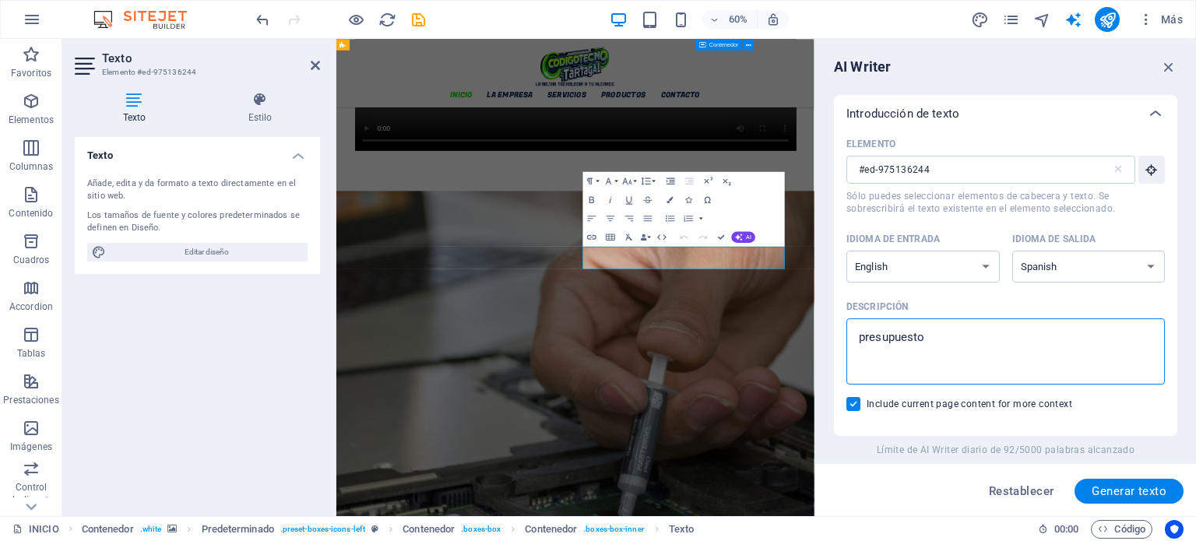
type textarea "presupuesto"
type textarea "x"
type textarea "presupuesto e"
type textarea "x"
type textarea "presupuesto en"
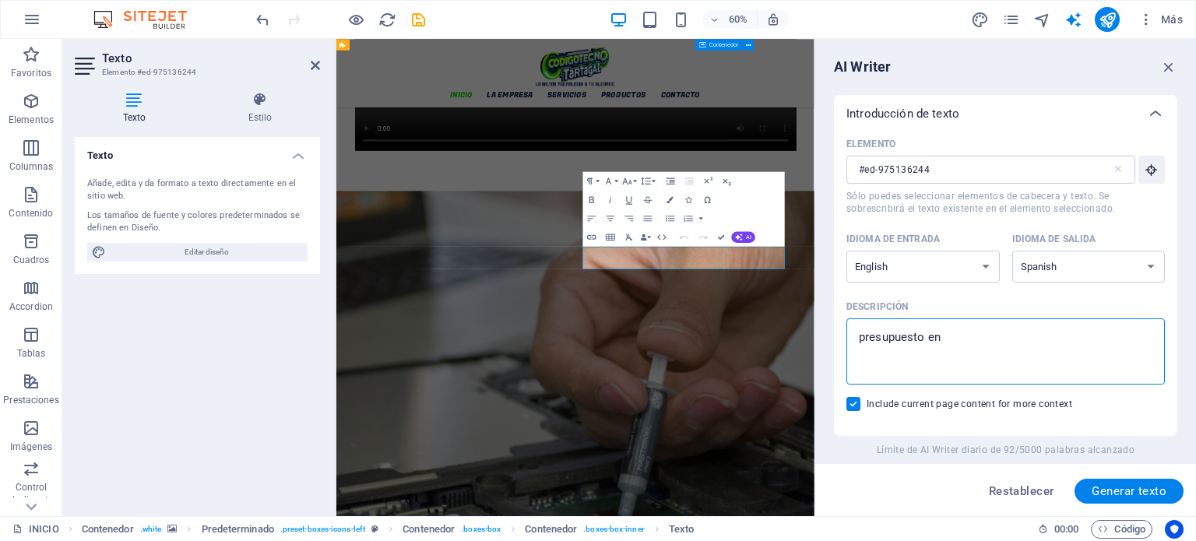
type textarea "x"
type textarea "presupuesto en"
type textarea "x"
type textarea "presupuesto en e"
type textarea "x"
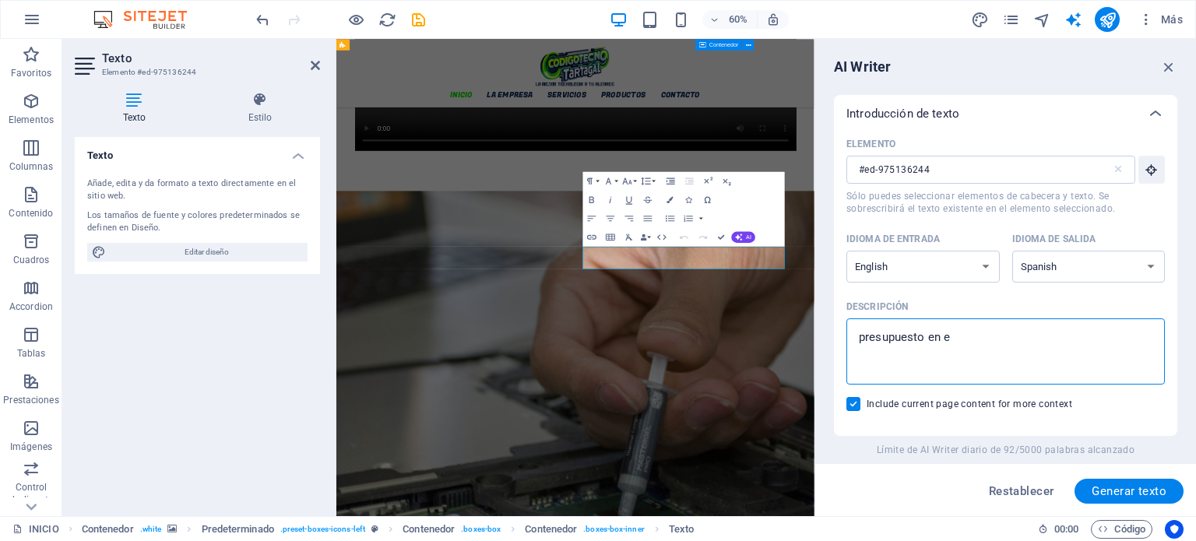
type textarea "presupuesto en el"
type textarea "x"
type textarea "presupuesto en el"
type textarea "x"
type textarea "presupuesto en el d"
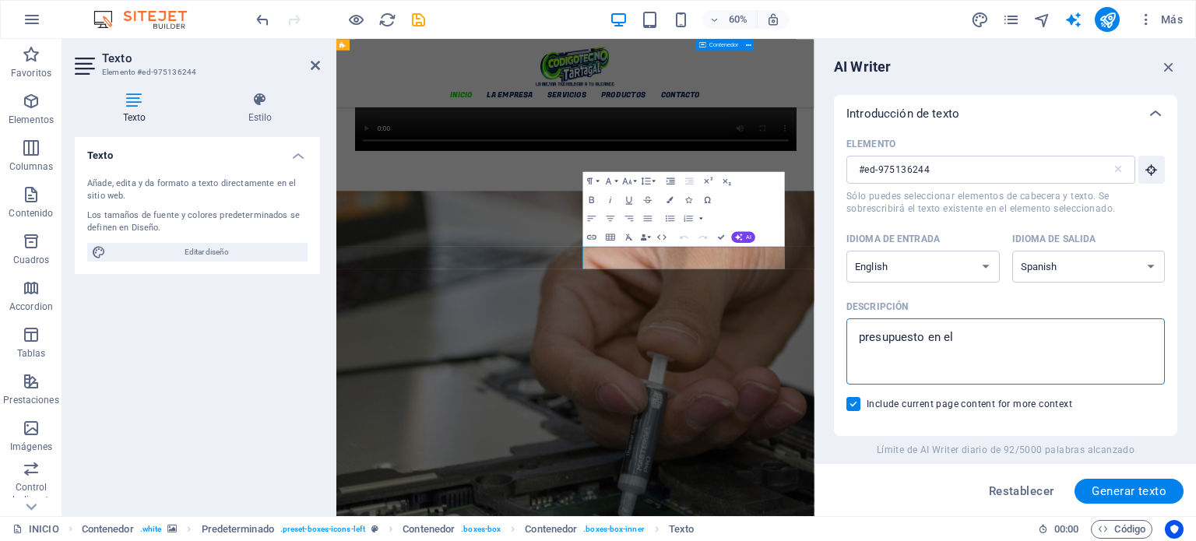
type textarea "x"
type textarea "presupuesto en el di"
type textarea "x"
type textarea "presupuesto en el dia"
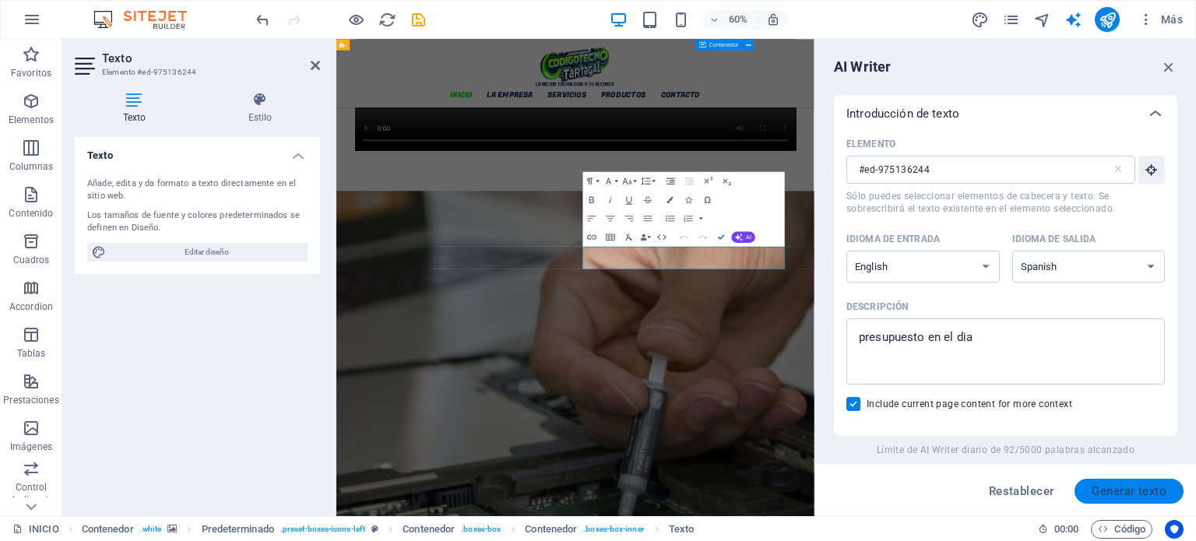
click at [1118, 498] on span "Generar texto" at bounding box center [1129, 491] width 75 height 12
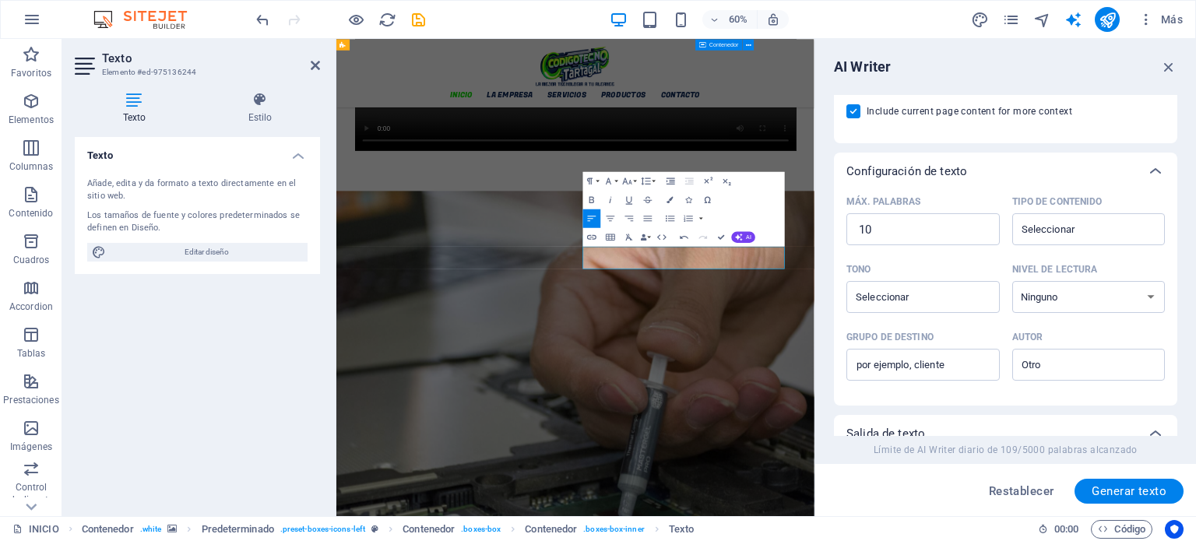
scroll to position [481, 0]
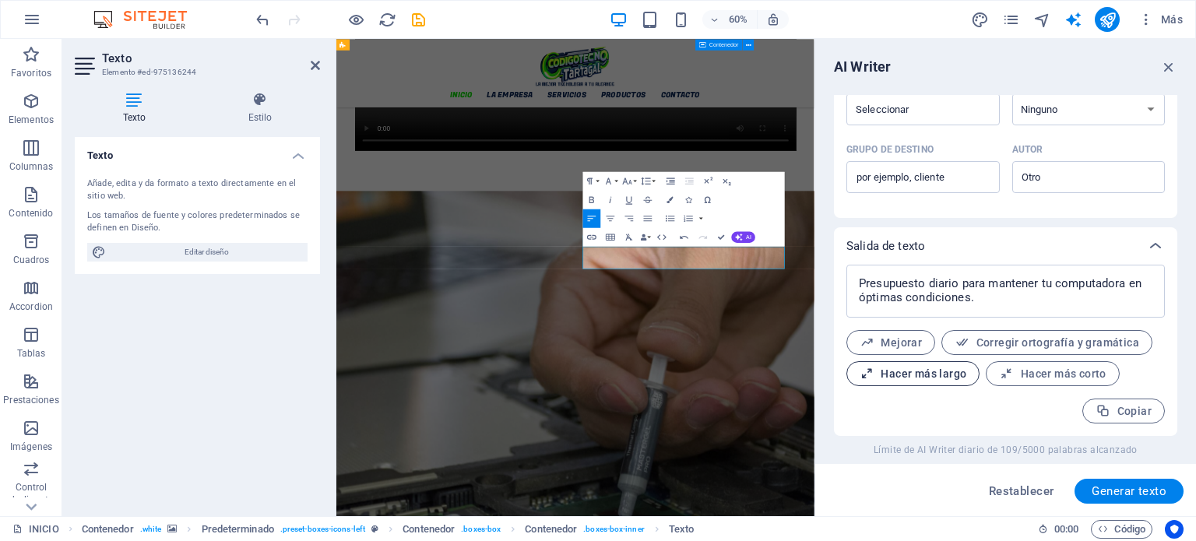
click at [900, 375] on span "Hacer más largo" at bounding box center [913, 374] width 107 height 15
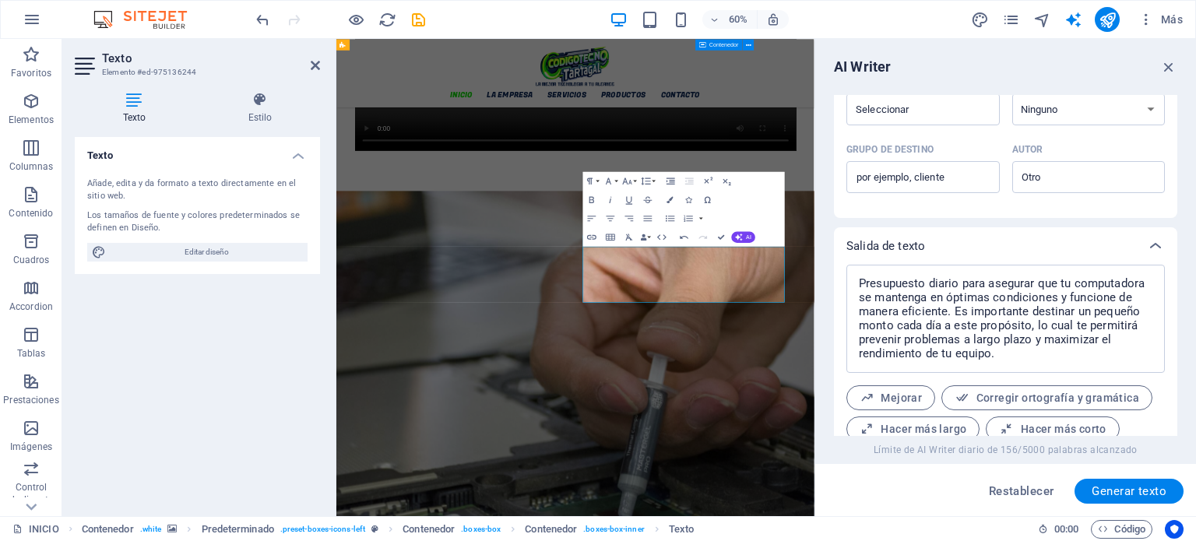
scroll to position [536, 0]
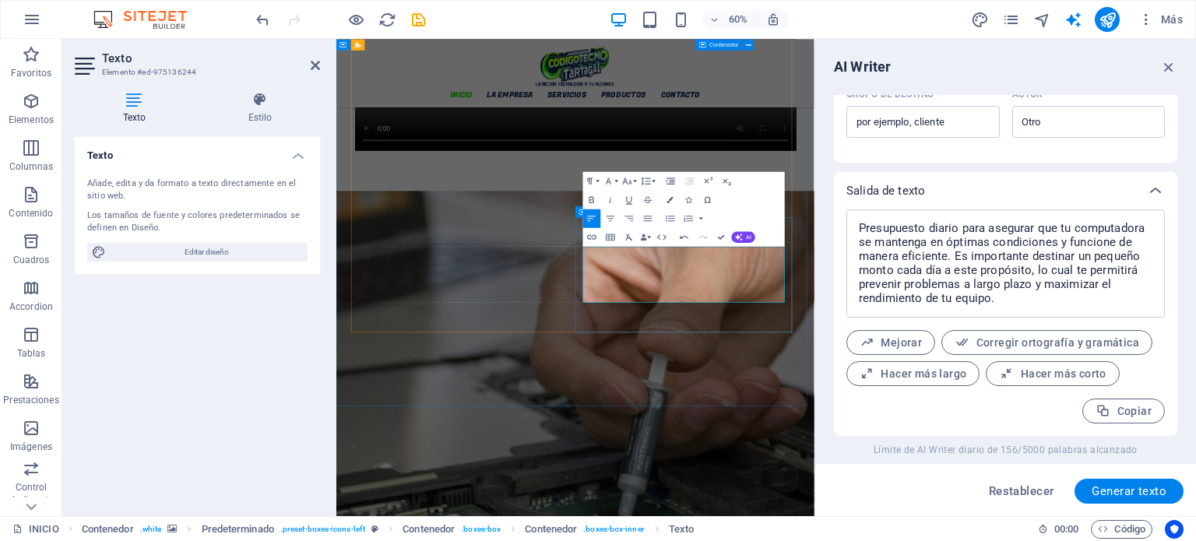
click at [1173, 65] on icon "button" at bounding box center [1169, 66] width 17 height 17
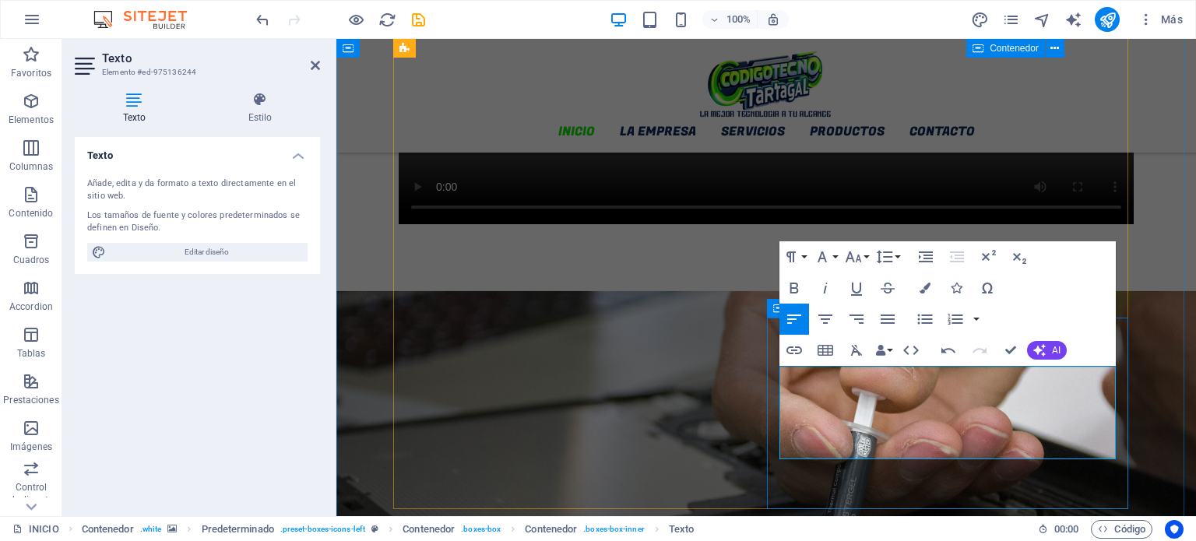
drag, startPoint x: 1066, startPoint y: 450, endPoint x: 781, endPoint y: 380, distance: 292.8
click at [791, 284] on icon "button" at bounding box center [794, 288] width 9 height 11
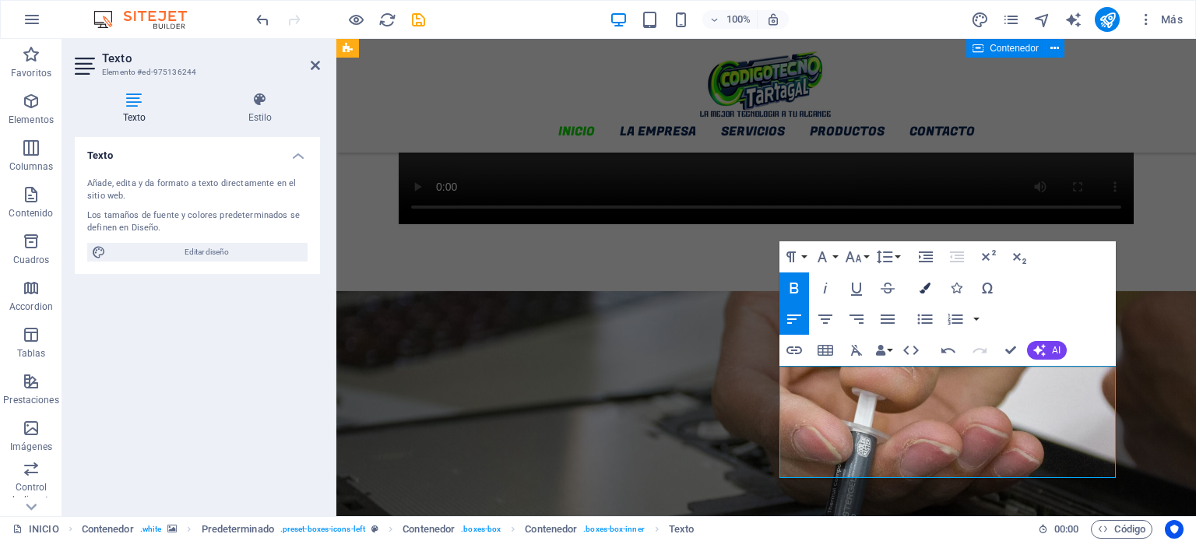
click at [934, 288] on button "Colors" at bounding box center [926, 288] width 30 height 31
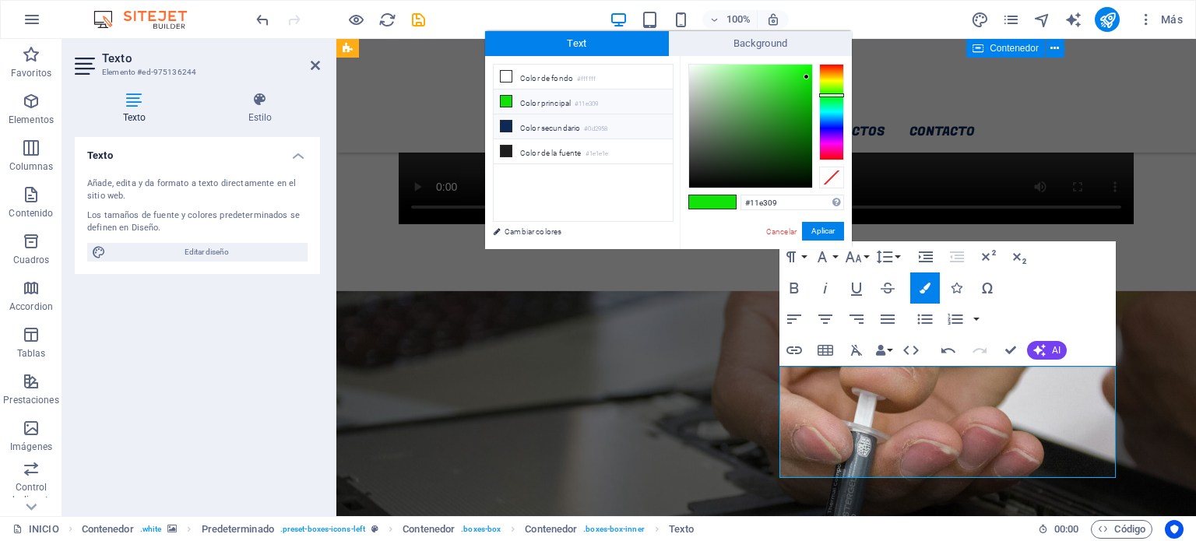
click at [560, 128] on li "Color secundario #0d2958" at bounding box center [583, 127] width 179 height 25
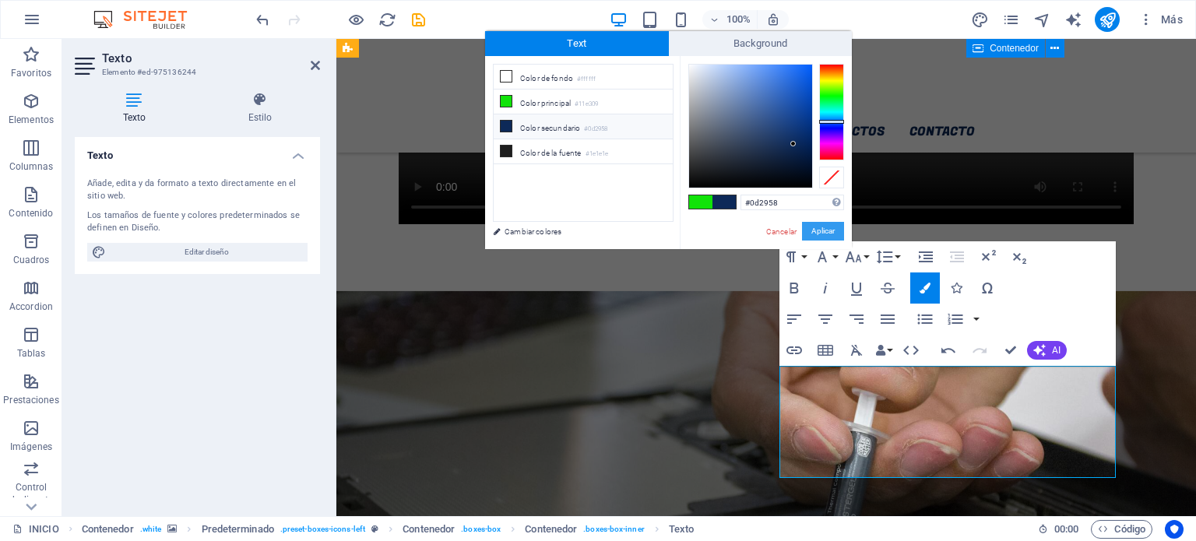
click at [823, 224] on button "Aplicar" at bounding box center [823, 231] width 42 height 19
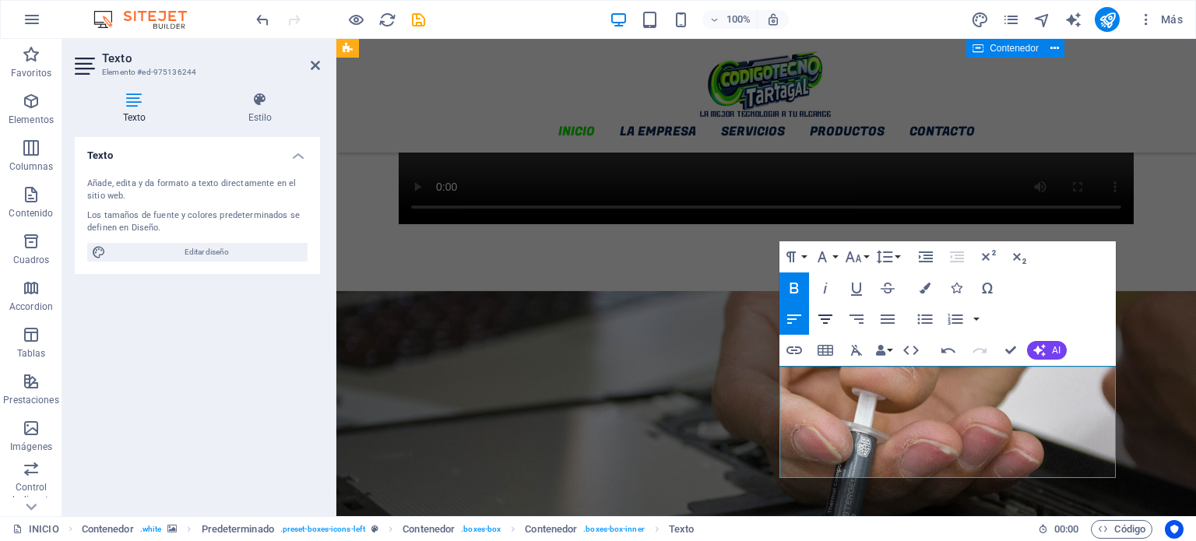
click at [826, 318] on icon "button" at bounding box center [825, 319] width 19 height 19
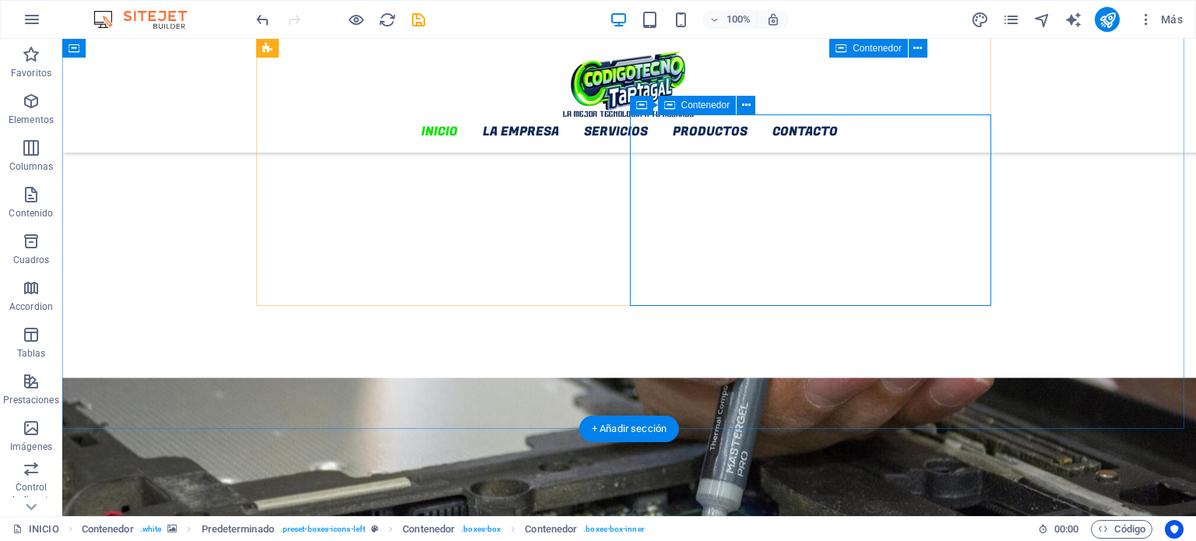
scroll to position [1697, 0]
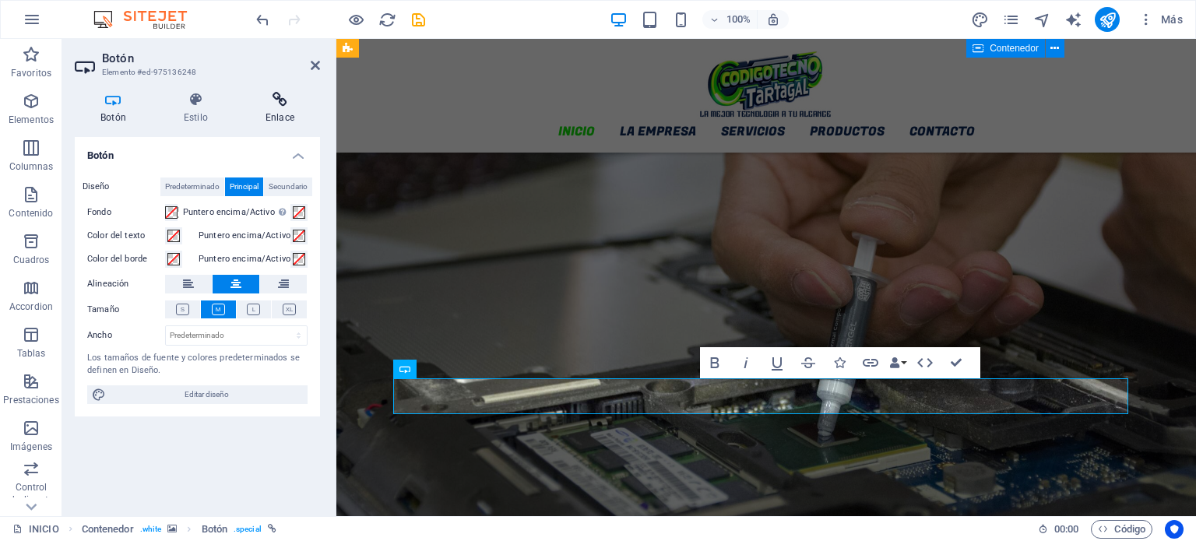
click at [269, 108] on h4 "Enlace" at bounding box center [280, 108] width 80 height 33
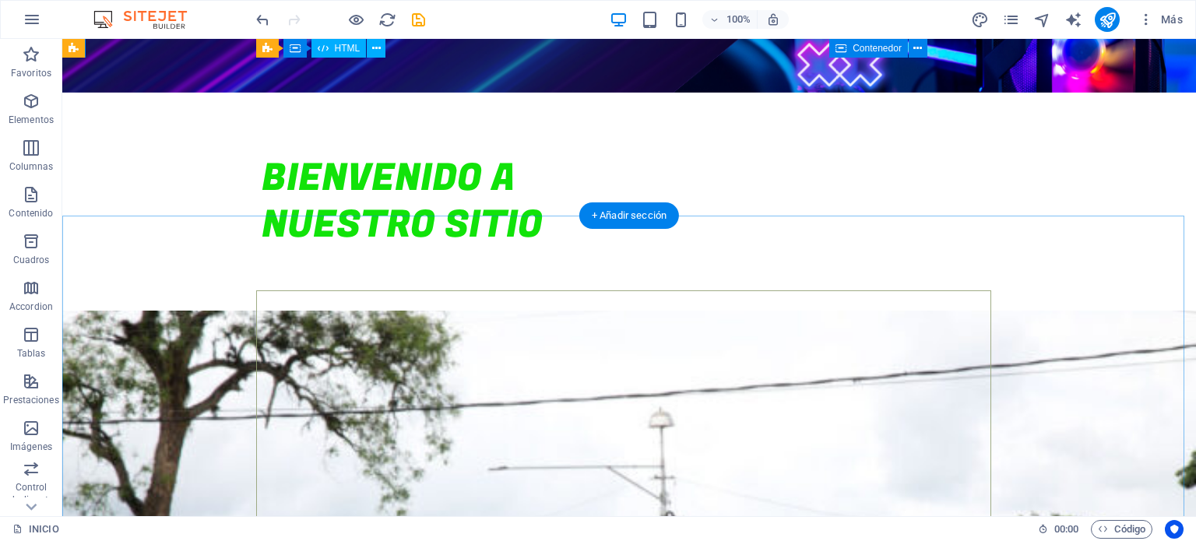
scroll to position [0, 0]
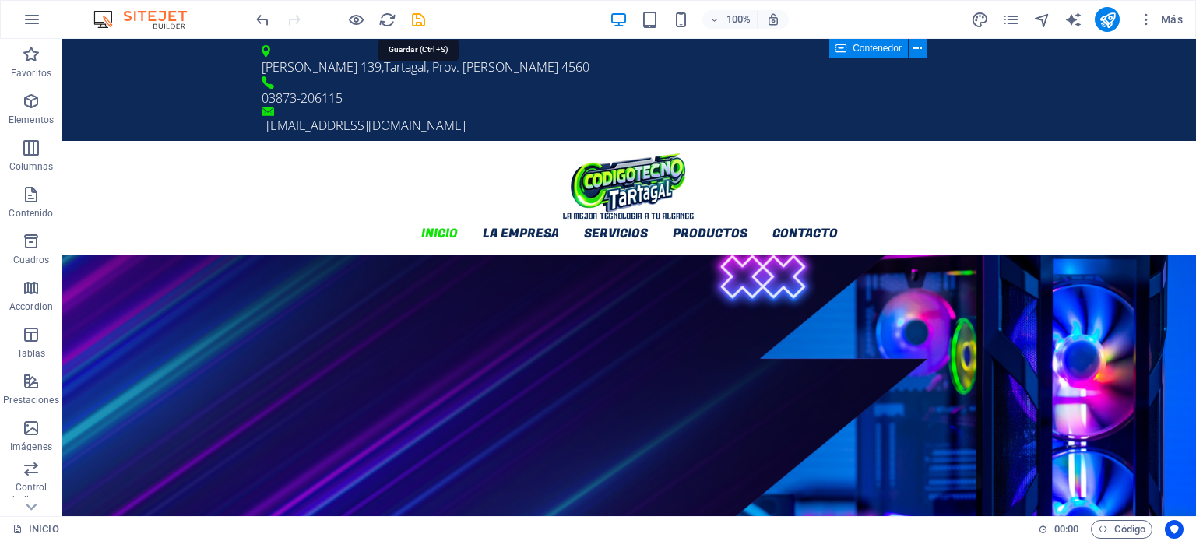
click at [421, 19] on icon "save" at bounding box center [419, 20] width 18 height 18
